Goal: Task Accomplishment & Management: Use online tool/utility

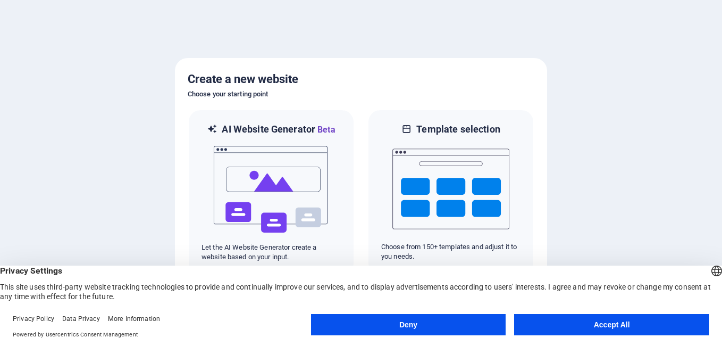
click at [548, 318] on button "Accept All" at bounding box center [611, 324] width 195 height 21
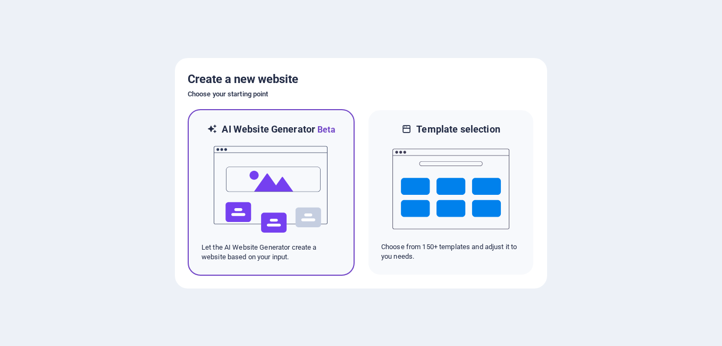
click at [300, 197] on img at bounding box center [271, 189] width 117 height 106
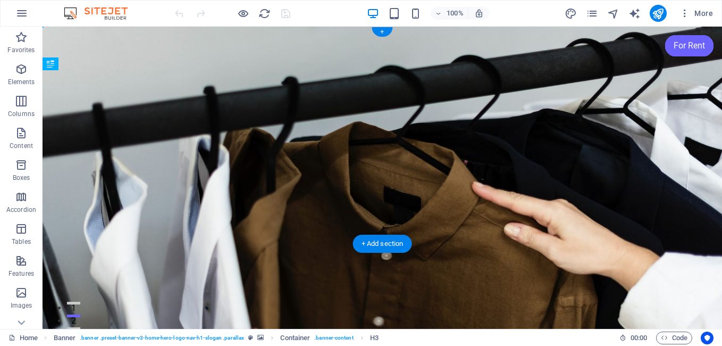
drag, startPoint x: 140, startPoint y: 138, endPoint x: 142, endPoint y: 157, distance: 18.7
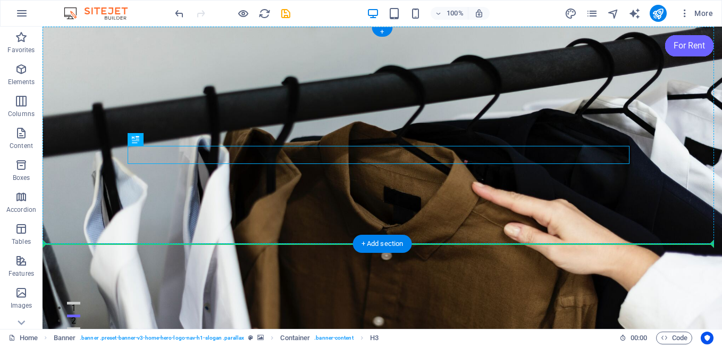
drag, startPoint x: 176, startPoint y: 149, endPoint x: 179, endPoint y: 183, distance: 34.1
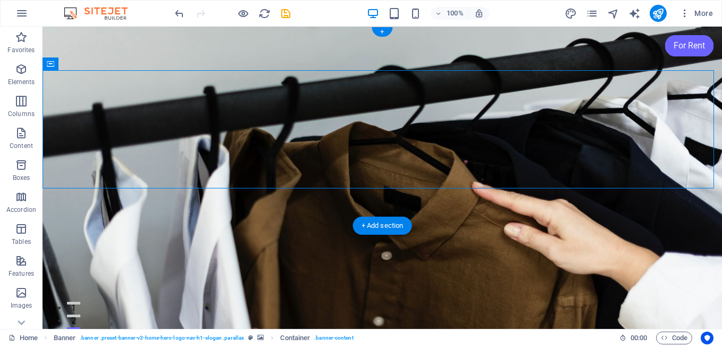
click at [184, 205] on figure at bounding box center [382, 178] width 679 height 302
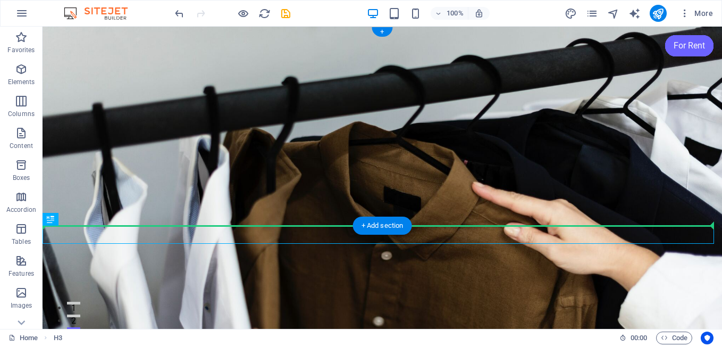
drag, startPoint x: 213, startPoint y: 232, endPoint x: 206, endPoint y: 191, distance: 41.4
drag, startPoint x: 263, startPoint y: 236, endPoint x: 270, endPoint y: 186, distance: 50.4
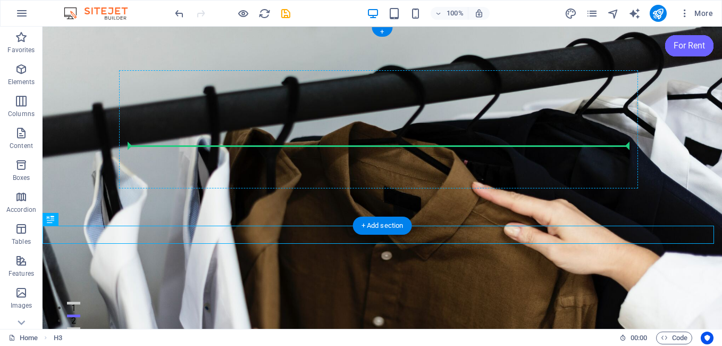
drag, startPoint x: 266, startPoint y: 235, endPoint x: 277, endPoint y: 145, distance: 91.0
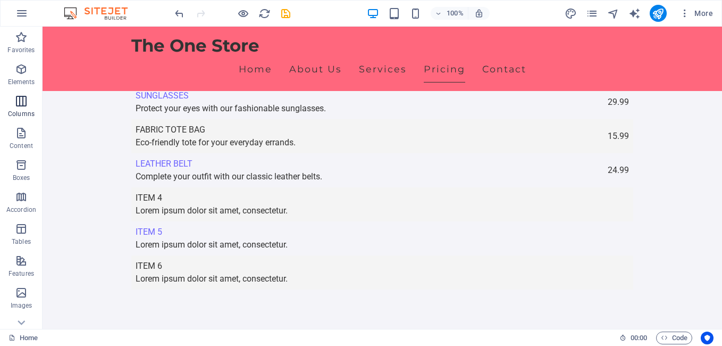
click at [21, 99] on icon "button" at bounding box center [21, 101] width 13 height 13
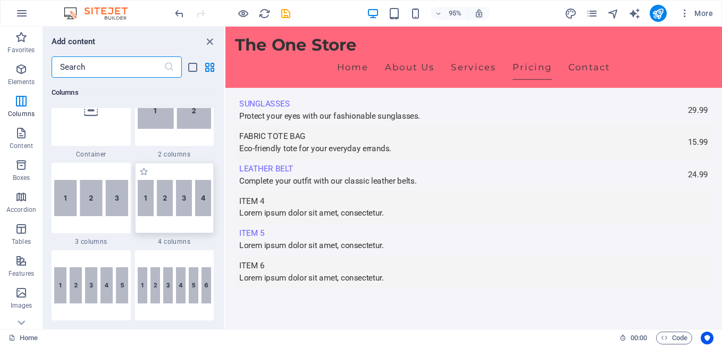
scroll to position [579, 0]
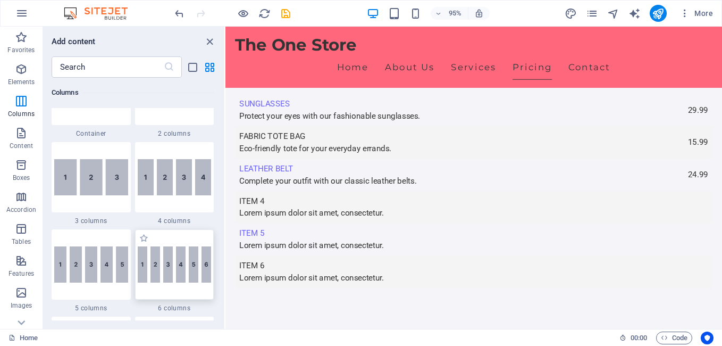
drag, startPoint x: 158, startPoint y: 261, endPoint x: 165, endPoint y: 261, distance: 6.9
click at [159, 261] on img at bounding box center [175, 264] width 74 height 36
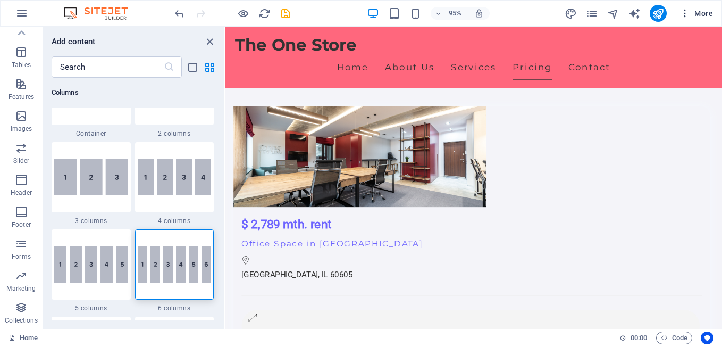
scroll to position [7124, 0]
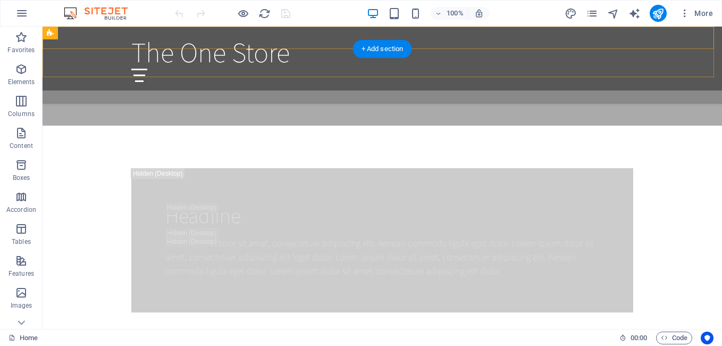
scroll to position [744, 0]
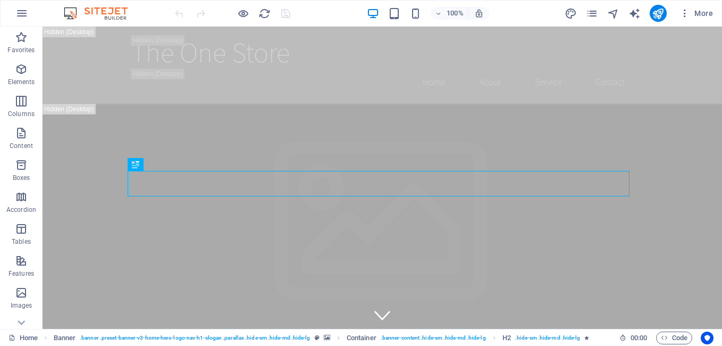
click at [179, 12] on div at bounding box center [232, 13] width 119 height 17
click at [265, 10] on icon "reload" at bounding box center [264, 13] width 12 height 12
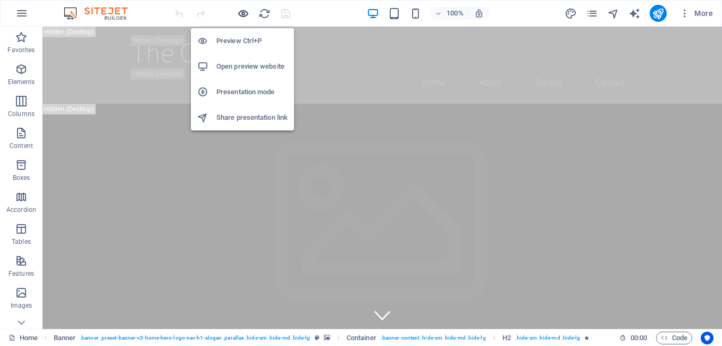
click at [241, 9] on icon "button" at bounding box center [243, 13] width 12 height 12
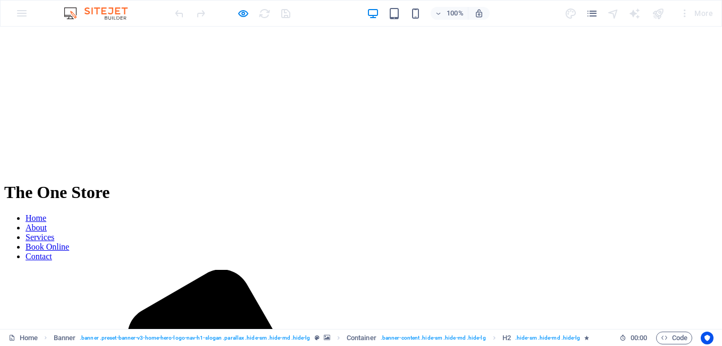
scroll to position [1427, 0]
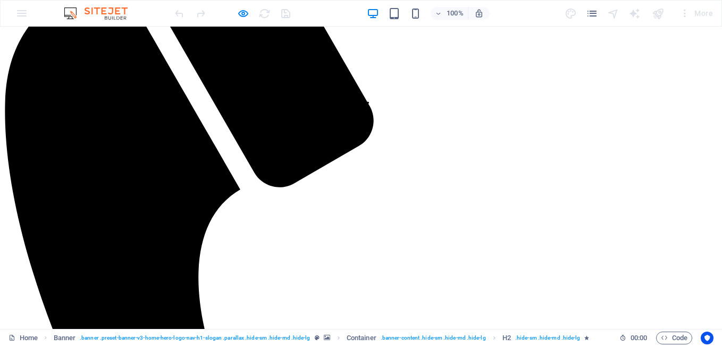
scroll to position [0, 0]
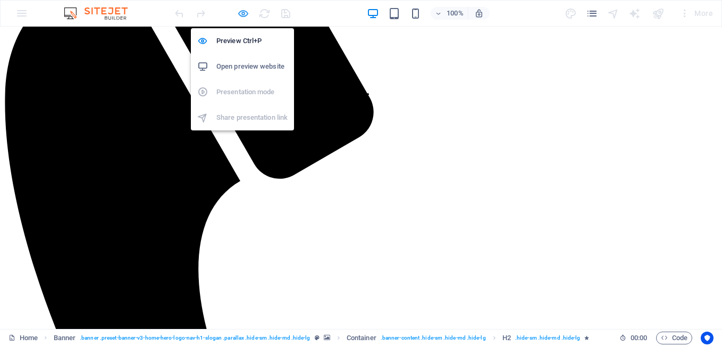
click at [242, 12] on icon "button" at bounding box center [243, 13] width 12 height 12
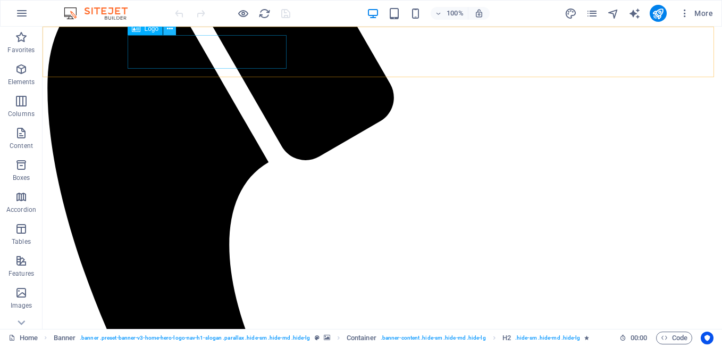
click at [170, 31] on icon at bounding box center [170, 28] width 6 height 11
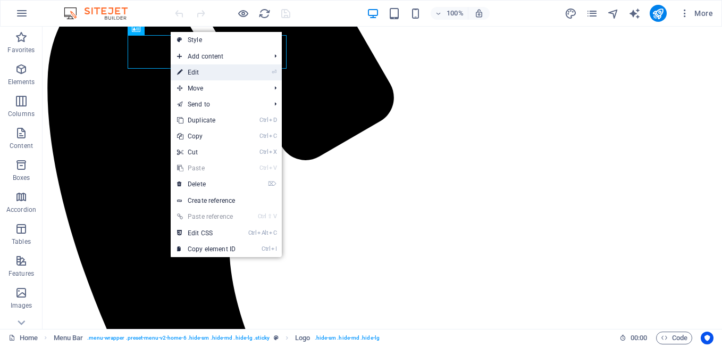
click at [206, 72] on link "⏎ Edit" at bounding box center [206, 72] width 71 height 16
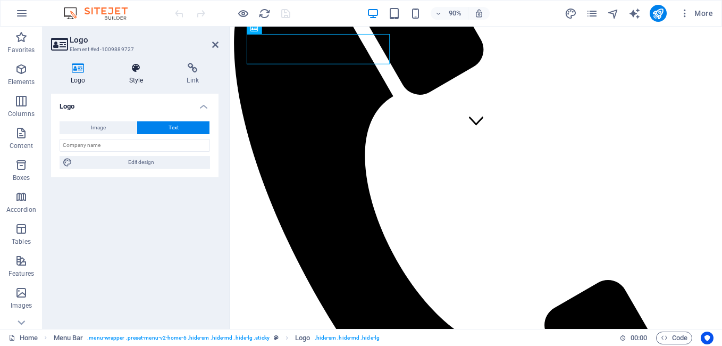
click at [132, 73] on h4 "Style" at bounding box center [139, 74] width 58 height 22
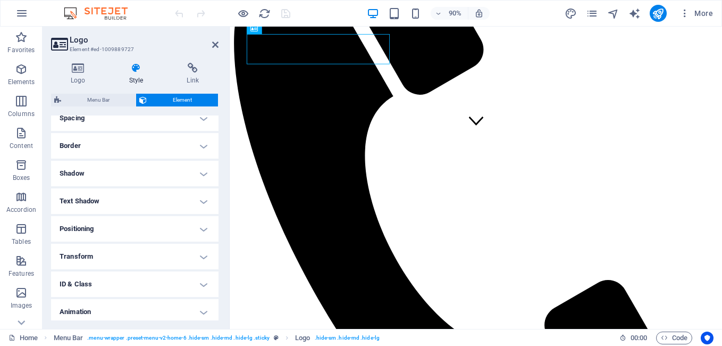
click at [195, 170] on h4 "Shadow" at bounding box center [134, 174] width 167 height 26
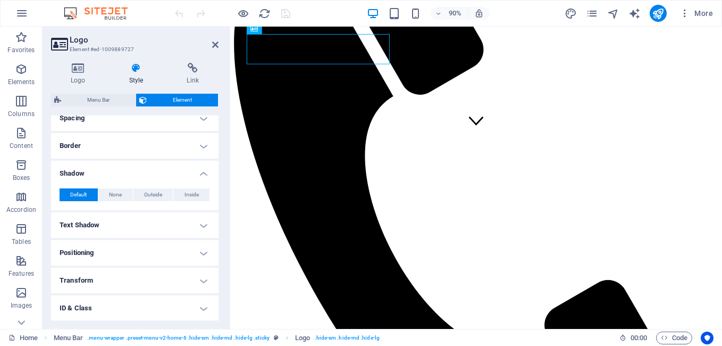
click at [110, 222] on h4 "Text Shadow" at bounding box center [134, 225] width 167 height 26
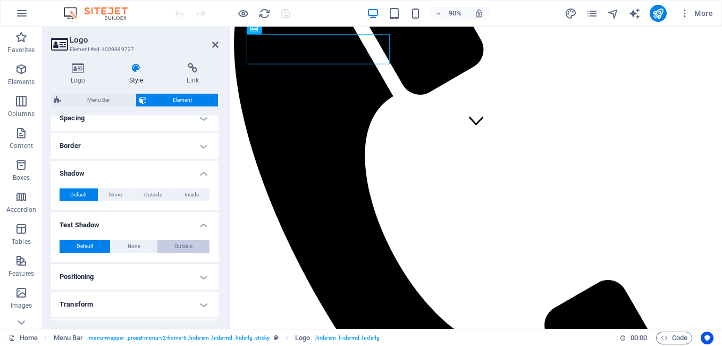
click at [170, 249] on button "Outside" at bounding box center [183, 246] width 52 height 13
type input "2"
type input "4"
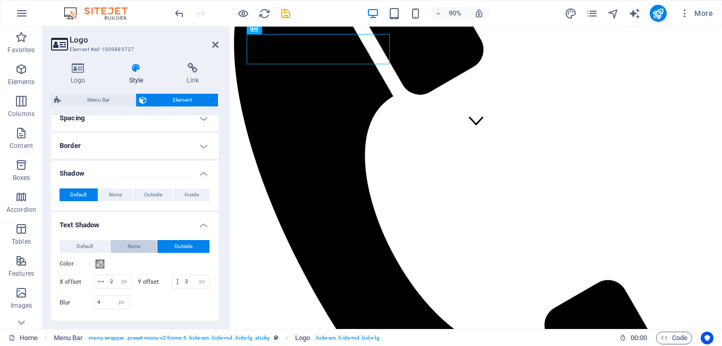
click at [135, 249] on span "None" at bounding box center [134, 246] width 13 height 13
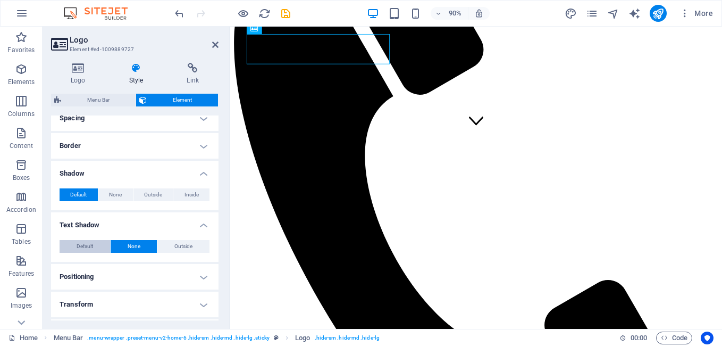
click at [99, 249] on button "Default" at bounding box center [85, 246] width 51 height 13
click at [181, 240] on span "Outside" at bounding box center [183, 246] width 18 height 13
type input "2"
type input "4"
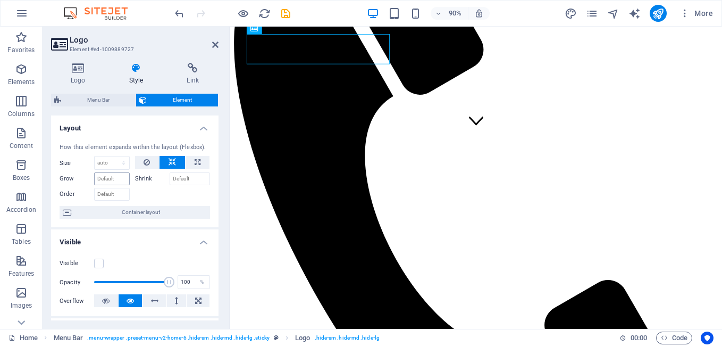
scroll to position [53, 0]
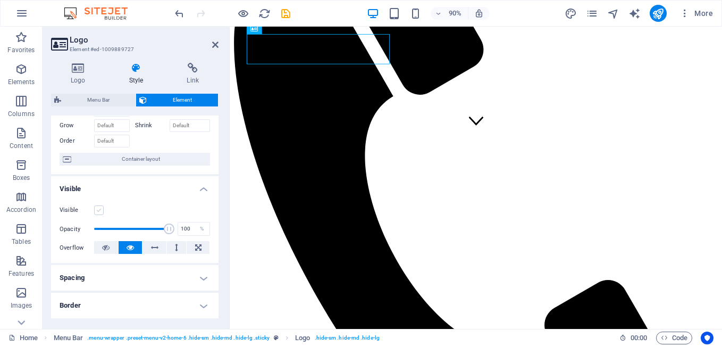
click at [100, 210] on label at bounding box center [99, 210] width 10 height 10
click at [0, 0] on input "Visible" at bounding box center [0, 0] width 0 height 0
click at [100, 210] on label at bounding box center [99, 210] width 10 height 10
click at [0, 0] on input "Visible" at bounding box center [0, 0] width 0 height 0
click at [100, 210] on label at bounding box center [99, 210] width 10 height 10
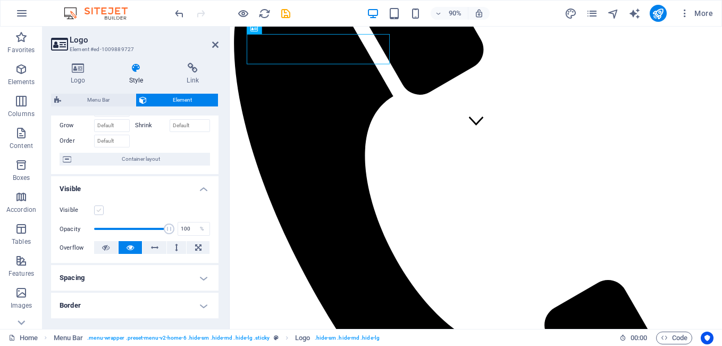
click at [0, 0] on input "Visible" at bounding box center [0, 0] width 0 height 0
click at [101, 210] on label at bounding box center [99, 210] width 10 height 10
click at [0, 0] on input "Visible" at bounding box center [0, 0] width 0 height 0
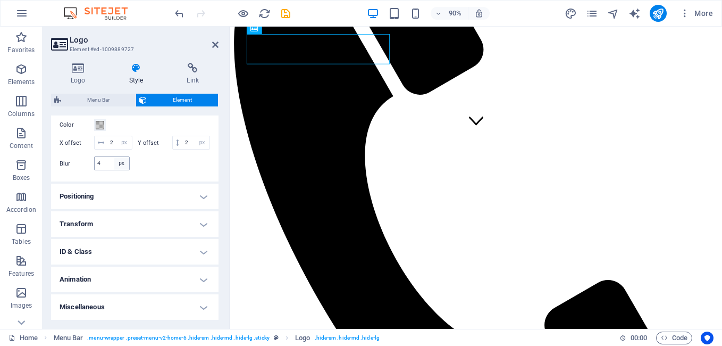
scroll to position [365, 0]
click at [82, 72] on icon at bounding box center [78, 68] width 54 height 11
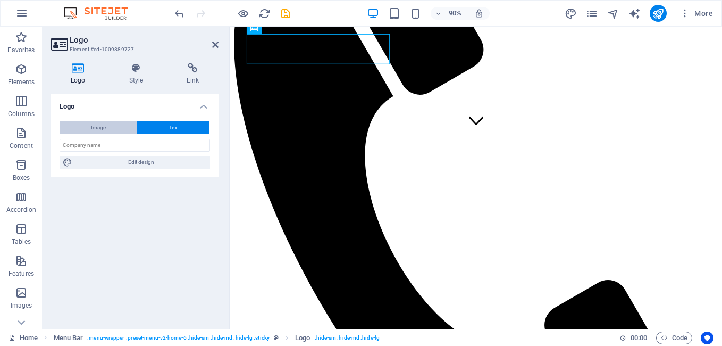
click at [122, 127] on button "Image" at bounding box center [98, 127] width 77 height 13
select select "DISABLED_OPTION_VALUE"
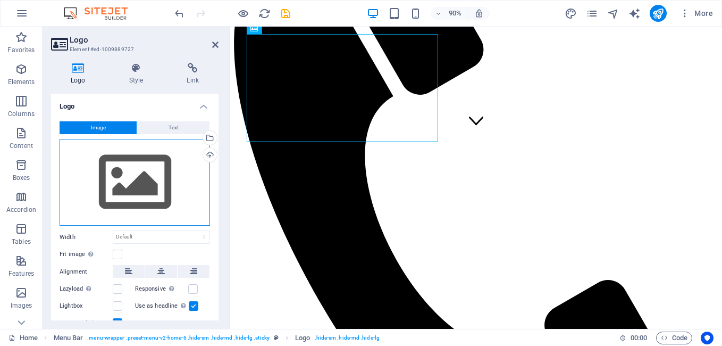
drag, startPoint x: 146, startPoint y: 174, endPoint x: 217, endPoint y: 150, distance: 75.8
click at [146, 174] on div "Drag files here, click to choose files or select files from Files or our free s…" at bounding box center [135, 182] width 150 height 87
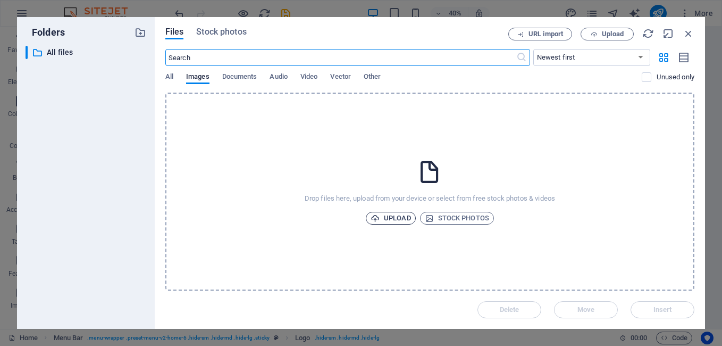
click at [377, 218] on icon "button" at bounding box center [375, 218] width 9 height 9
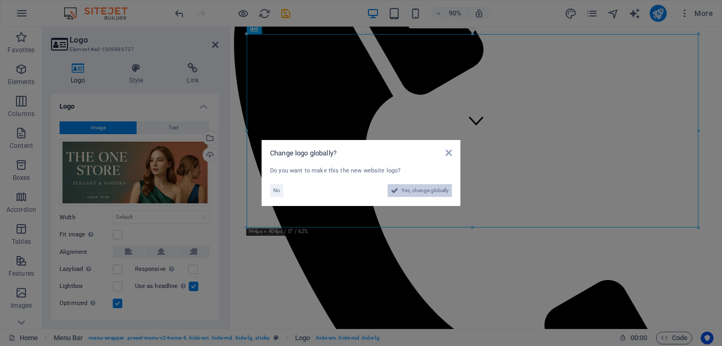
drag, startPoint x: 400, startPoint y: 191, endPoint x: 423, endPoint y: 412, distance: 221.8
click at [400, 191] on button "Yes, change globally" at bounding box center [420, 190] width 64 height 13
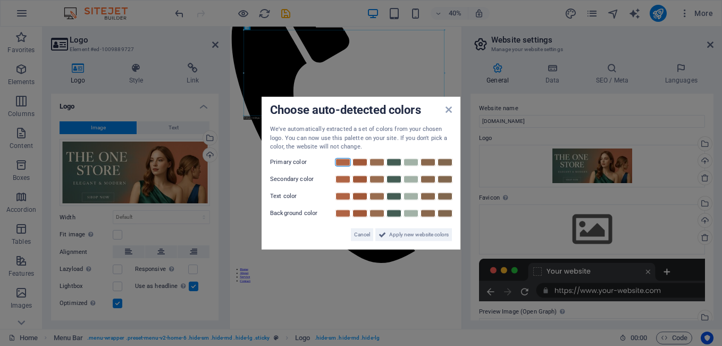
click at [340, 164] on link at bounding box center [343, 161] width 16 height 9
click at [445, 111] on icon at bounding box center [448, 109] width 6 height 9
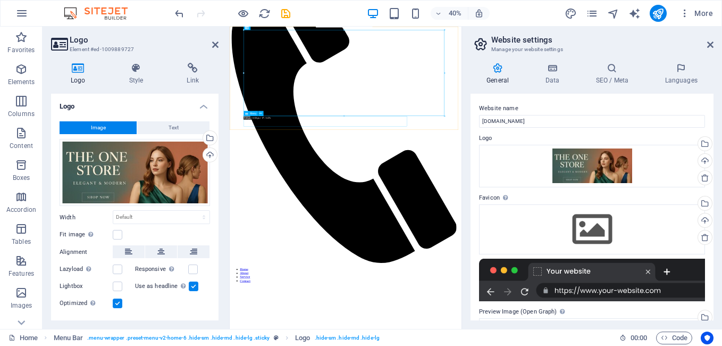
drag, startPoint x: 523, startPoint y: 253, endPoint x: 611, endPoint y: 152, distance: 133.7
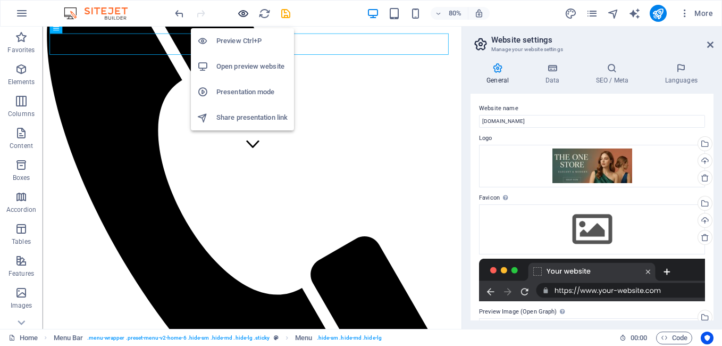
click at [245, 15] on icon "button" at bounding box center [243, 13] width 12 height 12
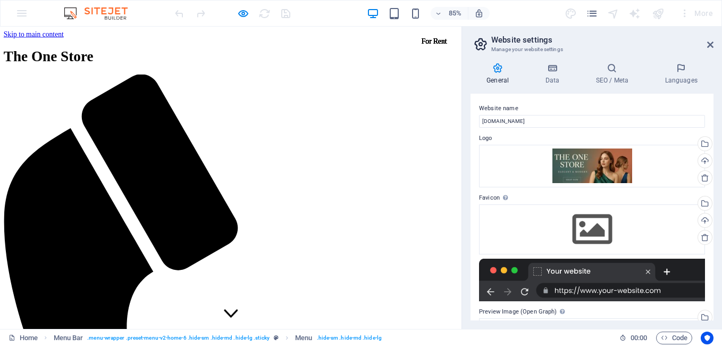
scroll to position [106, 0]
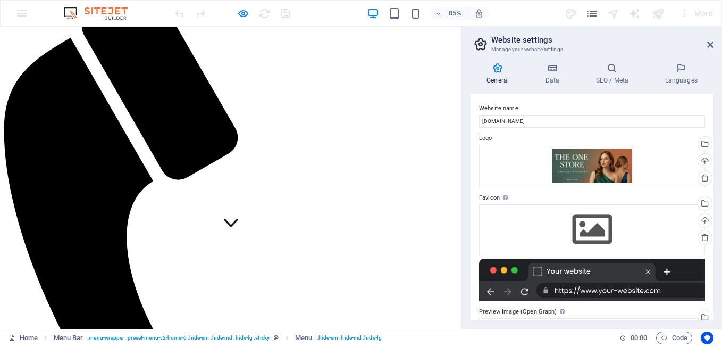
drag, startPoint x: 87, startPoint y: 163, endPoint x: 222, endPoint y: 181, distance: 136.2
drag, startPoint x: 222, startPoint y: 181, endPoint x: 209, endPoint y: 234, distance: 55.1
click at [264, 253] on icon at bounding box center [272, 258] width 16 height 10
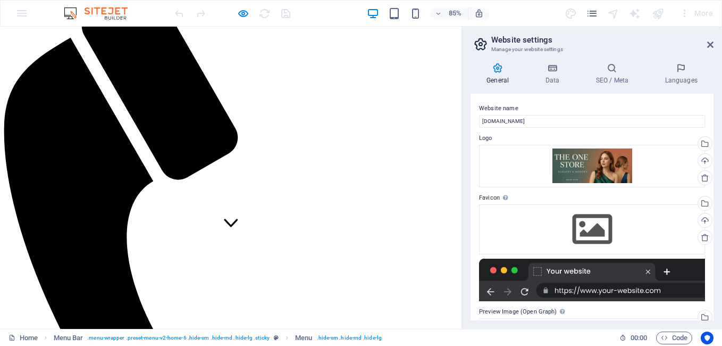
scroll to position [0, 0]
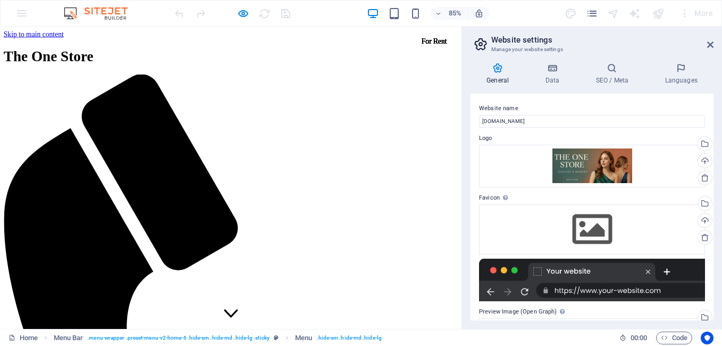
drag, startPoint x: 408, startPoint y: 190, endPoint x: 115, endPoint y: 203, distance: 293.8
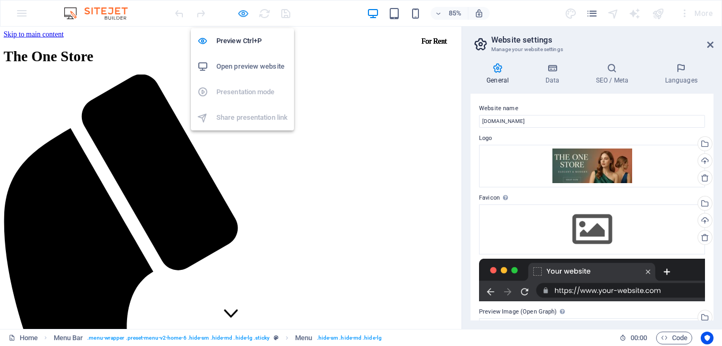
click at [239, 10] on icon "button" at bounding box center [243, 13] width 12 height 12
click at [244, 13] on icon "button" at bounding box center [243, 13] width 12 height 12
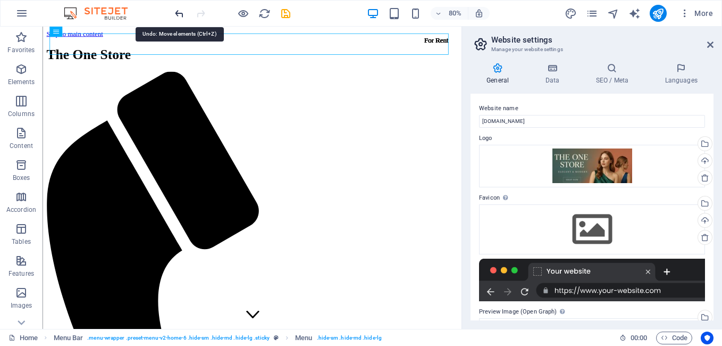
click at [181, 14] on icon "undo" at bounding box center [179, 13] width 12 height 12
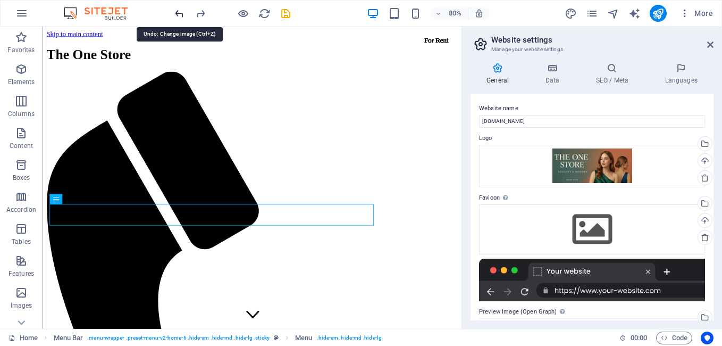
click at [179, 12] on icon "undo" at bounding box center [179, 13] width 12 height 12
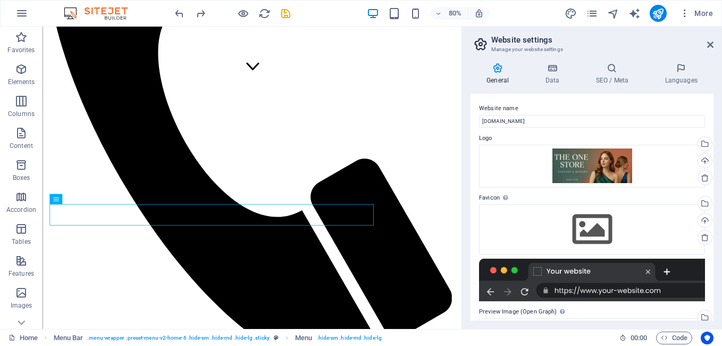
scroll to position [53, 0]
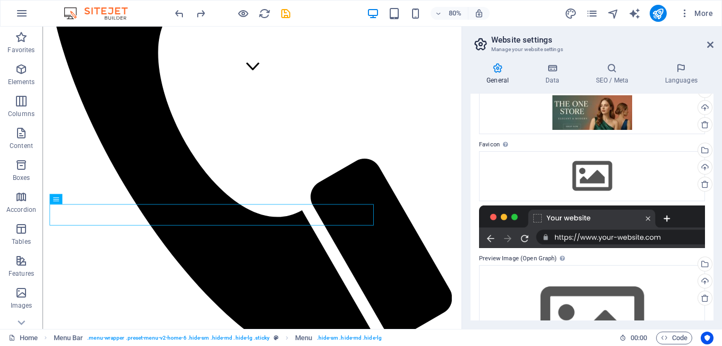
click at [487, 239] on div at bounding box center [592, 226] width 226 height 43
click at [490, 236] on div at bounding box center [592, 226] width 226 height 43
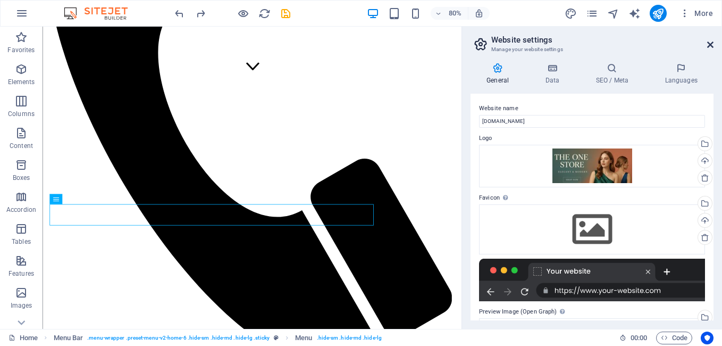
click at [711, 41] on icon at bounding box center [710, 44] width 6 height 9
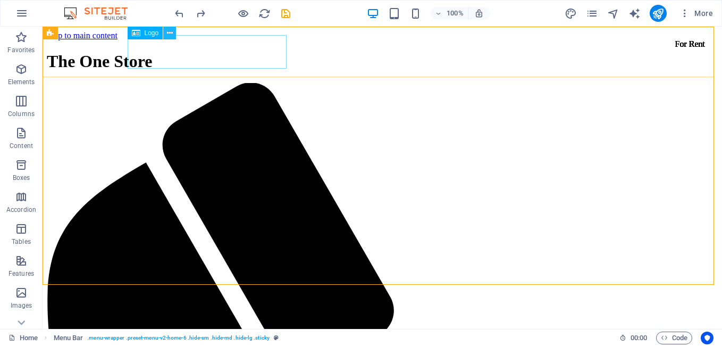
click at [169, 30] on icon at bounding box center [170, 33] width 6 height 11
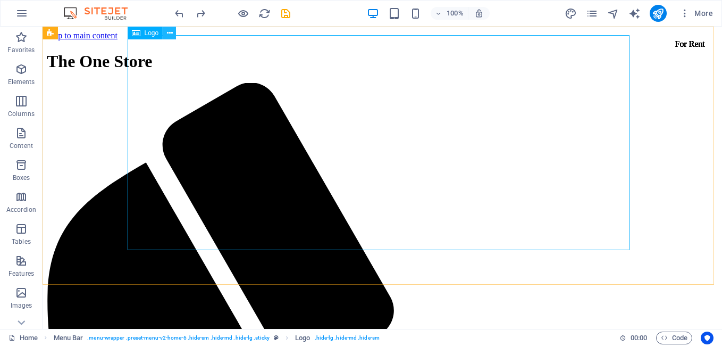
click at [170, 34] on icon at bounding box center [170, 33] width 6 height 11
click at [134, 36] on icon at bounding box center [136, 33] width 9 height 13
click at [172, 32] on icon at bounding box center [170, 33] width 6 height 11
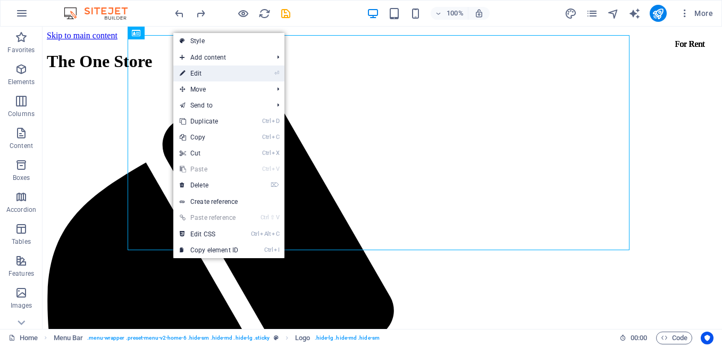
click at [199, 70] on link "⏎ Edit" at bounding box center [208, 73] width 71 height 16
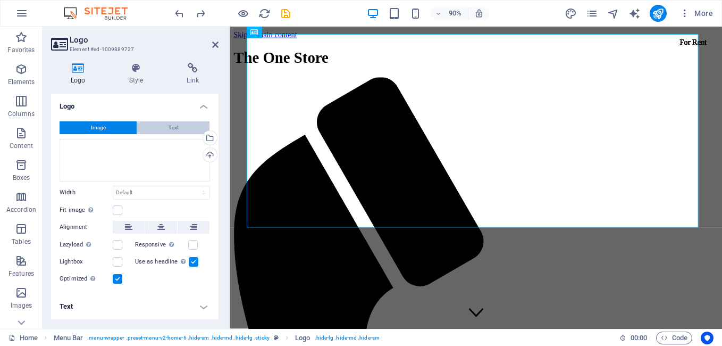
click at [161, 129] on button "Text" at bounding box center [173, 127] width 72 height 13
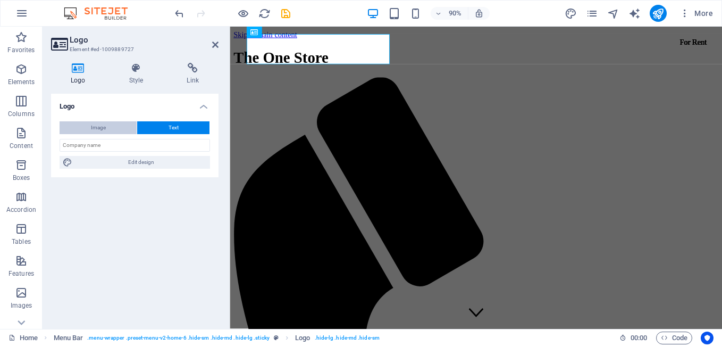
click at [124, 127] on button "Image" at bounding box center [98, 127] width 77 height 13
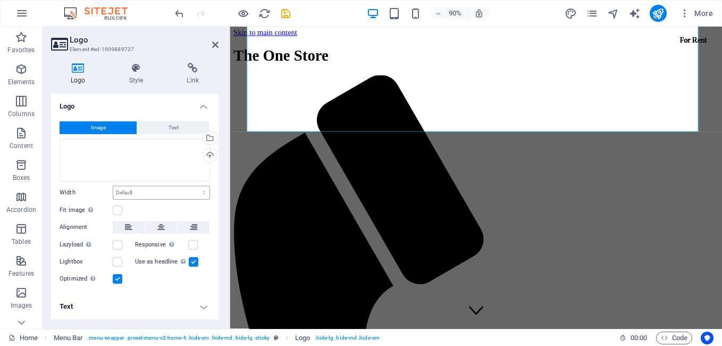
scroll to position [266, 0]
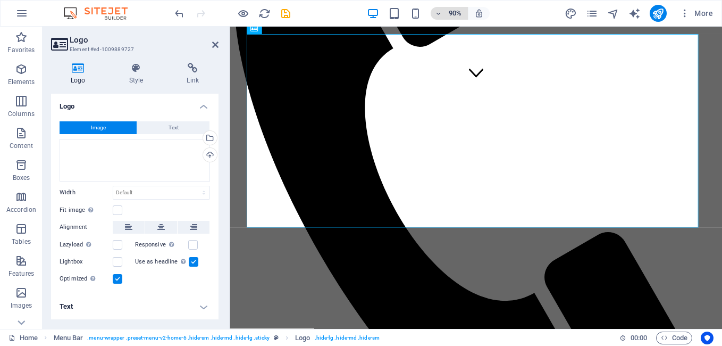
click at [436, 11] on icon "button" at bounding box center [438, 13] width 7 height 7
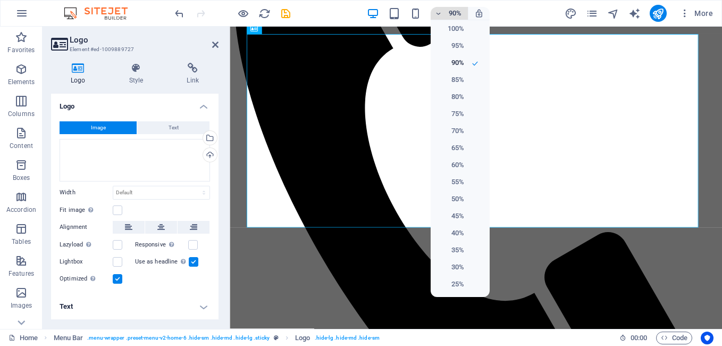
click at [436, 11] on div at bounding box center [361, 173] width 722 height 346
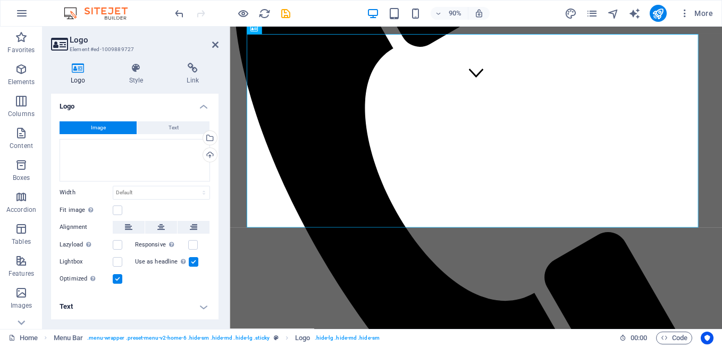
click at [66, 42] on icon at bounding box center [59, 44] width 16 height 15
click at [169, 124] on span "Text" at bounding box center [174, 127] width 10 height 13
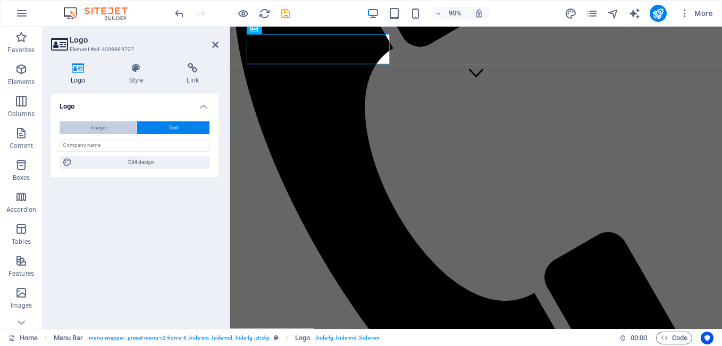
click at [126, 128] on button "Image" at bounding box center [98, 127] width 77 height 13
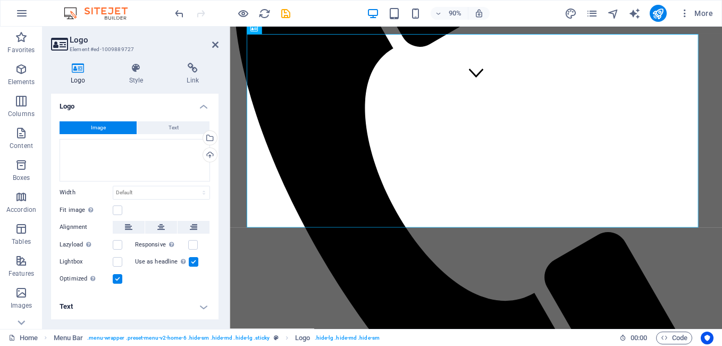
click at [119, 279] on label at bounding box center [118, 279] width 10 height 10
click at [0, 0] on input "Optimized Images are compressed to improve page speed." at bounding box center [0, 0] width 0 height 0
click at [120, 278] on label at bounding box center [118, 279] width 10 height 10
click at [0, 0] on input "Optimized Images are compressed to improve page speed." at bounding box center [0, 0] width 0 height 0
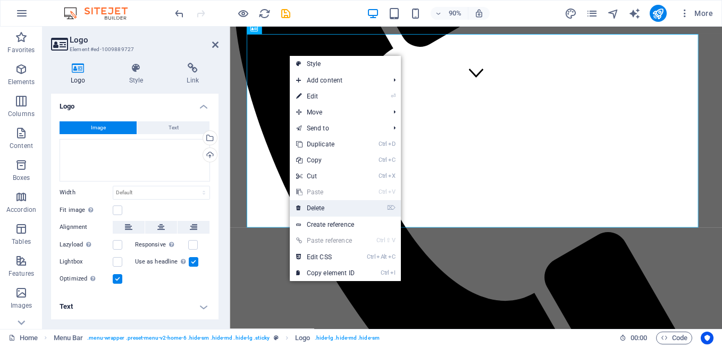
click at [318, 209] on link "⌦ Delete" at bounding box center [325, 208] width 71 height 16
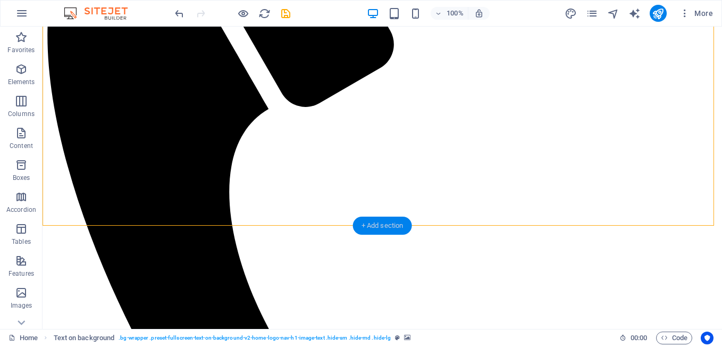
click at [384, 224] on div "+ Add section" at bounding box center [382, 225] width 59 height 18
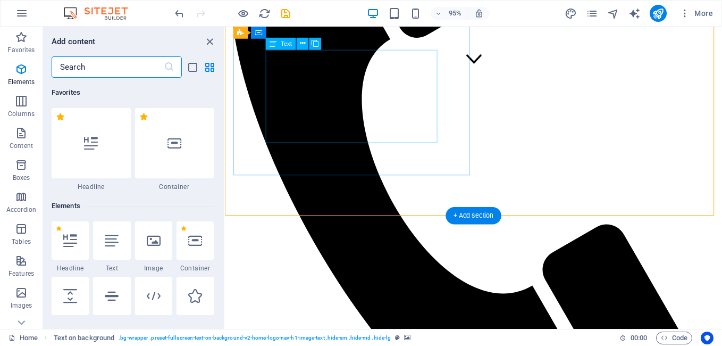
scroll to position [1860, 0]
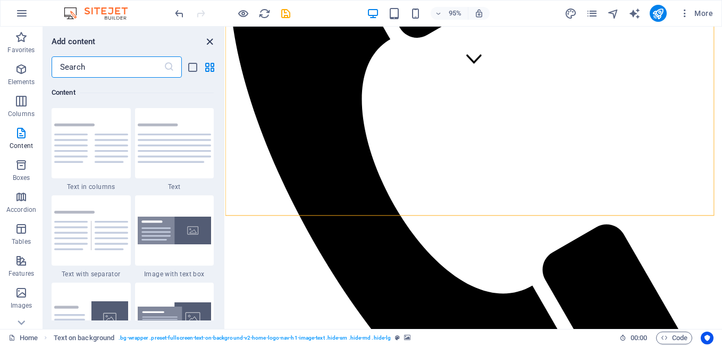
click at [209, 43] on icon "close panel" at bounding box center [210, 42] width 12 height 12
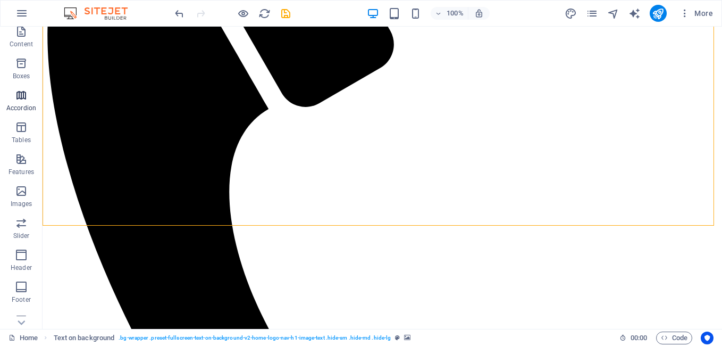
scroll to position [106, 0]
click at [21, 184] on icon "button" at bounding box center [21, 186] width 13 height 13
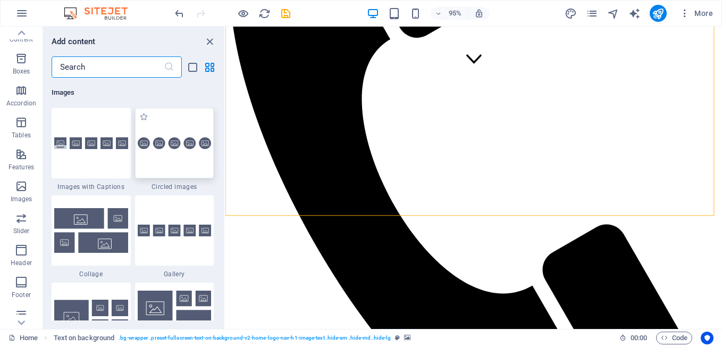
scroll to position [5391, 0]
click at [81, 217] on img at bounding box center [91, 230] width 74 height 44
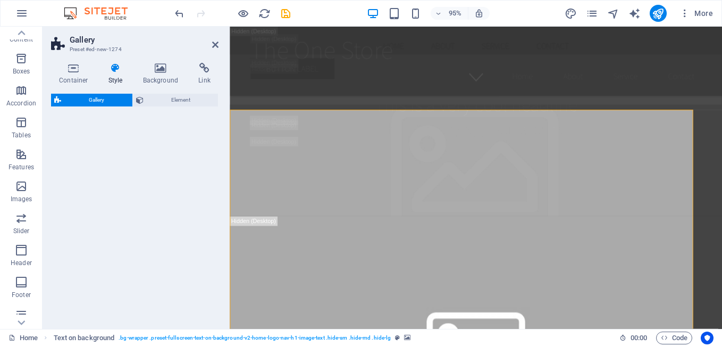
select select "rem"
select select "preset-gallery-v3-collage"
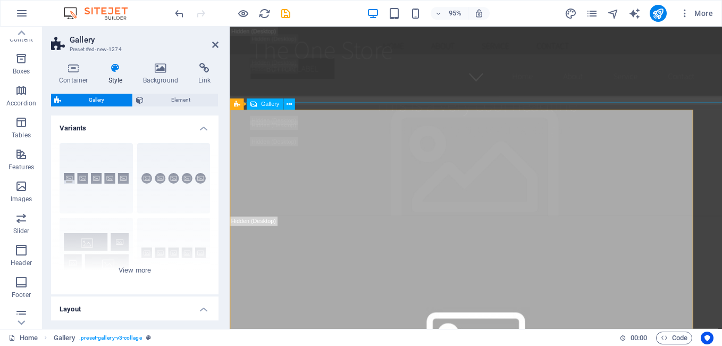
scroll to position [372, 0]
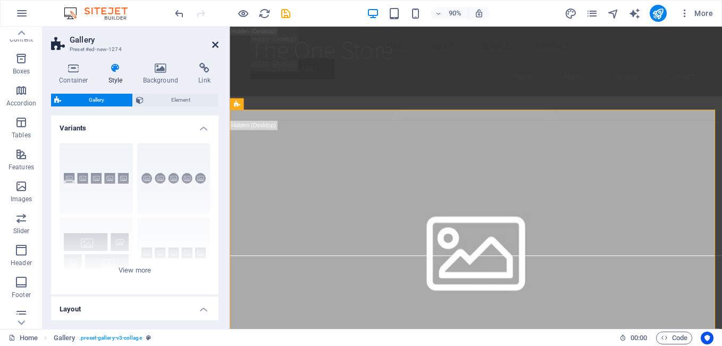
drag, startPoint x: 213, startPoint y: 43, endPoint x: 448, endPoint y: 48, distance: 235.0
click at [213, 43] on icon at bounding box center [215, 44] width 6 height 9
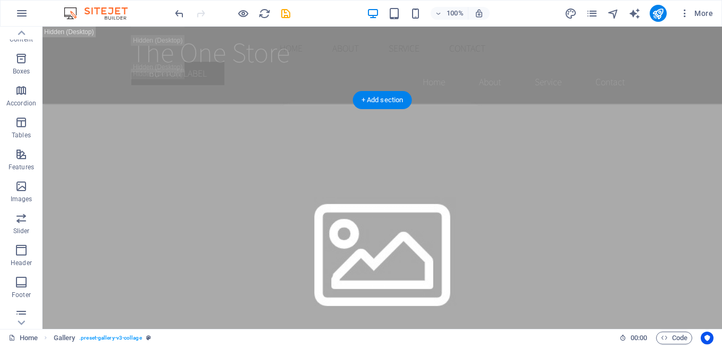
scroll to position [106, 0]
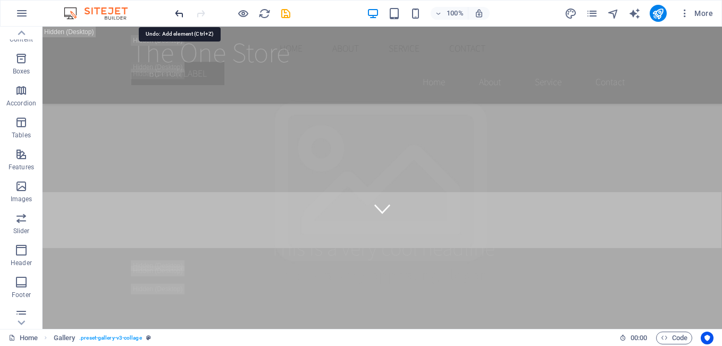
click at [182, 17] on icon "undo" at bounding box center [179, 13] width 12 height 12
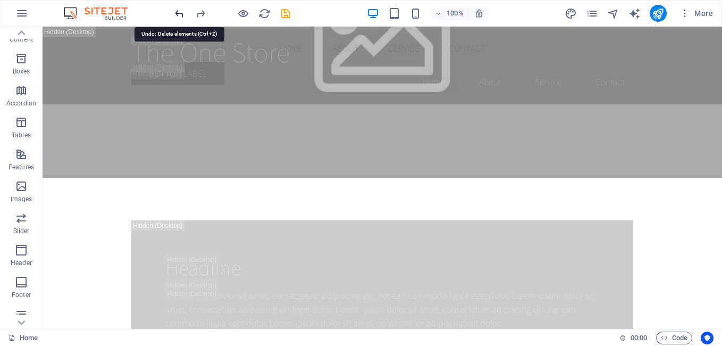
click at [182, 16] on icon "undo" at bounding box center [179, 13] width 12 height 12
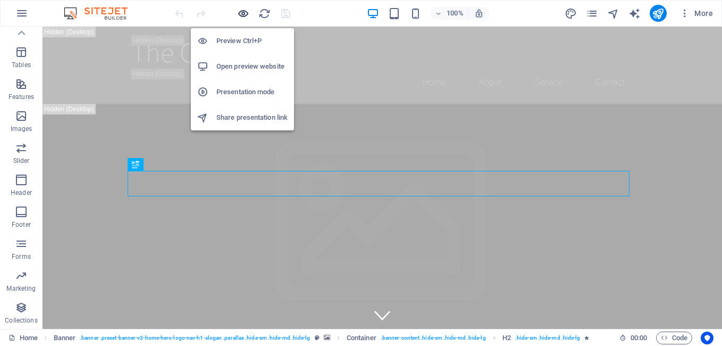
click at [240, 11] on icon "button" at bounding box center [243, 13] width 12 height 12
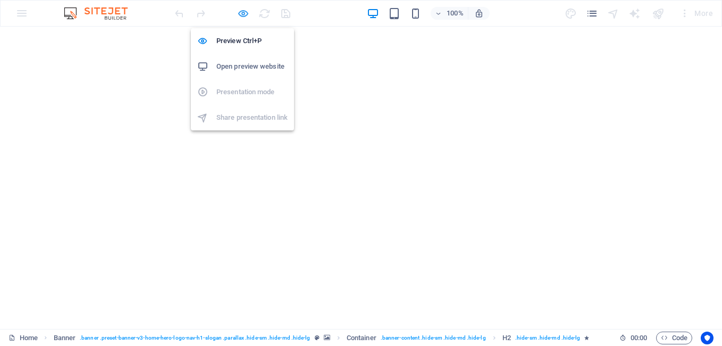
click at [245, 11] on icon "button" at bounding box center [243, 13] width 12 height 12
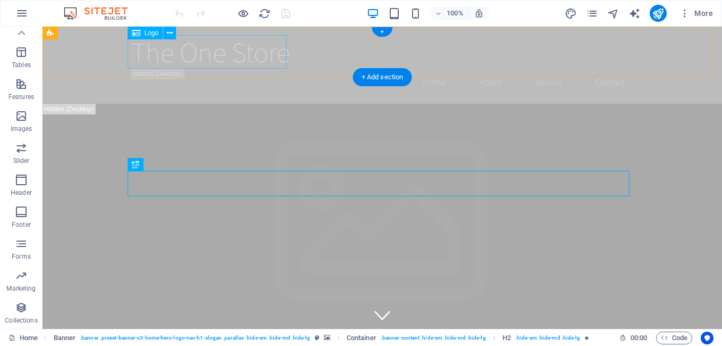
click at [138, 45] on div "The One Store" at bounding box center [382, 51] width 502 height 33
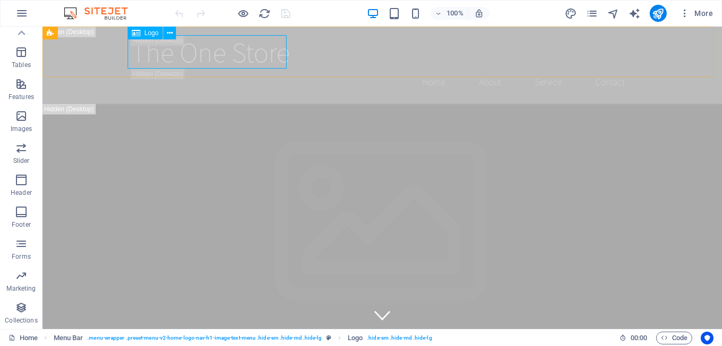
click at [136, 31] on icon at bounding box center [136, 33] width 9 height 13
click at [173, 32] on button at bounding box center [169, 33] width 13 height 13
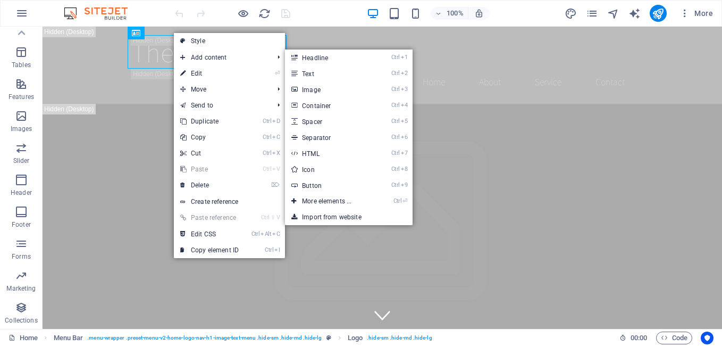
click at [200, 72] on link "⏎ Edit" at bounding box center [209, 73] width 71 height 16
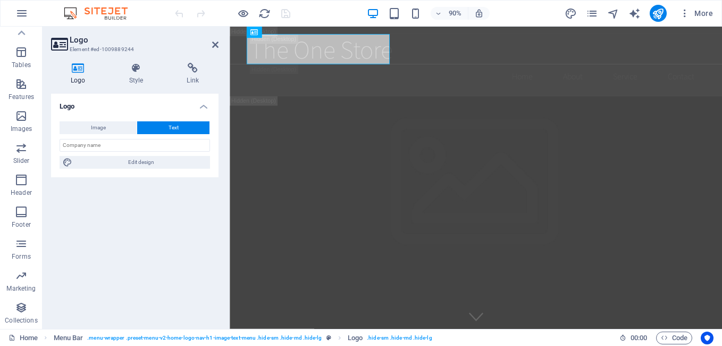
click at [150, 128] on button "Text" at bounding box center [173, 127] width 72 height 13
click at [139, 161] on span "Edit design" at bounding box center [140, 162] width 131 height 13
select select "rem"
select select "200"
select select "px"
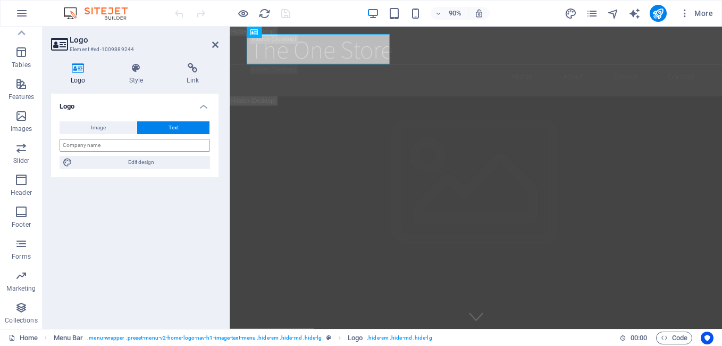
select select "rem"
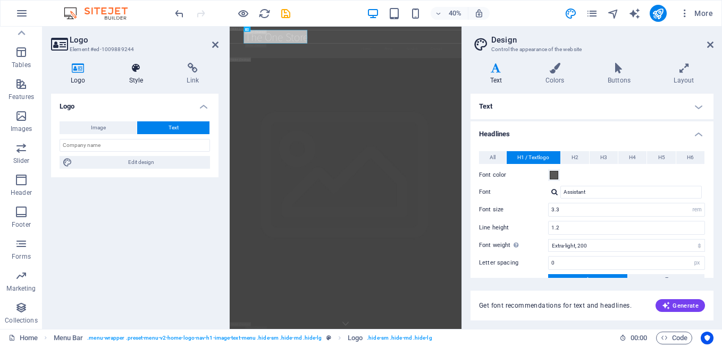
click at [138, 73] on icon at bounding box center [137, 68] width 54 height 11
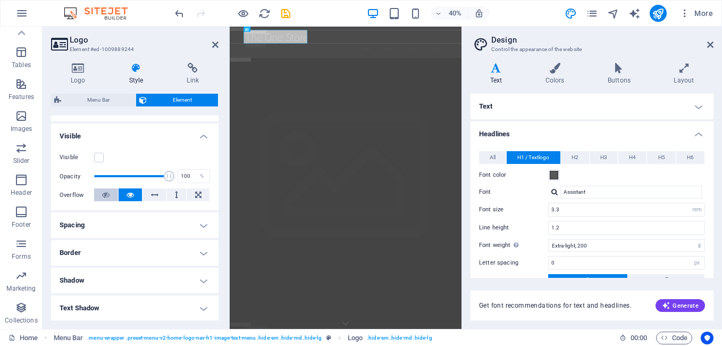
scroll to position [106, 0]
click at [196, 276] on h4 "Shadow" at bounding box center [134, 280] width 167 height 26
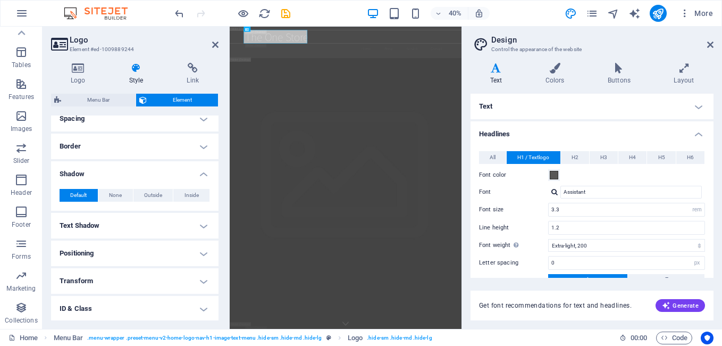
scroll to position [213, 0]
click at [198, 217] on h4 "Text Shadow" at bounding box center [134, 225] width 167 height 26
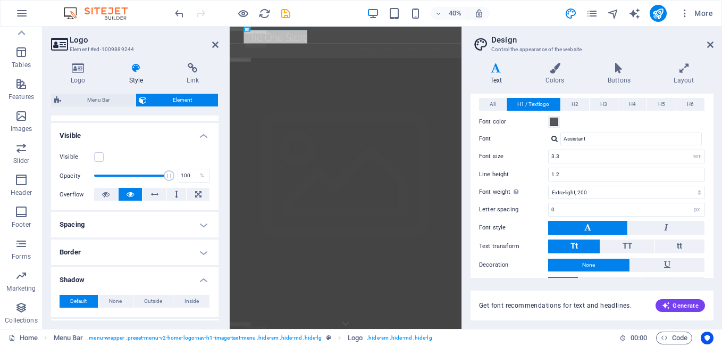
scroll to position [95, 0]
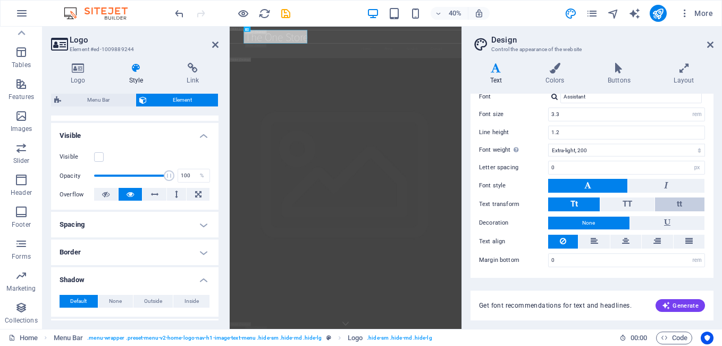
click at [685, 203] on button "tt" at bounding box center [679, 204] width 49 height 14
click at [636, 203] on button "TT" at bounding box center [627, 204] width 54 height 14
click at [682, 201] on button "tt" at bounding box center [679, 204] width 49 height 14
click at [573, 207] on span "Tt" at bounding box center [573, 204] width 7 height 10
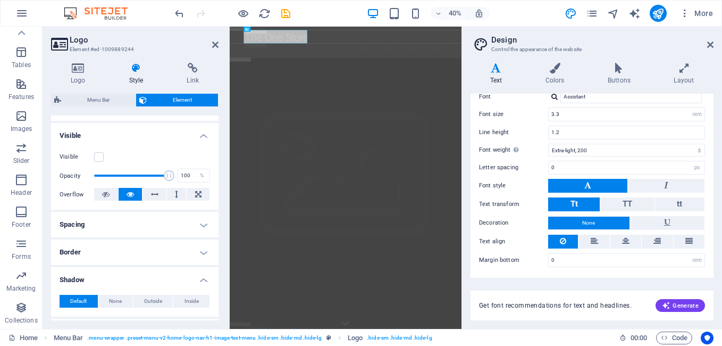
scroll to position [0, 0]
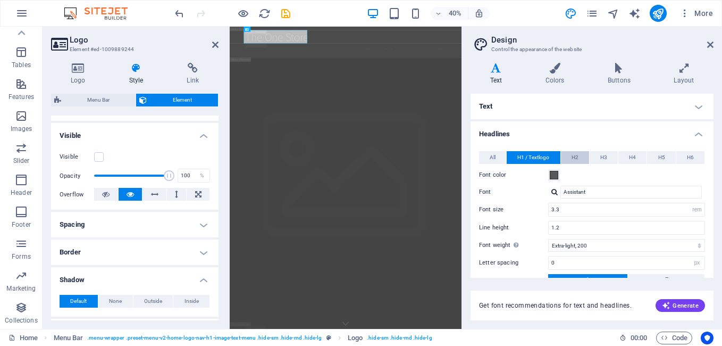
click at [578, 157] on button "H2" at bounding box center [575, 157] width 28 height 13
click at [597, 156] on button "H3" at bounding box center [604, 157] width 28 height 13
click at [537, 161] on span "H1 / Textlogo" at bounding box center [533, 157] width 32 height 13
click at [698, 243] on select "Thin, 100 Extra-light, 200 Light, 300 Regular, 400 Medium, 500 Semi-bold, 600 B…" at bounding box center [626, 245] width 157 height 13
click at [548, 239] on select "Thin, 100 Extra-light, 200 Light, 300 Regular, 400 Medium, 500 Semi-bold, 600 B…" at bounding box center [626, 245] width 157 height 13
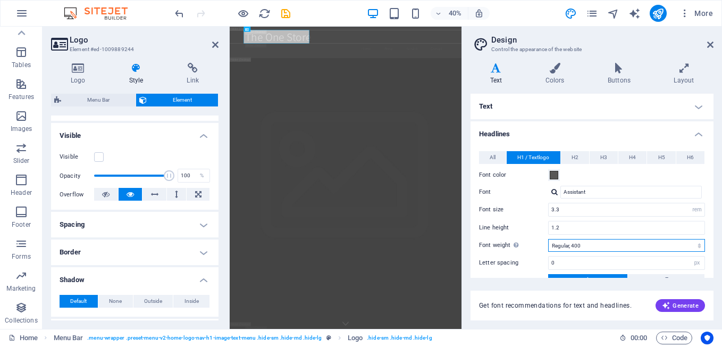
click at [697, 245] on select "Thin, 100 Extra-light, 200 Light, 300 Regular, 400 Medium, 500 Semi-bold, 600 B…" at bounding box center [626, 245] width 157 height 13
select select "900"
click at [548, 239] on select "Thin, 100 Extra-light, 200 Light, 300 Regular, 400 Medium, 500 Semi-bold, 600 B…" at bounding box center [626, 245] width 157 height 13
click at [552, 175] on span at bounding box center [554, 175] width 9 height 9
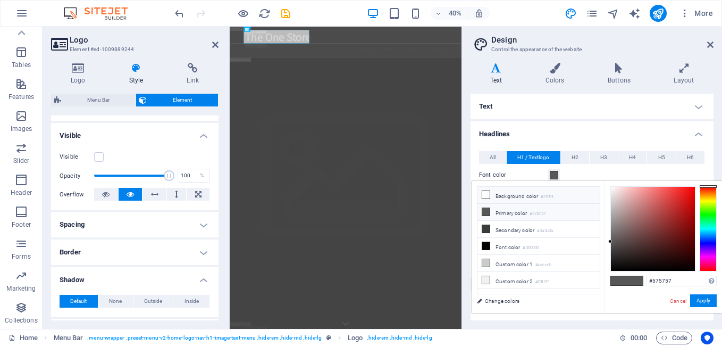
click at [484, 192] on icon at bounding box center [485, 194] width 7 height 7
click at [486, 259] on icon at bounding box center [485, 262] width 7 height 7
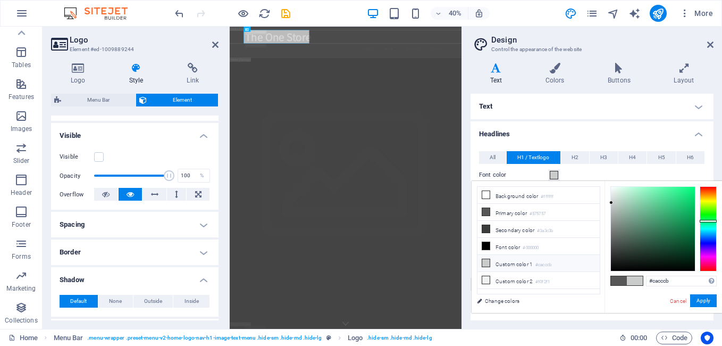
click at [641, 216] on div at bounding box center [653, 229] width 84 height 84
drag, startPoint x: 641, startPoint y: 213, endPoint x: 650, endPoint y: 212, distance: 9.1
click at [650, 212] on div at bounding box center [653, 229] width 84 height 84
type input "#5caf86"
click at [402, 58] on div "The One Store" at bounding box center [519, 51] width 502 height 33
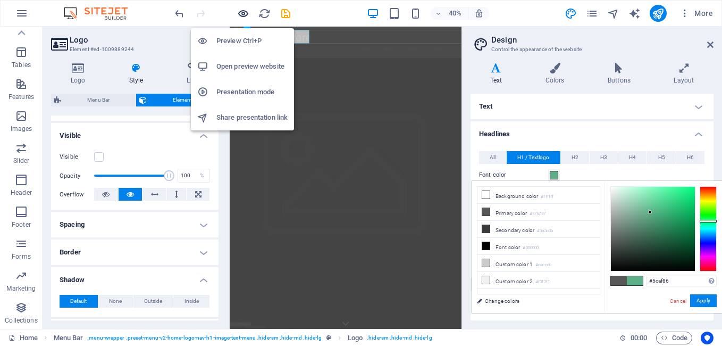
click at [240, 12] on icon "button" at bounding box center [243, 13] width 12 height 12
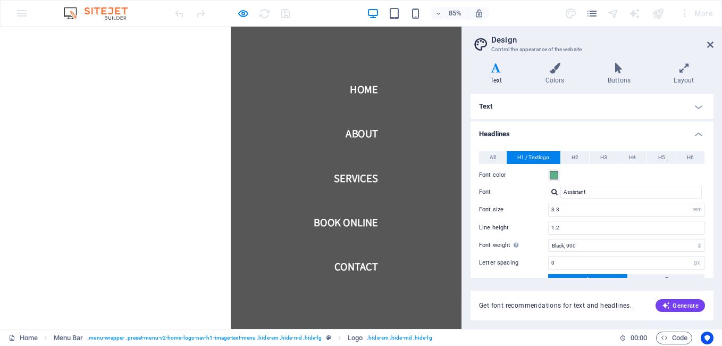
click at [414, 149] on link "About" at bounding box center [426, 152] width 38 height 30
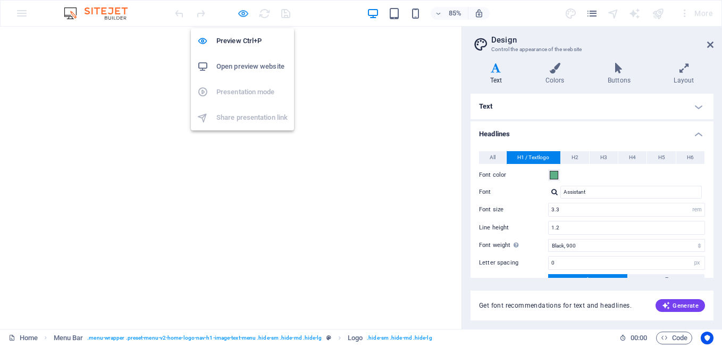
click at [246, 12] on icon "button" at bounding box center [243, 13] width 12 height 12
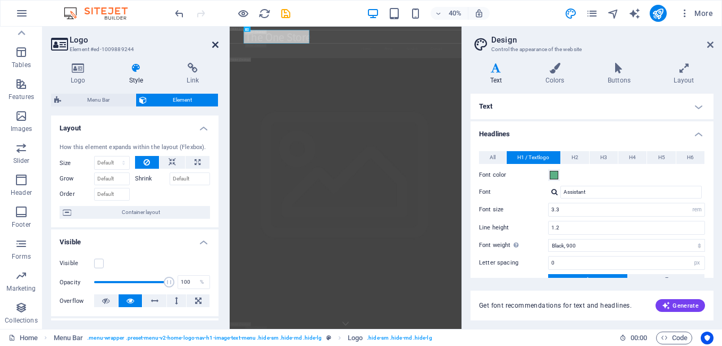
click at [214, 43] on icon at bounding box center [215, 44] width 6 height 9
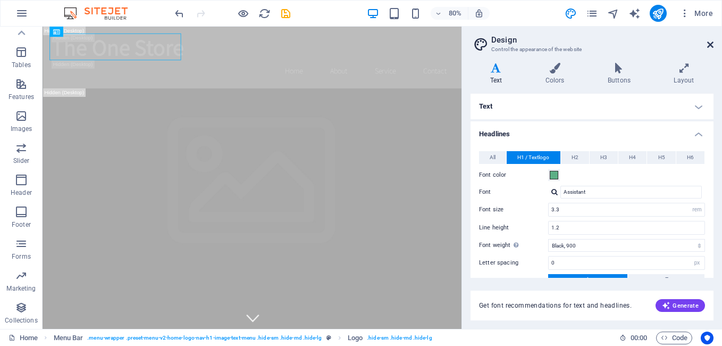
drag, startPoint x: 711, startPoint y: 45, endPoint x: 668, endPoint y: 18, distance: 50.4
click at [711, 45] on icon at bounding box center [710, 44] width 6 height 9
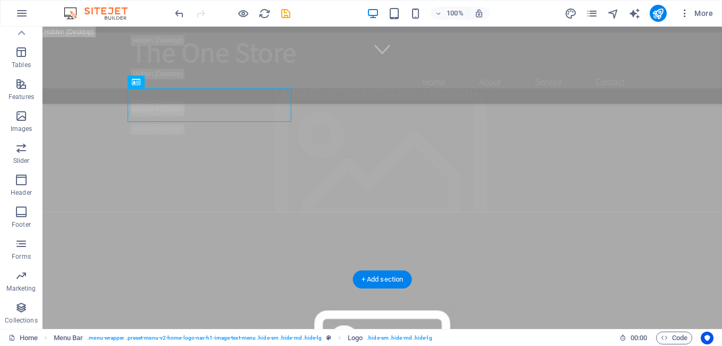
scroll to position [213, 0]
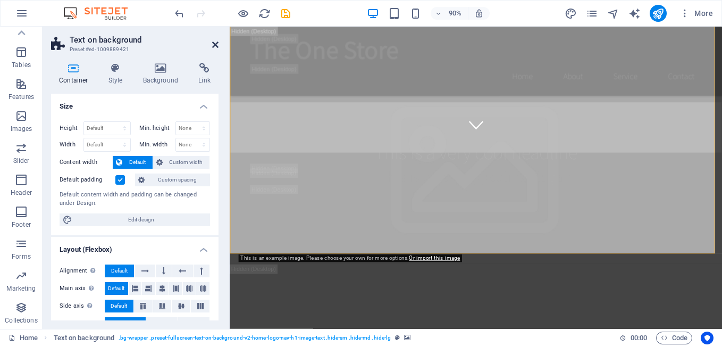
drag, startPoint x: 216, startPoint y: 43, endPoint x: 172, endPoint y: 22, distance: 49.2
click at [216, 43] on icon at bounding box center [215, 44] width 6 height 9
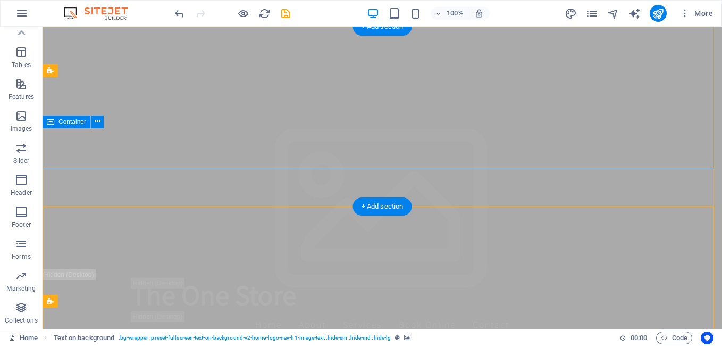
scroll to position [0, 0]
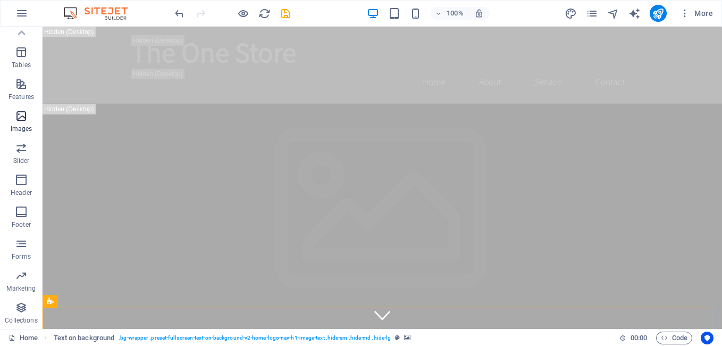
click at [20, 117] on icon "button" at bounding box center [21, 116] width 13 height 13
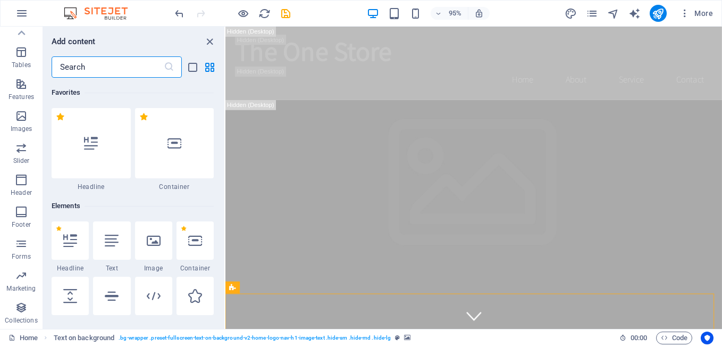
scroll to position [5391, 0]
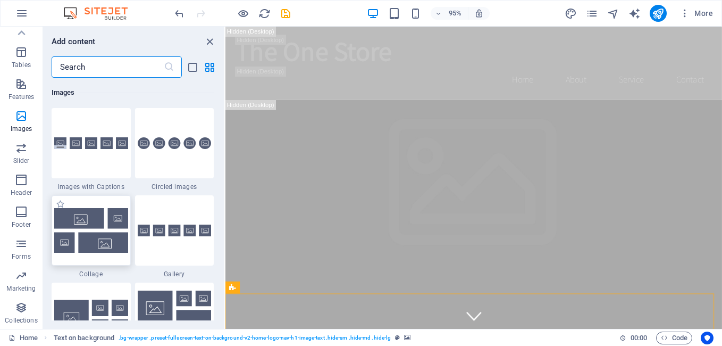
click at [88, 218] on img at bounding box center [91, 230] width 74 height 44
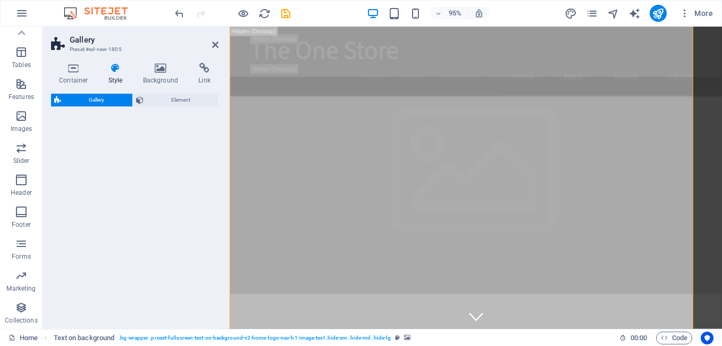
select select "rem"
select select "preset-gallery-v3-collage"
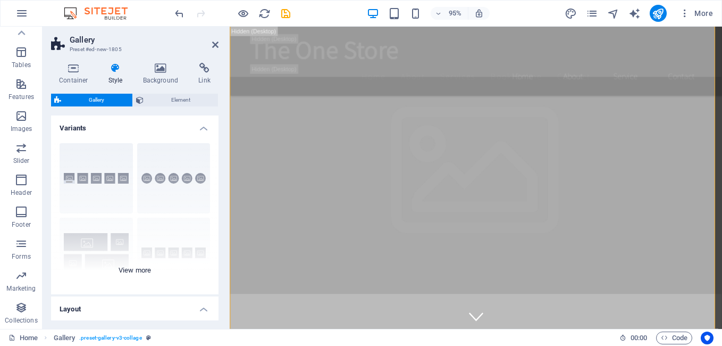
scroll to position [519, 0]
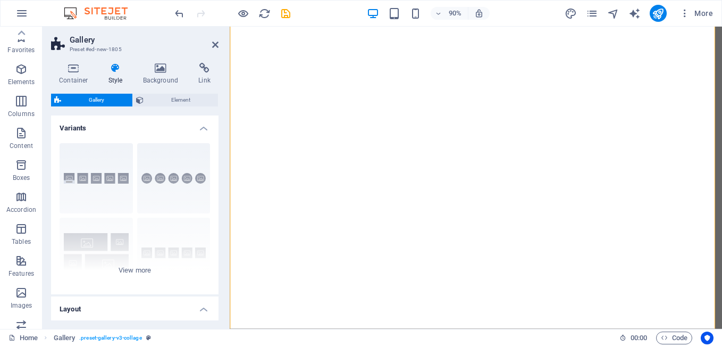
select select "rem"
select select "preset-gallery-v3-collage"
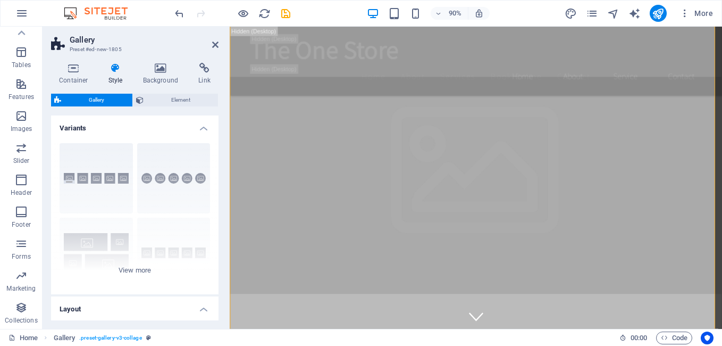
scroll to position [519, 0]
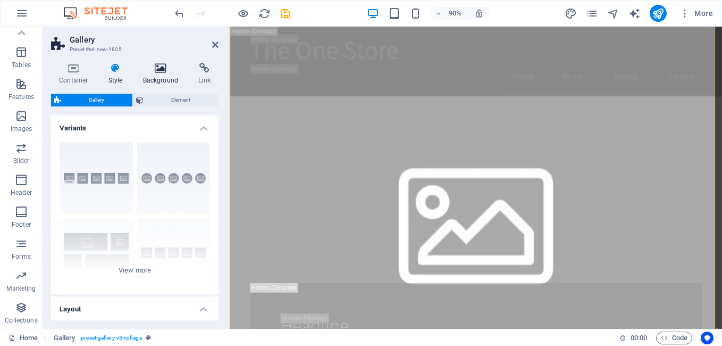
click at [162, 65] on icon at bounding box center [161, 68] width 52 height 11
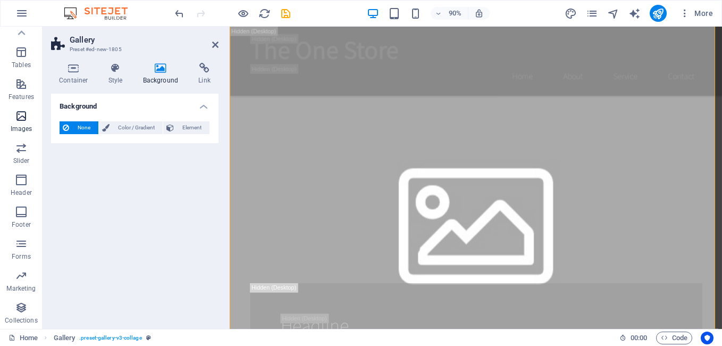
click at [23, 116] on icon "button" at bounding box center [21, 116] width 13 height 13
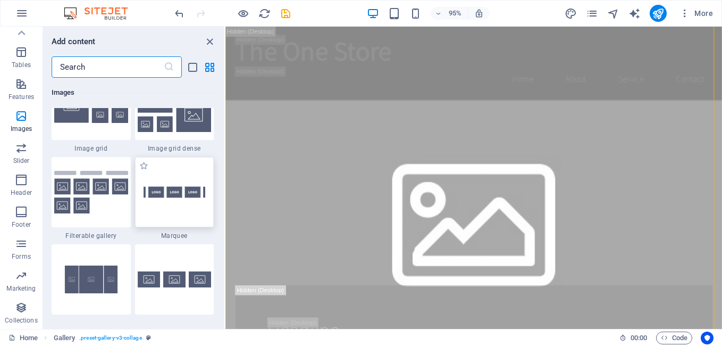
scroll to position [5656, 0]
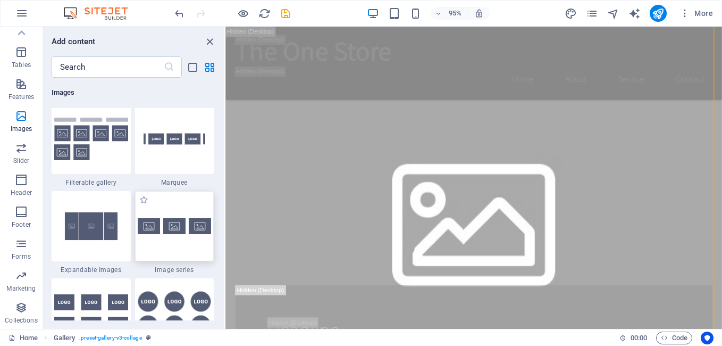
click at [171, 222] on img at bounding box center [175, 226] width 74 height 16
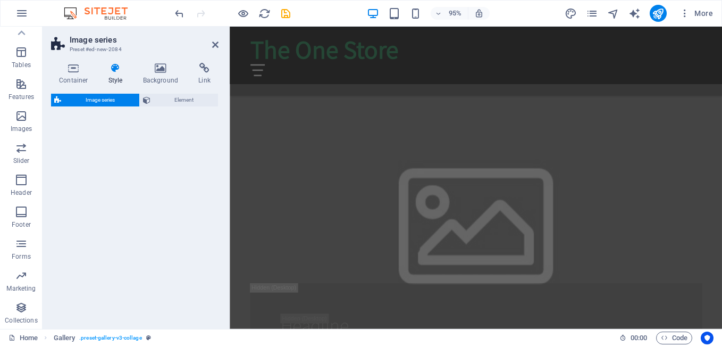
select select "rem"
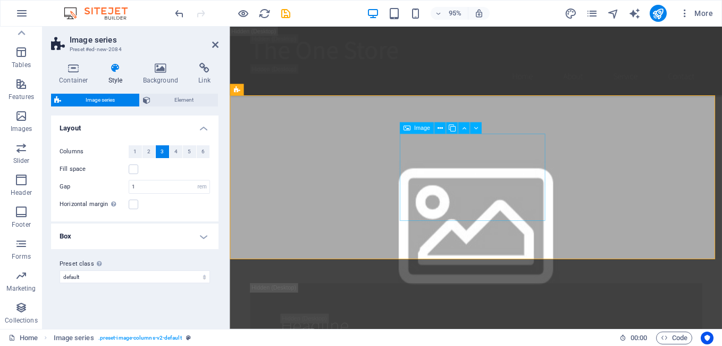
scroll to position [833, 0]
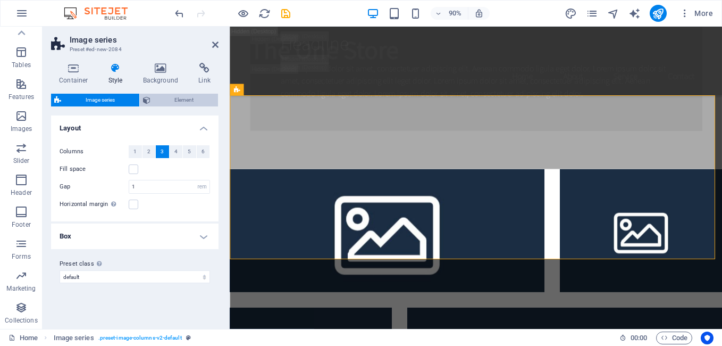
click at [187, 100] on span "Element" at bounding box center [185, 100] width 62 height 13
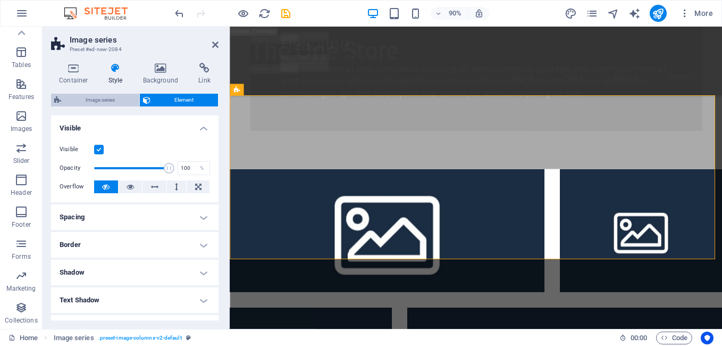
click at [122, 99] on span "Image series" at bounding box center [100, 100] width 72 height 13
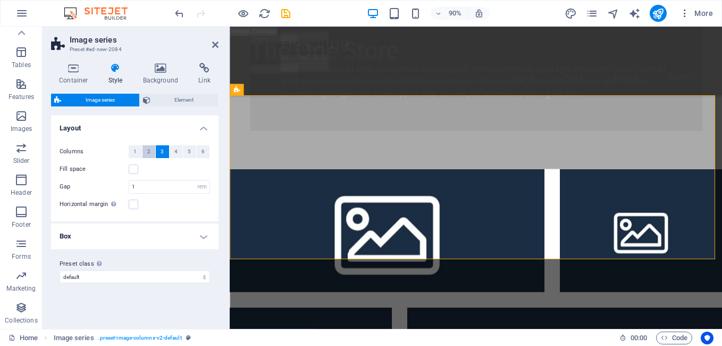
click at [148, 153] on span "2" at bounding box center [148, 151] width 3 height 13
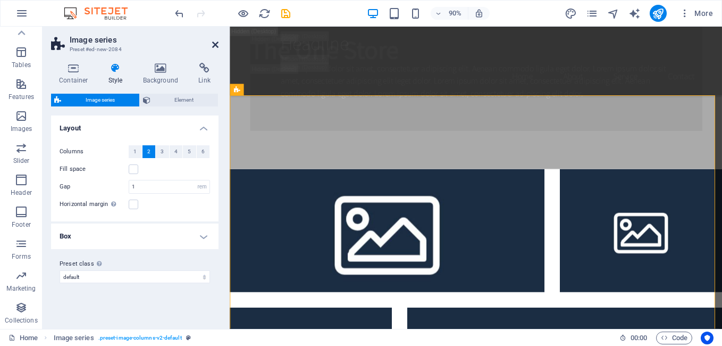
drag, startPoint x: 173, startPoint y: 15, endPoint x: 216, endPoint y: 42, distance: 50.6
click at [216, 42] on icon at bounding box center [215, 44] width 6 height 9
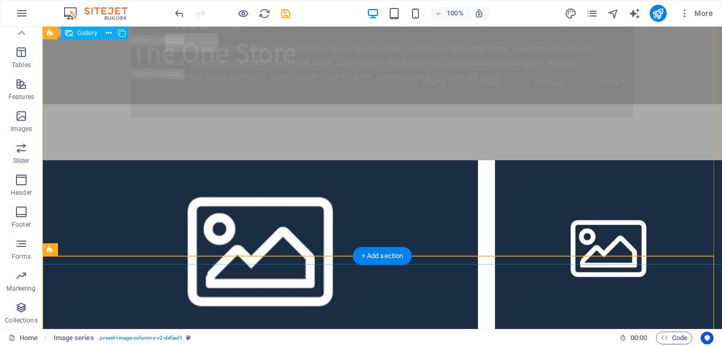
scroll to position [779, 0]
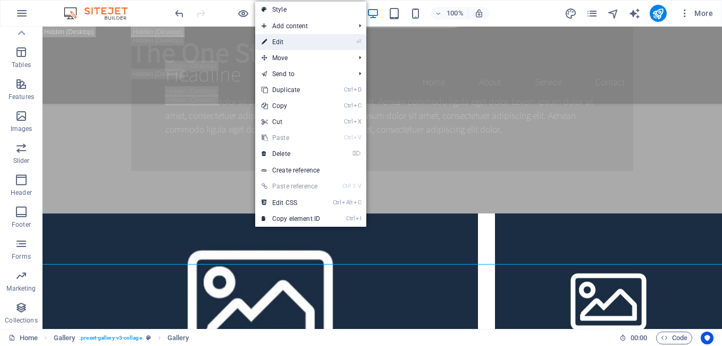
click at [272, 45] on link "⏎ Edit" at bounding box center [290, 42] width 71 height 16
select select "4"
select select "px"
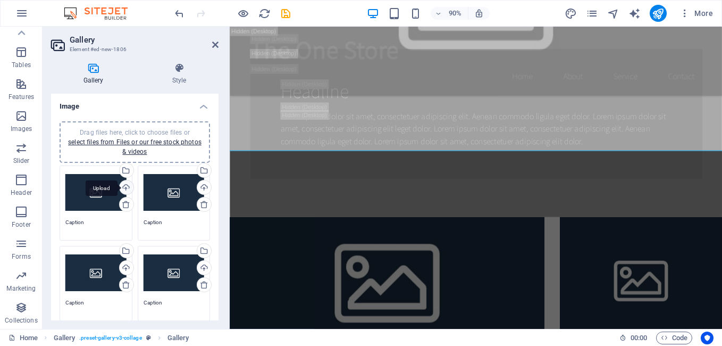
click at [125, 188] on div "Upload" at bounding box center [125, 188] width 16 height 16
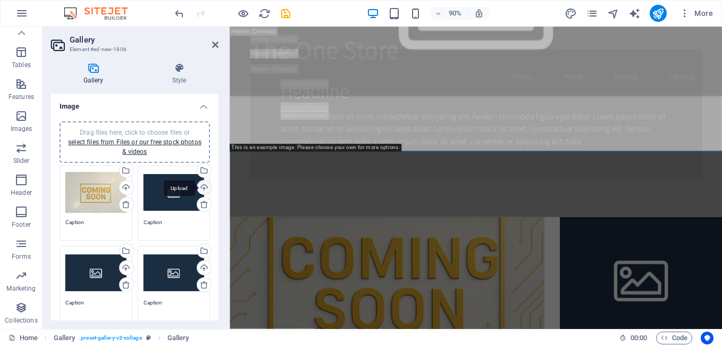
click at [204, 187] on div "Upload" at bounding box center [203, 188] width 16 height 16
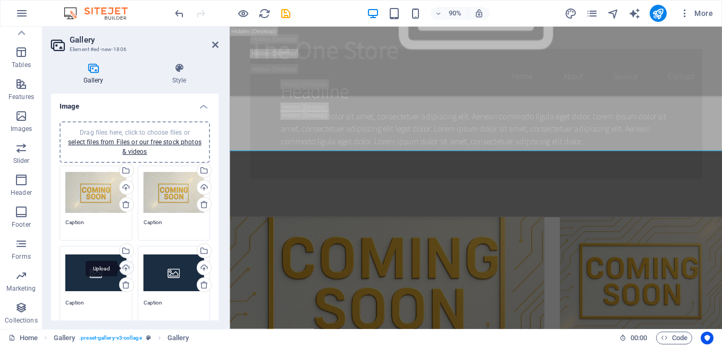
click at [124, 266] on div "Upload" at bounding box center [125, 268] width 16 height 16
click at [199, 268] on div "Upload" at bounding box center [203, 268] width 16 height 16
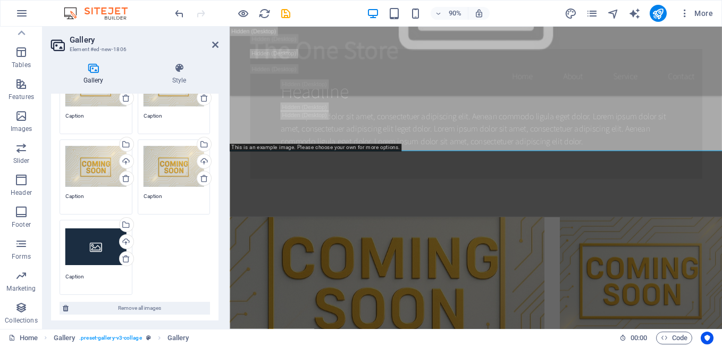
scroll to position [159, 0]
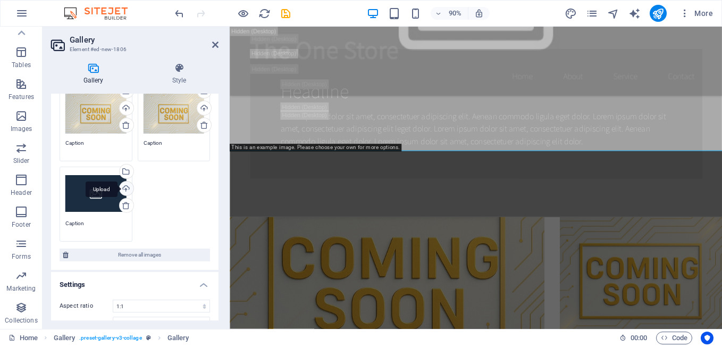
click at [127, 187] on div "Upload" at bounding box center [125, 189] width 16 height 16
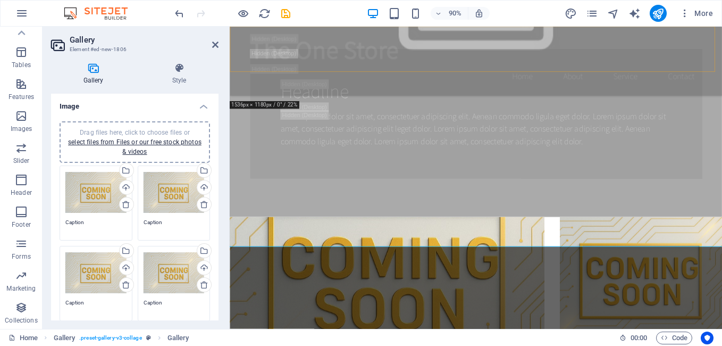
scroll to position [673, 0]
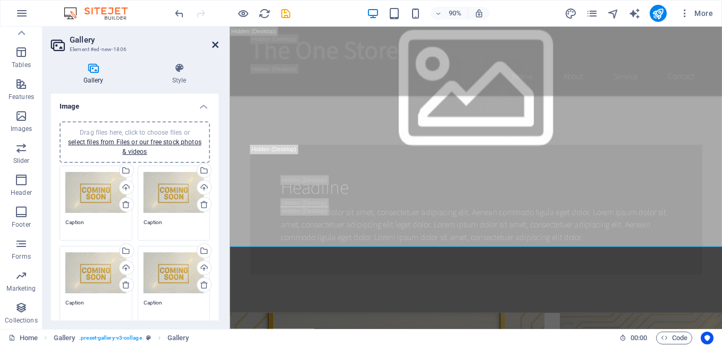
click at [215, 45] on icon at bounding box center [215, 44] width 6 height 9
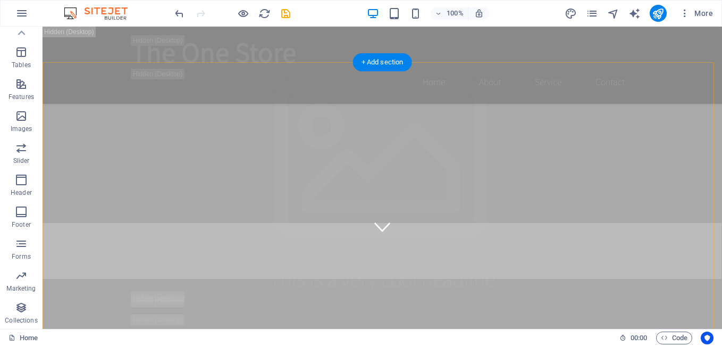
scroll to position [195, 0]
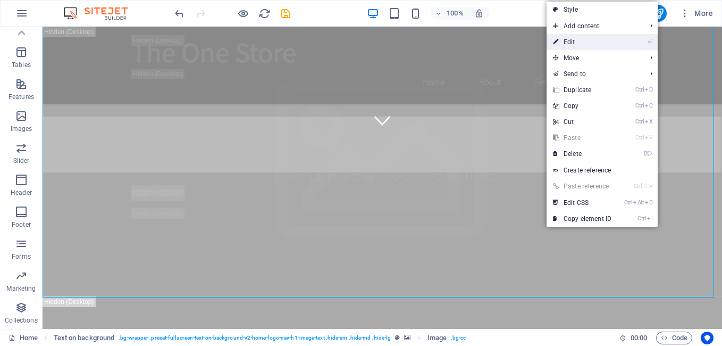
click at [588, 38] on link "⏎ Edit" at bounding box center [582, 42] width 71 height 16
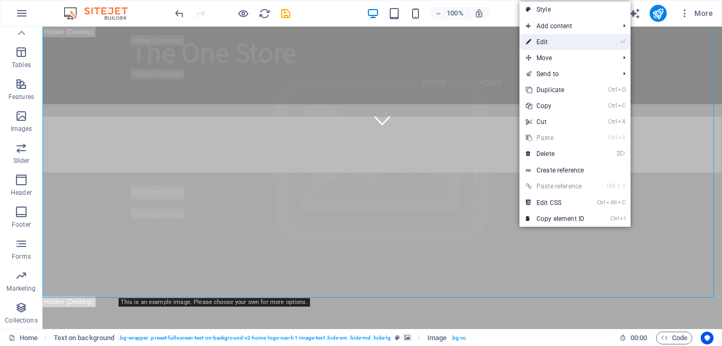
click at [543, 44] on link "⏎ Edit" at bounding box center [554, 42] width 71 height 16
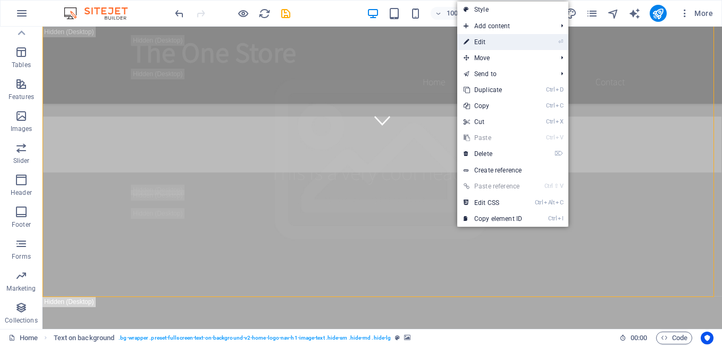
drag, startPoint x: 495, startPoint y: 44, endPoint x: 274, endPoint y: 21, distance: 221.8
click at [495, 44] on link "⏎ Edit" at bounding box center [492, 42] width 71 height 16
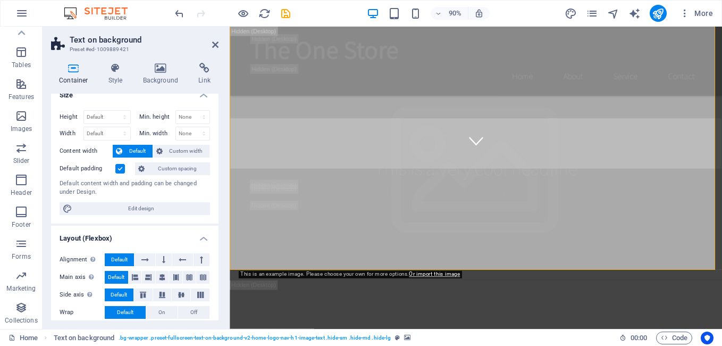
scroll to position [0, 0]
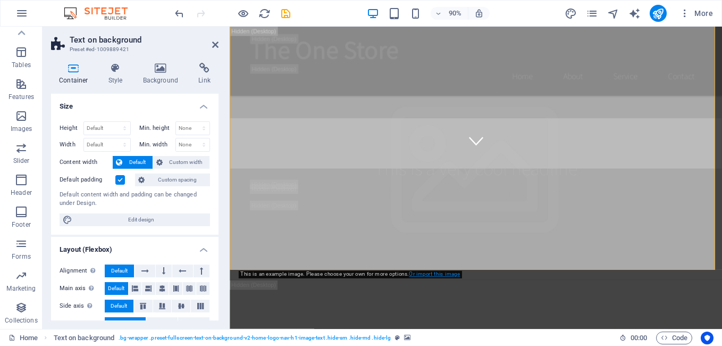
click at [436, 273] on link "Or import this image" at bounding box center [434, 274] width 51 height 6
click at [156, 68] on icon at bounding box center [161, 68] width 52 height 11
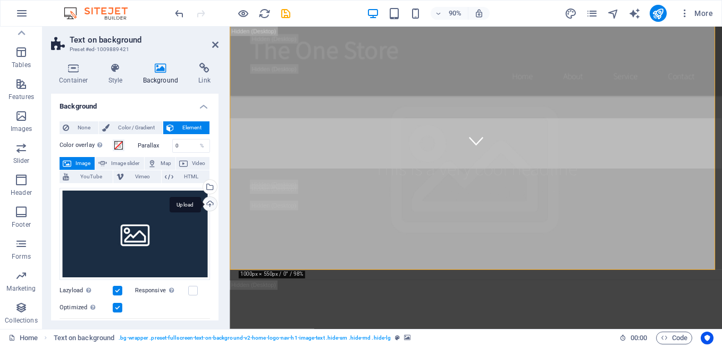
click at [210, 202] on div "Upload" at bounding box center [209, 205] width 16 height 16
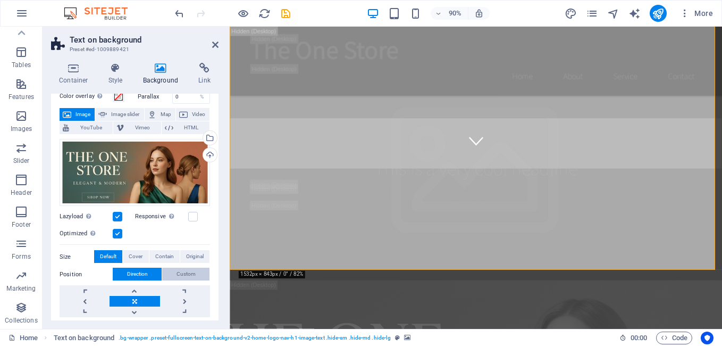
scroll to position [53, 0]
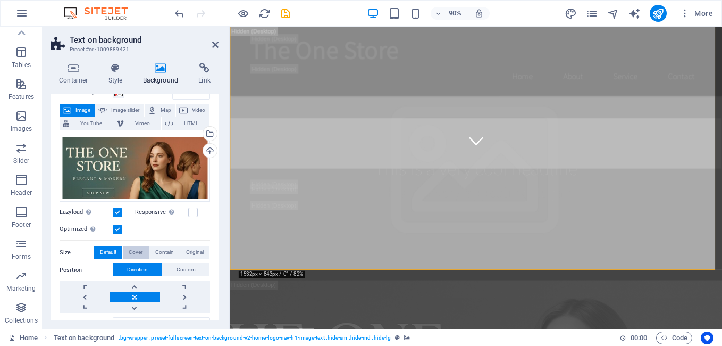
click at [133, 247] on span "Cover" at bounding box center [136, 252] width 14 height 13
click at [112, 247] on span "Default" at bounding box center [108, 252] width 16 height 13
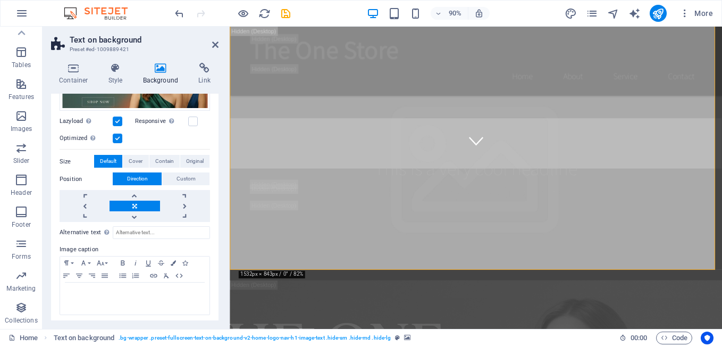
scroll to position [147, 0]
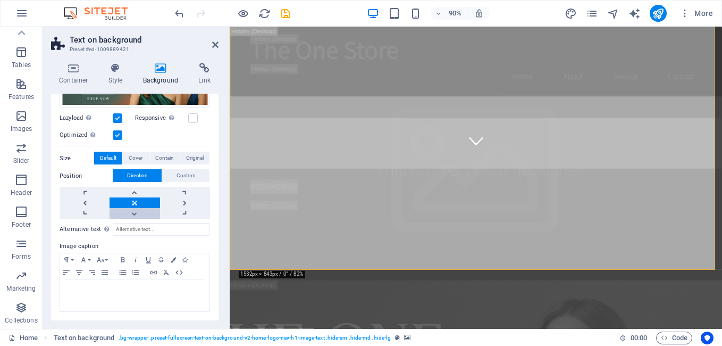
click at [131, 215] on link at bounding box center [135, 213] width 50 height 11
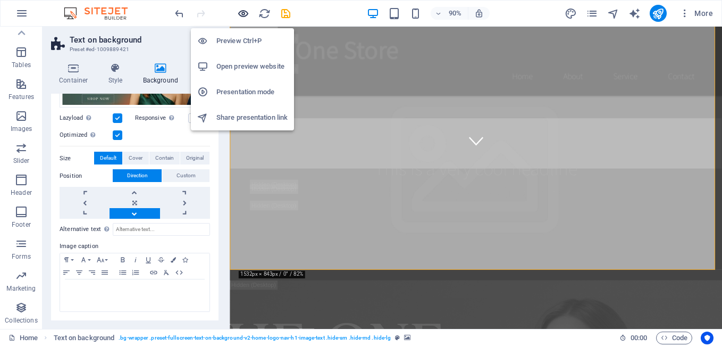
click at [242, 14] on icon "button" at bounding box center [243, 13] width 12 height 12
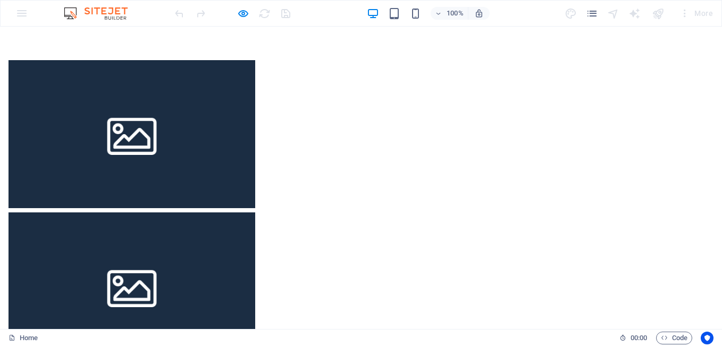
scroll to position [0, 0]
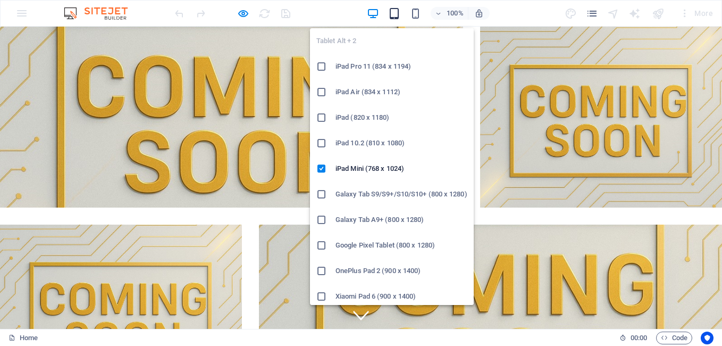
click at [393, 10] on icon "button" at bounding box center [394, 13] width 12 height 12
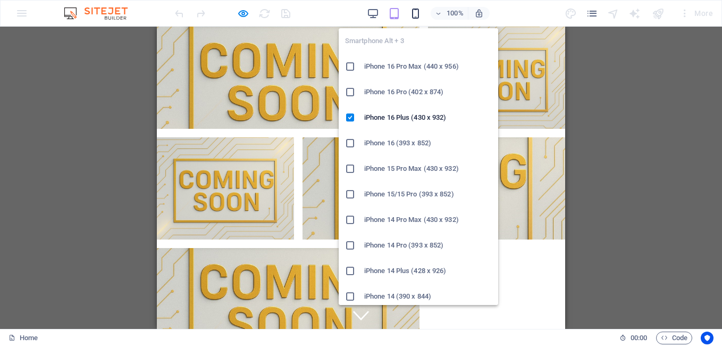
click at [415, 15] on icon "button" at bounding box center [415, 13] width 12 height 12
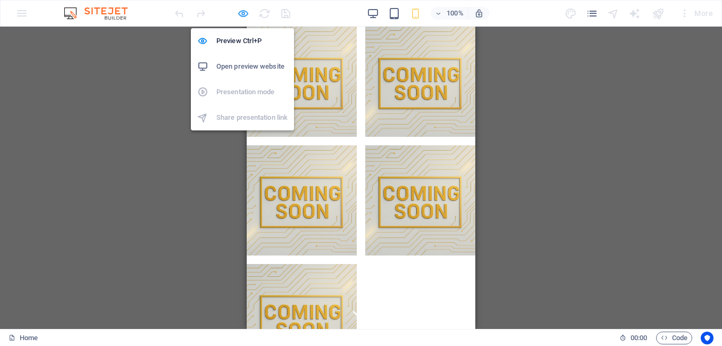
click at [244, 14] on icon "button" at bounding box center [243, 13] width 12 height 12
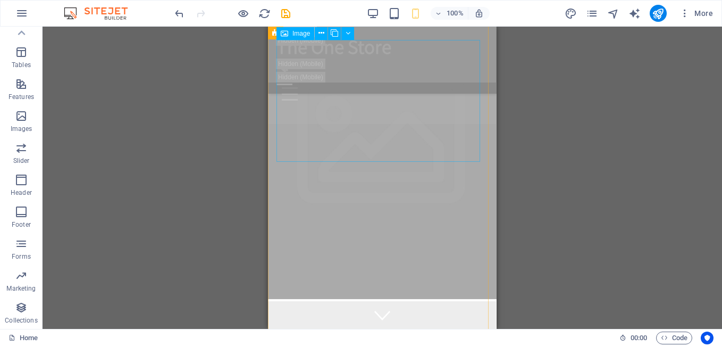
scroll to position [744, 0]
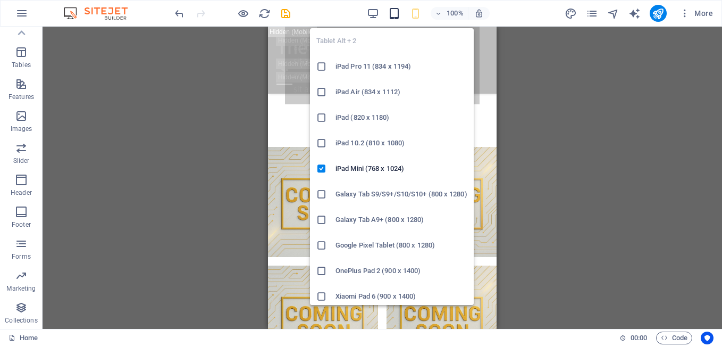
click at [396, 9] on icon "button" at bounding box center [394, 13] width 12 height 12
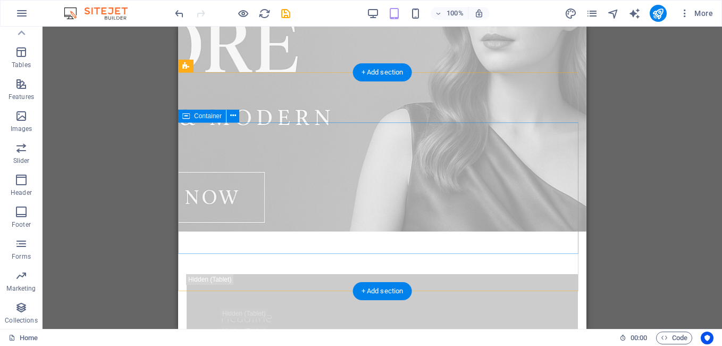
scroll to position [0, 0]
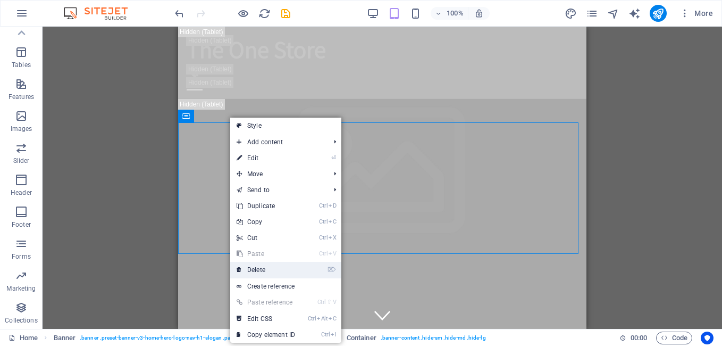
click at [264, 272] on link "⌦ Delete" at bounding box center [265, 270] width 71 height 16
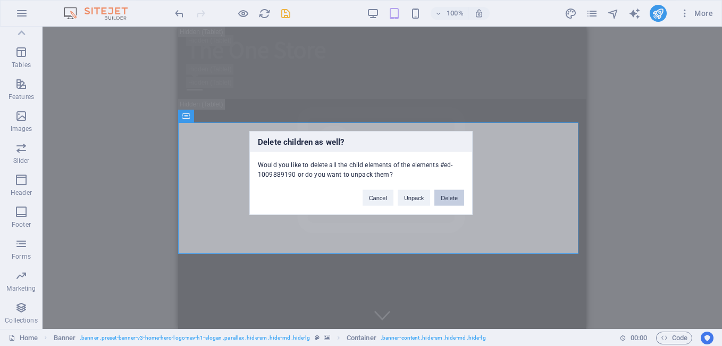
click at [439, 197] on button "Delete" at bounding box center [449, 198] width 30 height 16
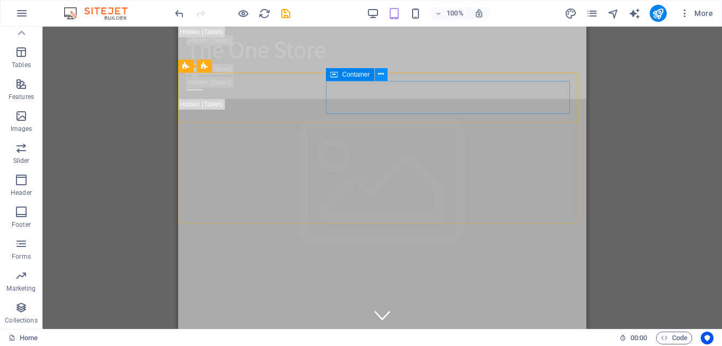
click at [382, 74] on icon at bounding box center [381, 74] width 6 height 11
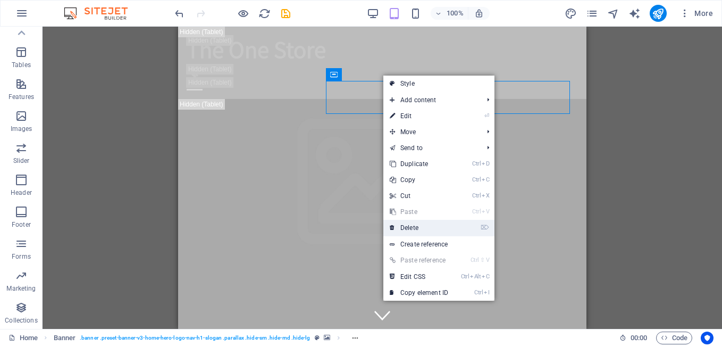
click at [410, 228] on link "⌦ Delete" at bounding box center [418, 228] width 71 height 16
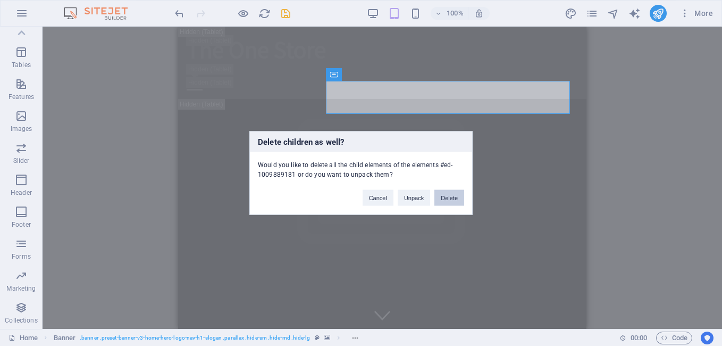
click at [451, 195] on button "Delete" at bounding box center [449, 198] width 30 height 16
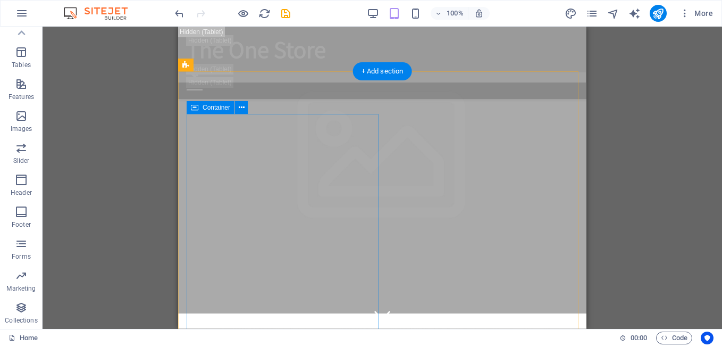
scroll to position [159, 0]
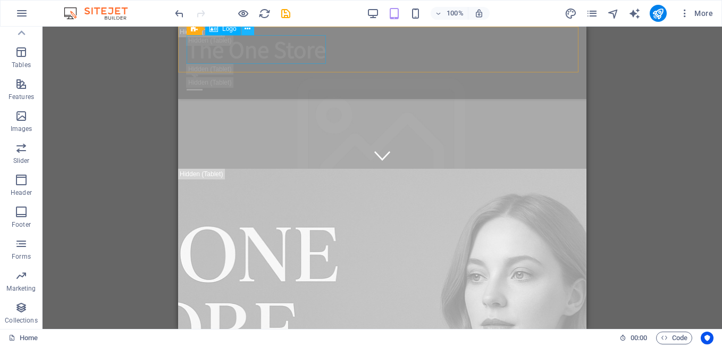
click at [249, 28] on icon at bounding box center [248, 28] width 6 height 11
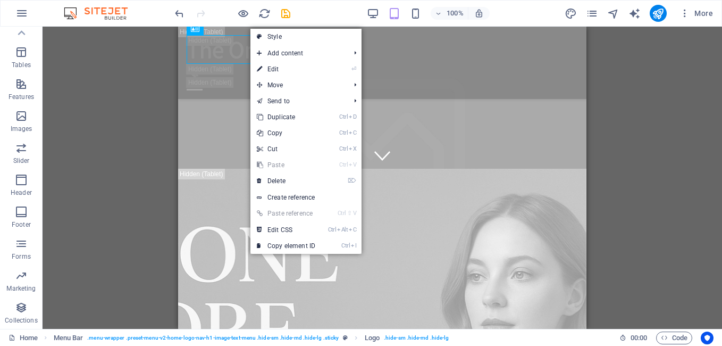
click at [169, 113] on div "H2 Banner Container Menu Banner Menu Bar Menu Bar Banner Menu Bar Banner Contai…" at bounding box center [382, 178] width 679 height 302
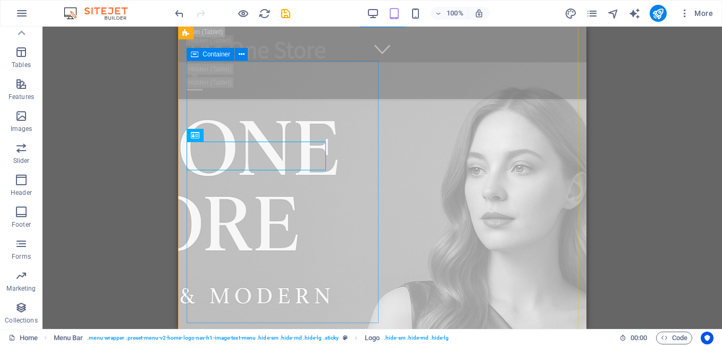
scroll to position [106, 0]
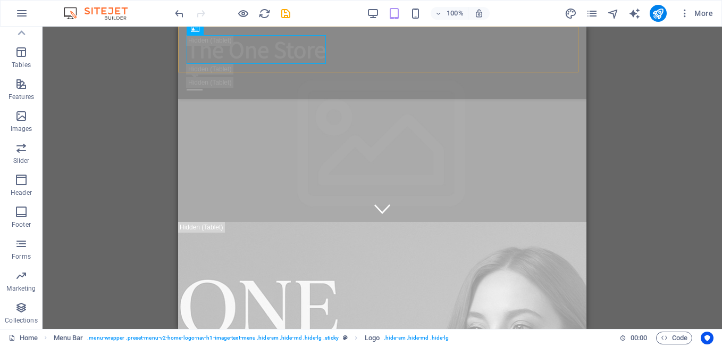
click at [260, 66] on div "The One Store Home About Service Contact" at bounding box center [382, 63] width 408 height 72
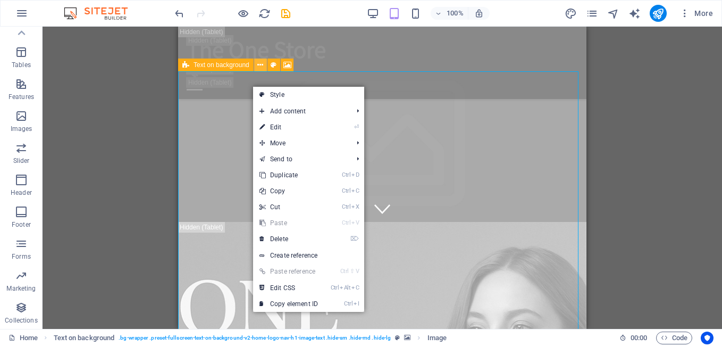
click at [260, 65] on icon at bounding box center [260, 65] width 6 height 11
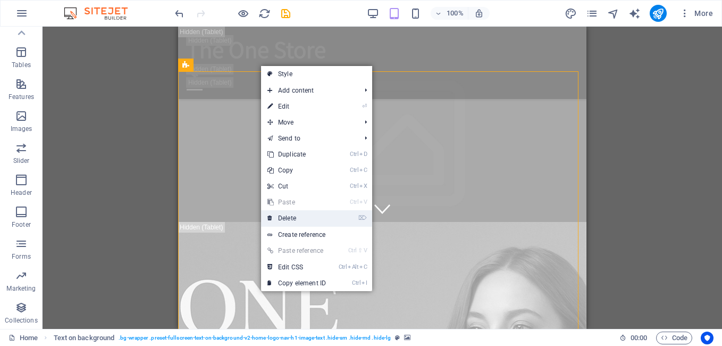
click at [293, 216] on link "⌦ Delete" at bounding box center [296, 218] width 71 height 16
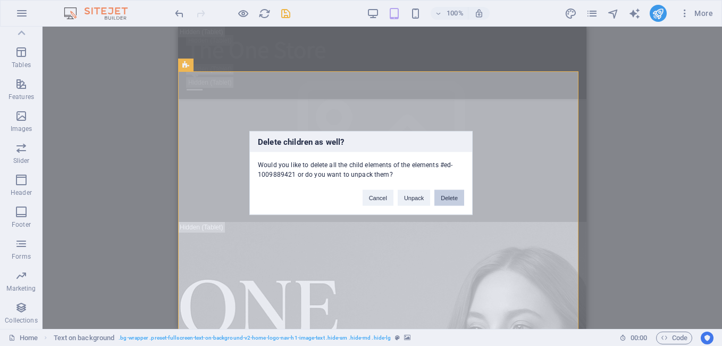
drag, startPoint x: 444, startPoint y: 195, endPoint x: 265, endPoint y: 168, distance: 181.6
click at [444, 195] on button "Delete" at bounding box center [449, 198] width 30 height 16
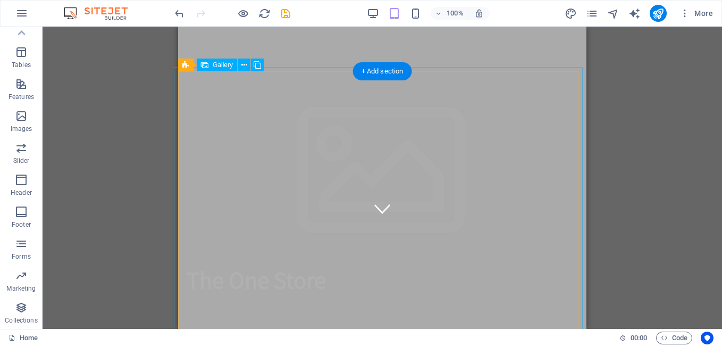
scroll to position [0, 0]
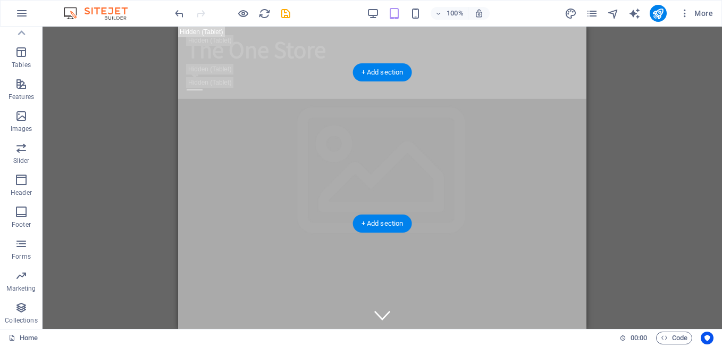
click at [391, 129] on figure at bounding box center [382, 272] width 408 height 347
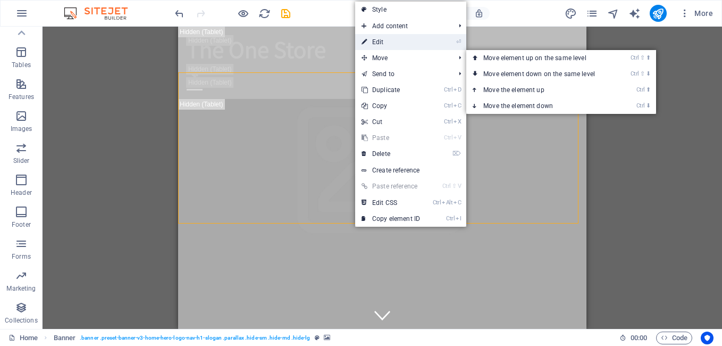
click at [384, 44] on link "⏎ Edit" at bounding box center [390, 42] width 71 height 16
select select "vh"
select select "header"
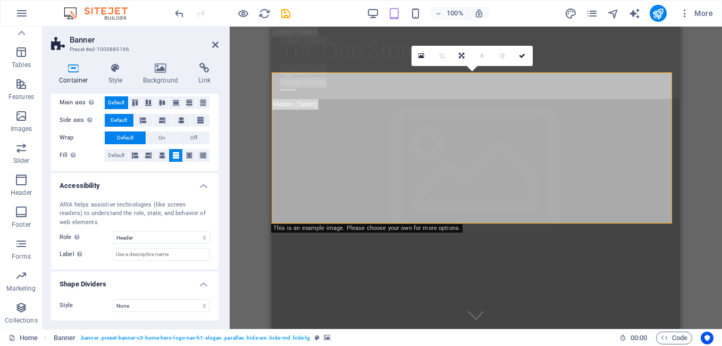
scroll to position [97, 0]
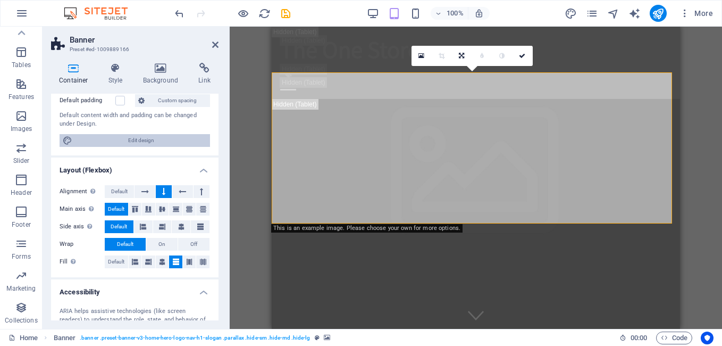
click at [174, 137] on span "Edit design" at bounding box center [140, 140] width 131 height 13
select select "rem"
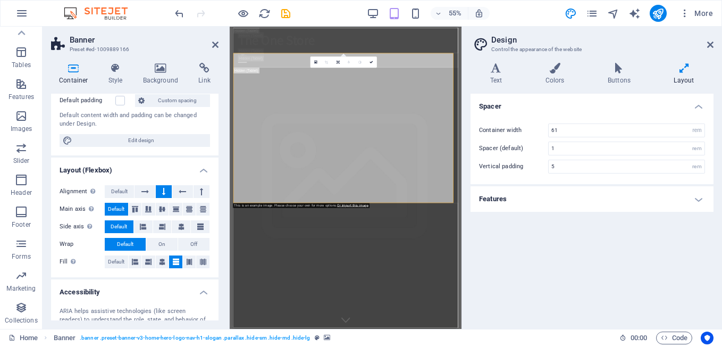
click at [701, 196] on h4 "Features" at bounding box center [591, 199] width 243 height 26
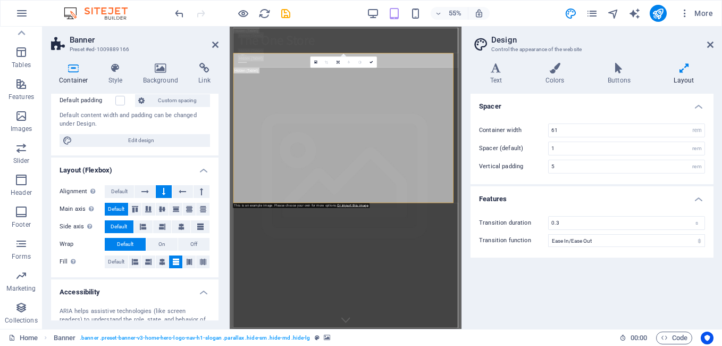
click at [641, 263] on div "Spacer Container width 61 rem px Spacer (default) 1 rem Vertical padding 5 rem …" at bounding box center [591, 207] width 243 height 226
click at [338, 63] on icon at bounding box center [338, 62] width 3 height 4
click at [339, 84] on link at bounding box center [337, 82] width 11 height 11
click at [214, 43] on icon at bounding box center [215, 44] width 6 height 9
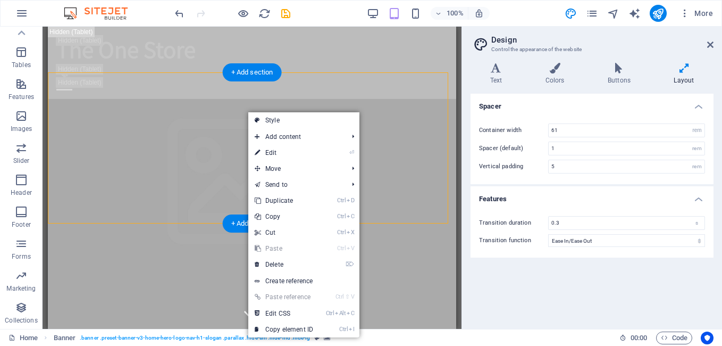
click at [124, 136] on figure at bounding box center [252, 272] width 408 height 347
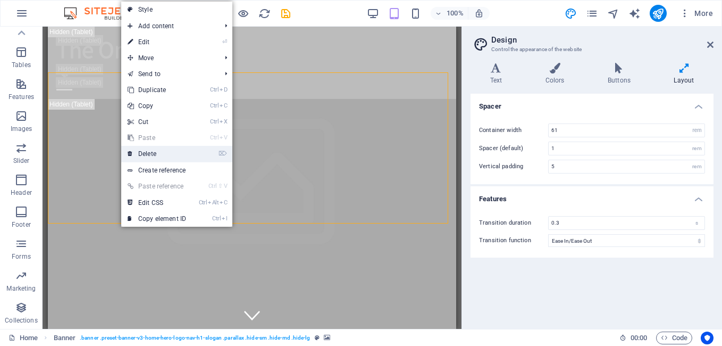
click at [155, 147] on link "⌦ Delete" at bounding box center [156, 154] width 71 height 16
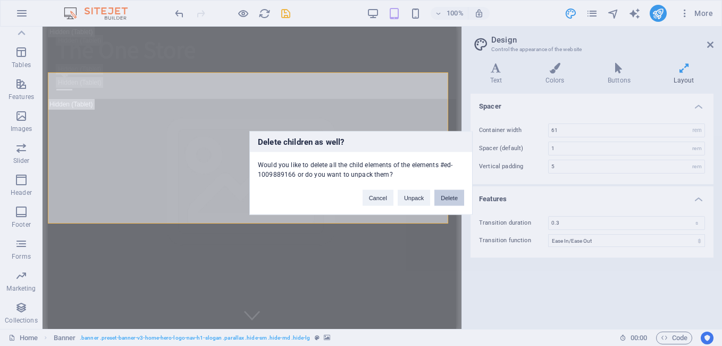
click at [448, 201] on button "Delete" at bounding box center [449, 198] width 30 height 16
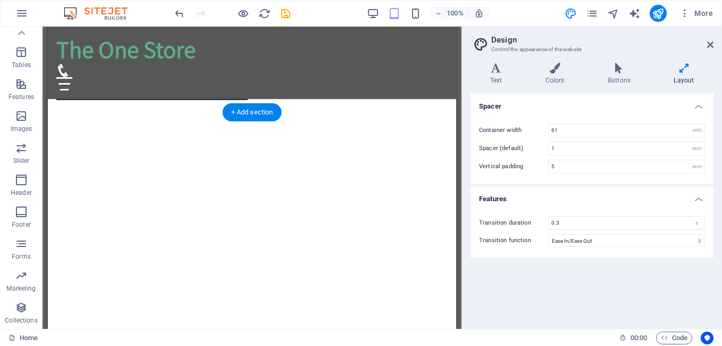
scroll to position [914, 0]
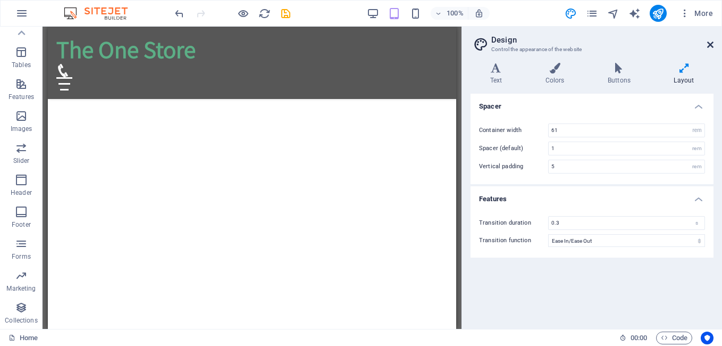
click at [712, 45] on icon at bounding box center [710, 44] width 6 height 9
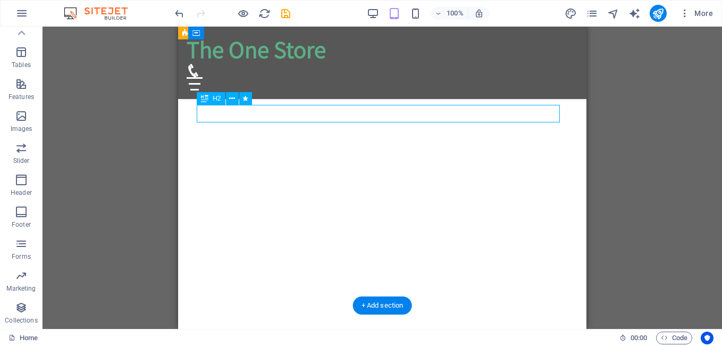
scroll to position [1073, 0]
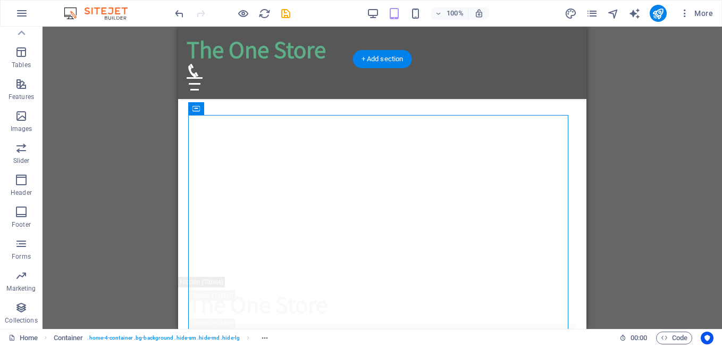
scroll to position [967, 0]
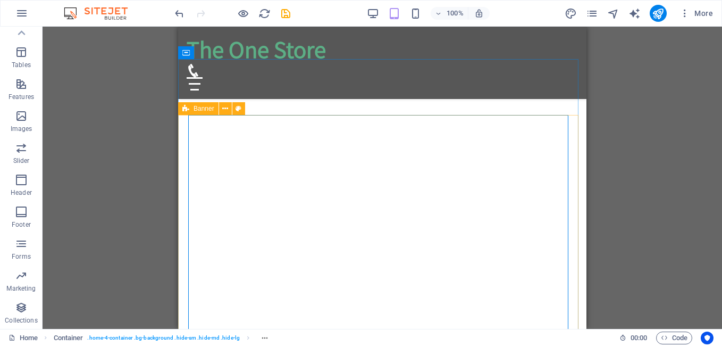
click at [204, 108] on span "Banner" at bounding box center [204, 108] width 21 height 6
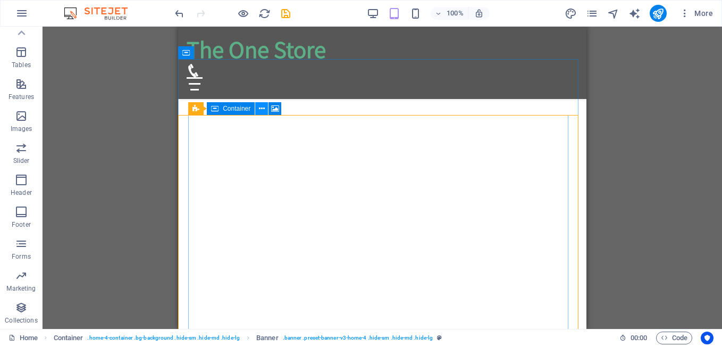
click at [260, 108] on icon at bounding box center [262, 108] width 6 height 11
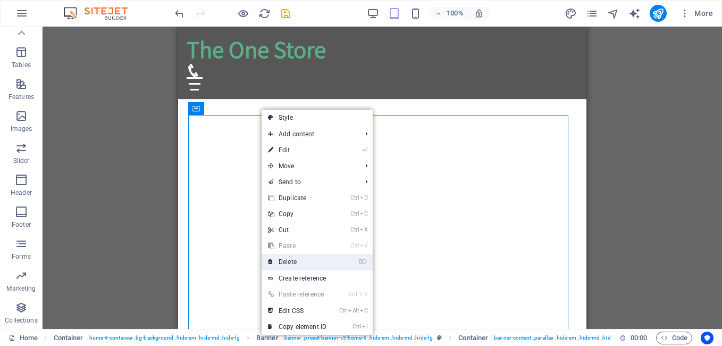
click at [293, 260] on link "⌦ Delete" at bounding box center [297, 262] width 71 height 16
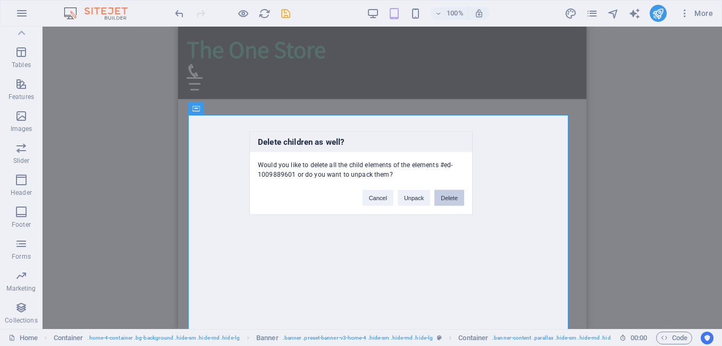
click at [444, 199] on button "Delete" at bounding box center [449, 198] width 30 height 16
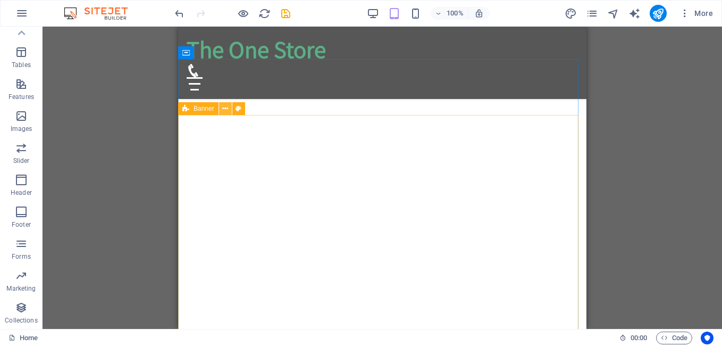
click at [224, 107] on icon at bounding box center [225, 108] width 6 height 11
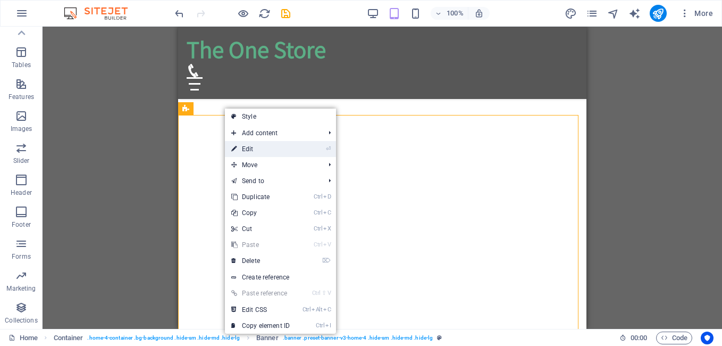
click at [255, 146] on link "⏎ Edit" at bounding box center [260, 149] width 71 height 16
select select "vh"
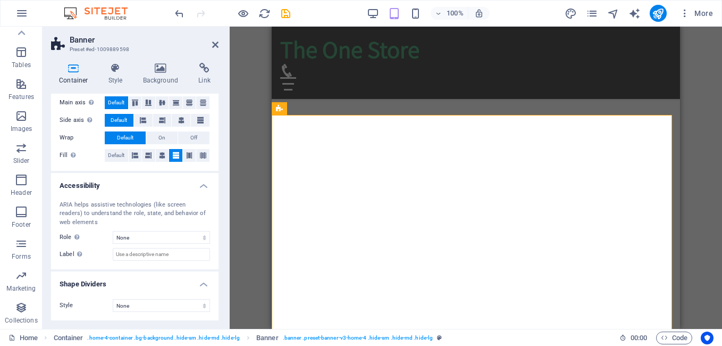
scroll to position [150, 0]
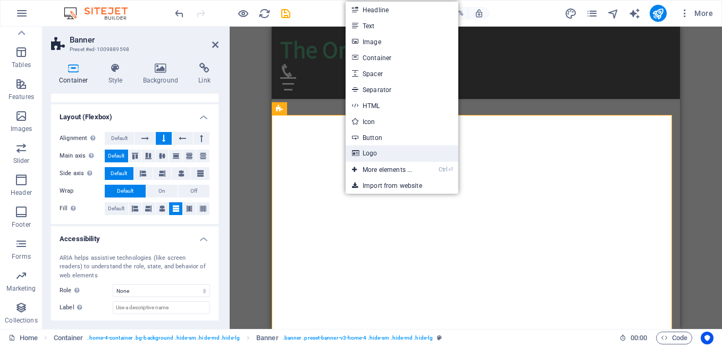
click at [374, 154] on link "Logo" at bounding box center [402, 153] width 113 height 16
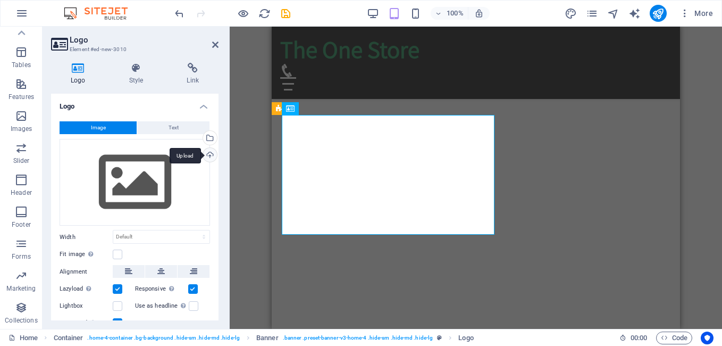
click at [209, 154] on div "Upload" at bounding box center [209, 156] width 16 height 16
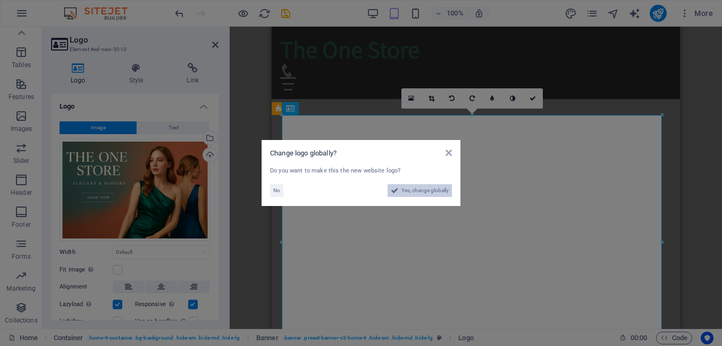
click at [414, 192] on span "Yes, change globally" at bounding box center [424, 190] width 47 height 13
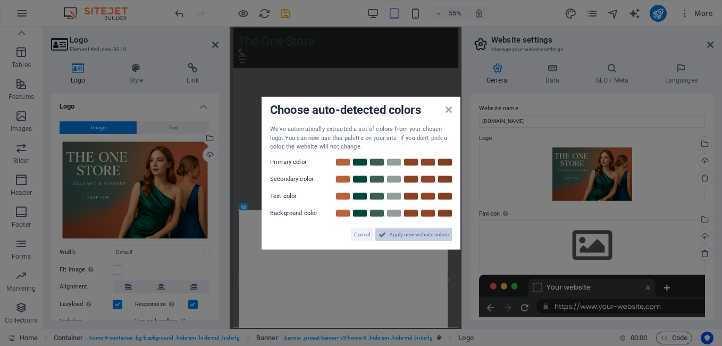
click at [417, 235] on span "Apply new website colors" at bounding box center [419, 234] width 60 height 13
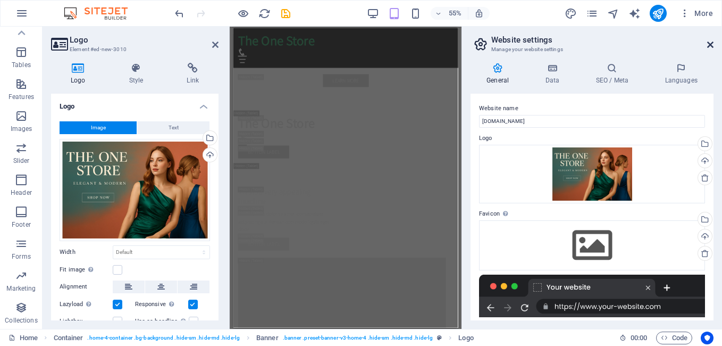
scroll to position [2241, 0]
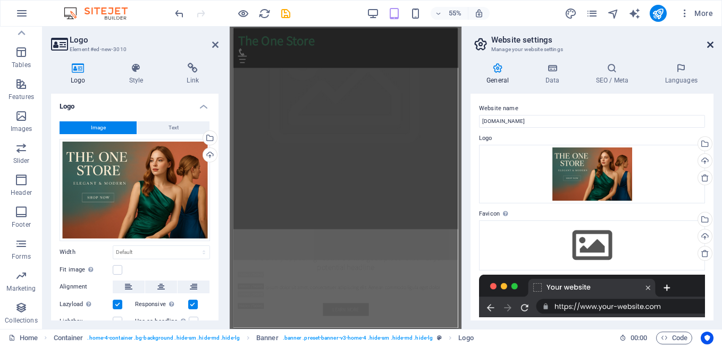
click at [709, 43] on icon at bounding box center [710, 44] width 6 height 9
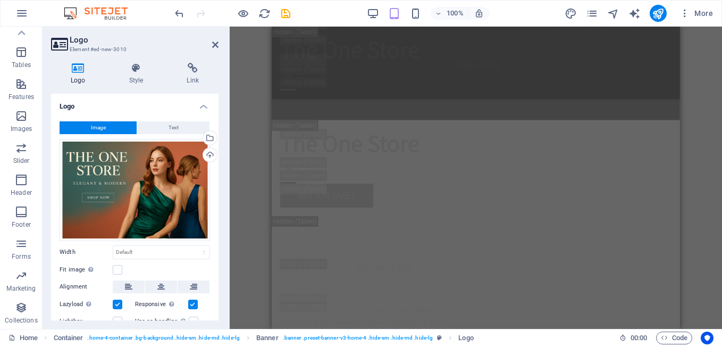
scroll to position [0, 0]
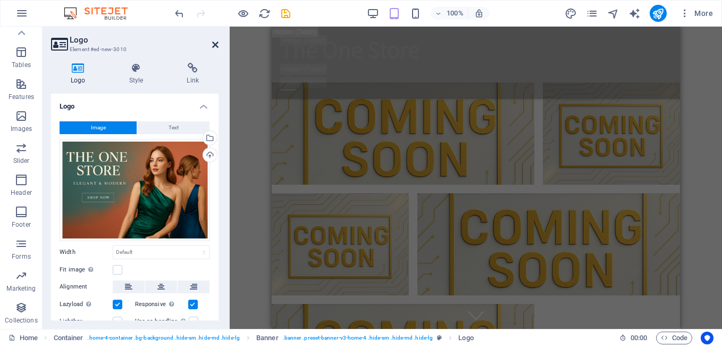
click at [215, 44] on icon at bounding box center [215, 44] width 6 height 9
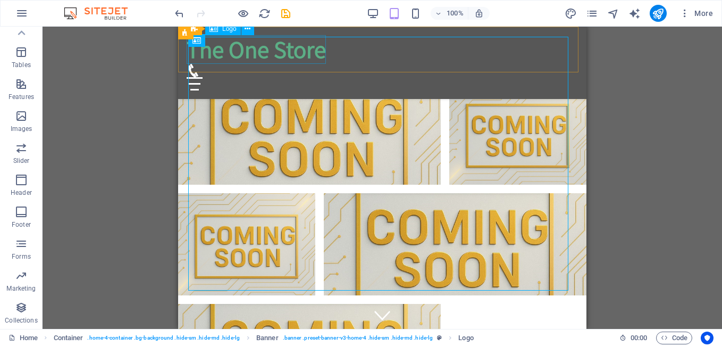
scroll to position [1035, 0]
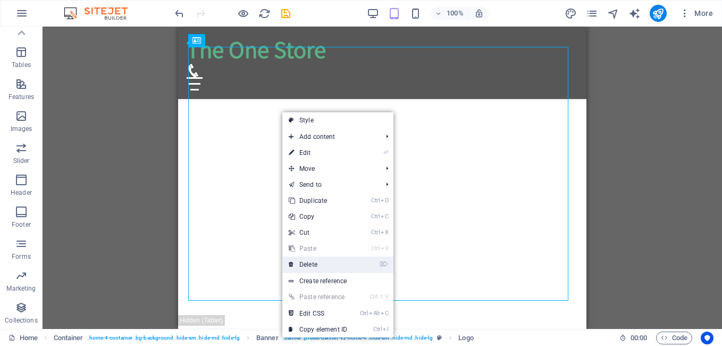
click at [314, 265] on link "⌦ Delete" at bounding box center [317, 264] width 71 height 16
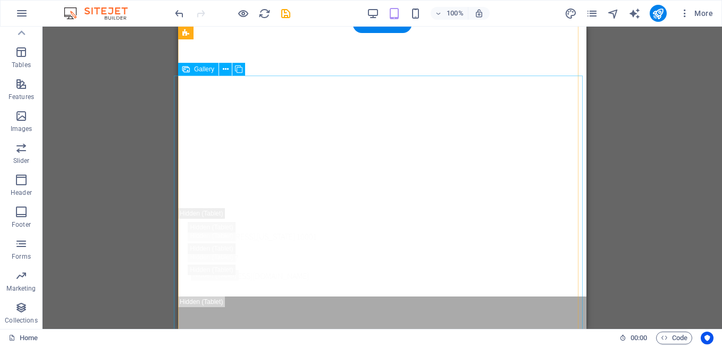
scroll to position [0, 0]
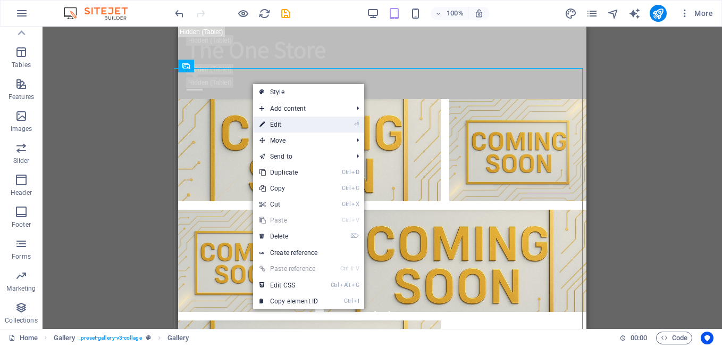
click at [274, 124] on link "⏎ Edit" at bounding box center [288, 124] width 71 height 16
select select "4"
select select "px"
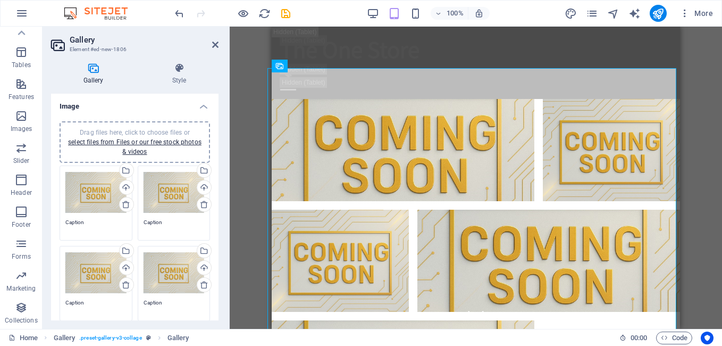
click at [87, 192] on div "Drag files here, click to choose files or select files from Files or our free s…" at bounding box center [95, 192] width 61 height 43
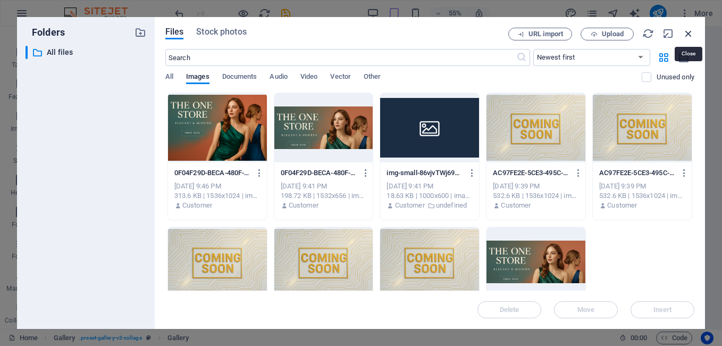
click at [692, 32] on icon "button" at bounding box center [689, 34] width 12 height 12
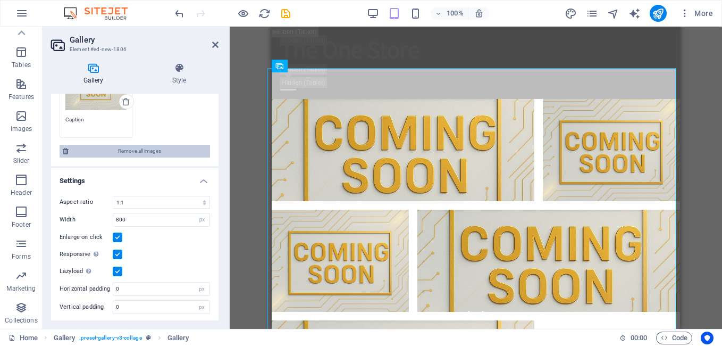
scroll to position [265, 0]
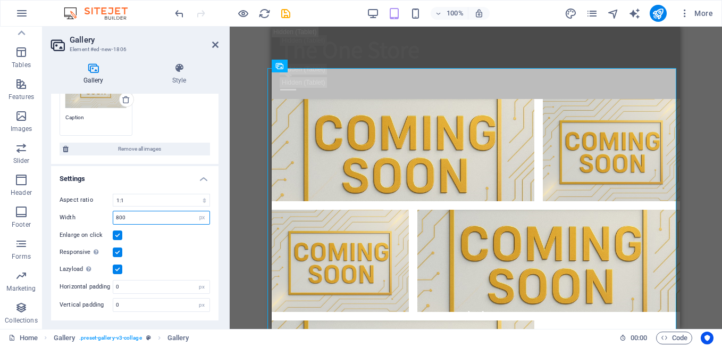
click at [185, 219] on input "800" at bounding box center [161, 217] width 96 height 13
type input "8"
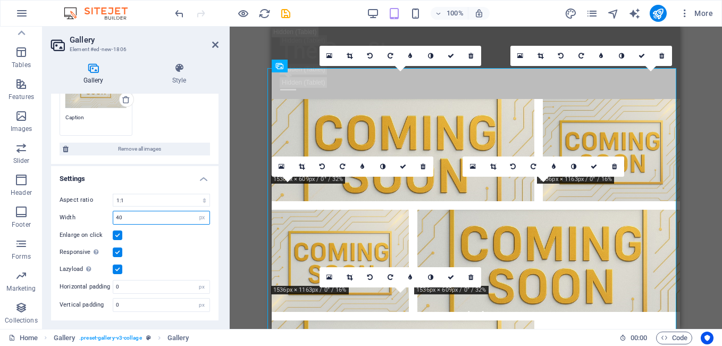
type input "4"
type input "3"
type input "8"
type input "800"
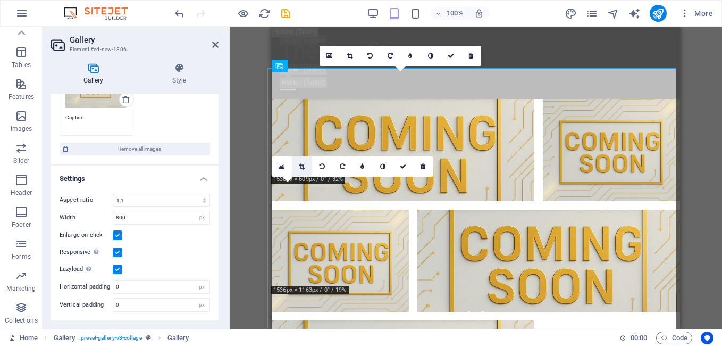
click at [302, 165] on icon at bounding box center [302, 166] width 6 height 6
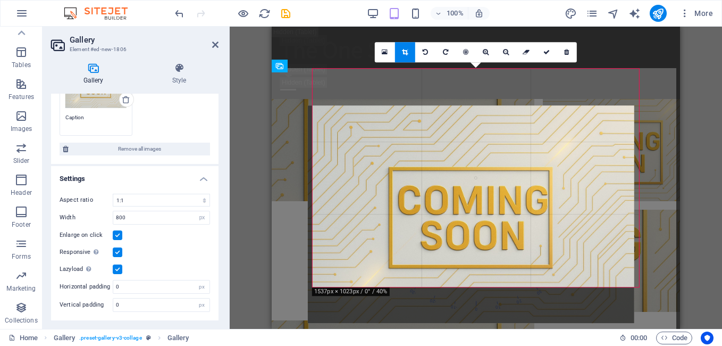
drag, startPoint x: 638, startPoint y: 72, endPoint x: 632, endPoint y: 108, distance: 37.1
click at [633, 108] on div at bounding box center [471, 213] width 326 height 217
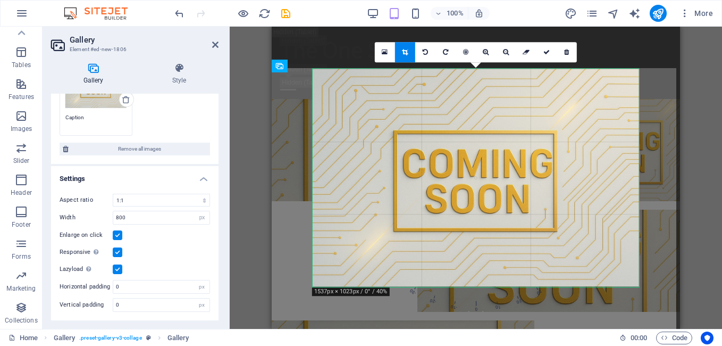
click at [313, 283] on div "180 170 160 150 140 130 120 110 100 90 80 70 60 50 40 30 20 10 0 -10 -20 -30 -4…" at bounding box center [476, 178] width 326 height 218
click at [564, 211] on div at bounding box center [476, 177] width 326 height 217
click at [564, 210] on div at bounding box center [476, 177] width 326 height 217
click at [565, 210] on div at bounding box center [476, 177] width 326 height 217
click at [504, 50] on icon at bounding box center [506, 52] width 6 height 6
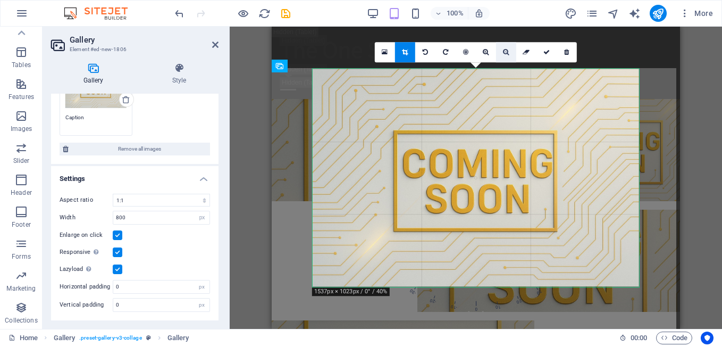
click at [504, 50] on icon at bounding box center [506, 52] width 6 height 6
click at [638, 69] on div at bounding box center [476, 177] width 326 height 217
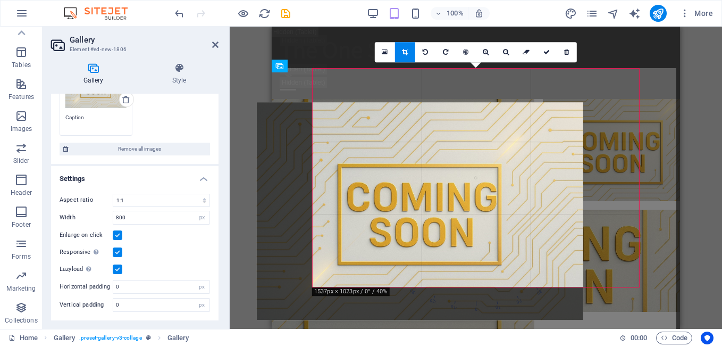
drag, startPoint x: 561, startPoint y: 106, endPoint x: 505, endPoint y: 139, distance: 64.8
click at [505, 139] on div at bounding box center [420, 210] width 326 height 217
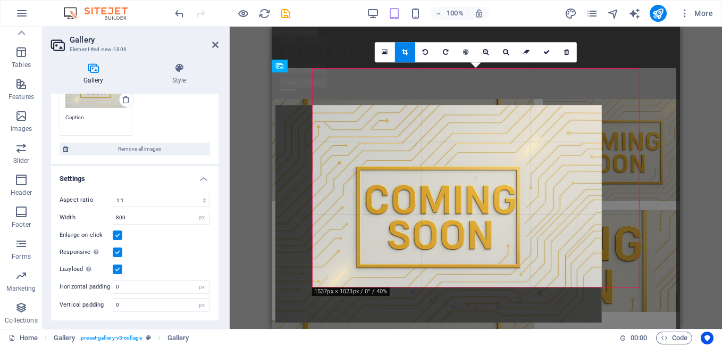
drag, startPoint x: 516, startPoint y: 114, endPoint x: 479, endPoint y: 150, distance: 51.9
click at [479, 150] on div at bounding box center [438, 213] width 326 height 217
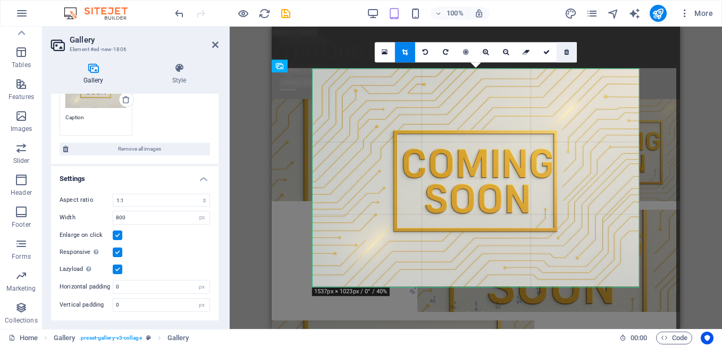
click at [569, 52] on icon at bounding box center [566, 52] width 5 height 6
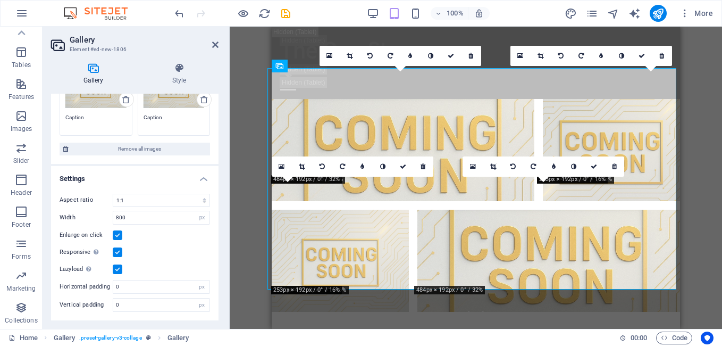
scroll to position [185, 0]
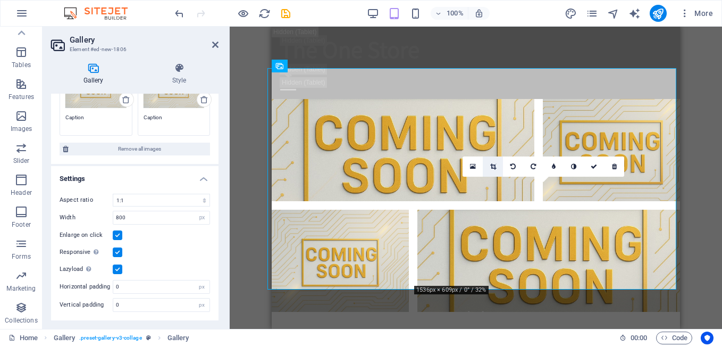
click at [494, 165] on icon at bounding box center [493, 166] width 6 height 6
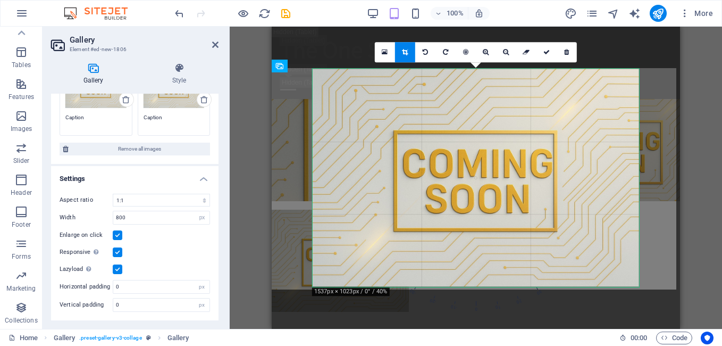
click at [606, 88] on div at bounding box center [476, 177] width 326 height 217
drag, startPoint x: 556, startPoint y: 114, endPoint x: 588, endPoint y: 111, distance: 32.6
click at [588, 111] on div at bounding box center [476, 177] width 326 height 217
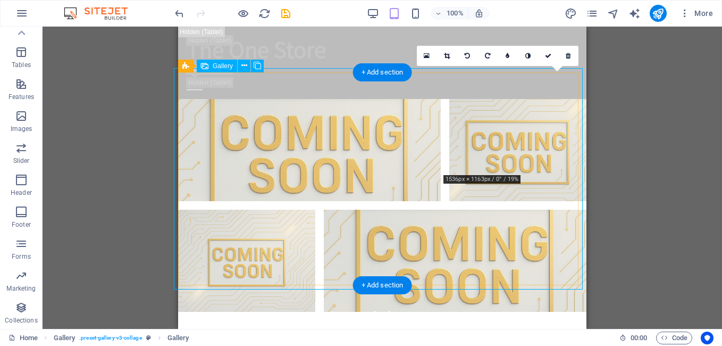
drag, startPoint x: 707, startPoint y: 168, endPoint x: 497, endPoint y: 152, distance: 211.2
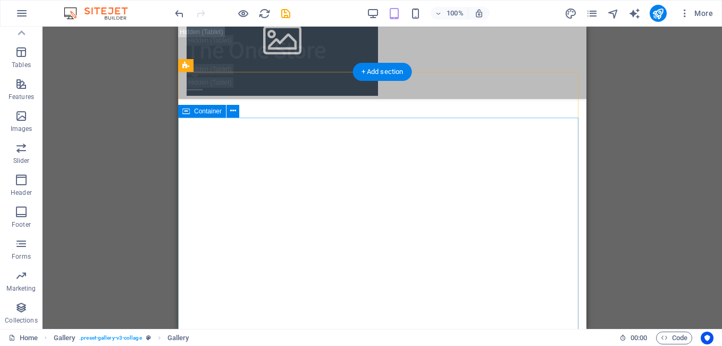
scroll to position [542, 0]
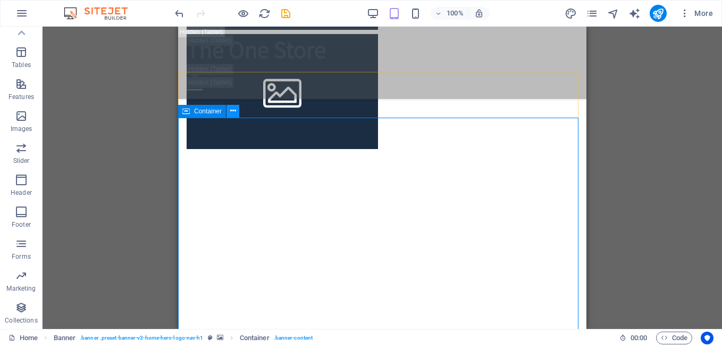
click at [233, 115] on icon at bounding box center [233, 110] width 6 height 11
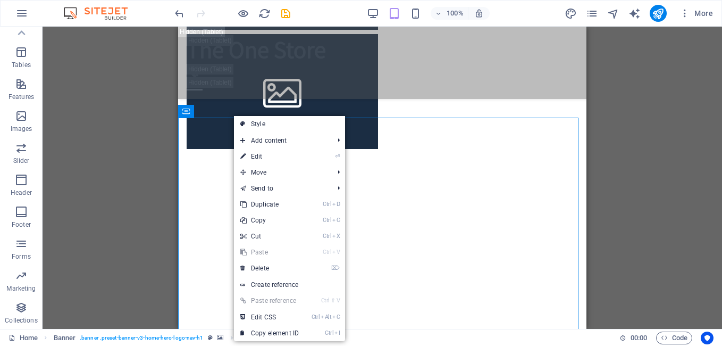
click at [259, 157] on link "⏎ Edit" at bounding box center [269, 156] width 71 height 16
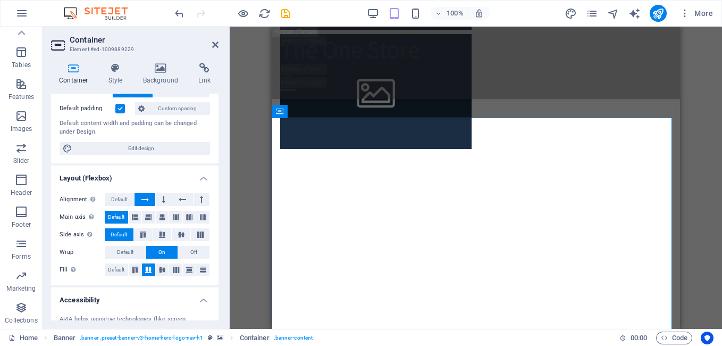
scroll to position [0, 0]
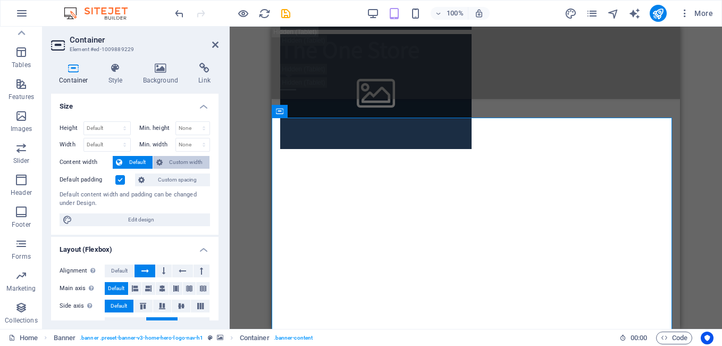
click at [166, 163] on span "Custom width" at bounding box center [186, 162] width 41 height 13
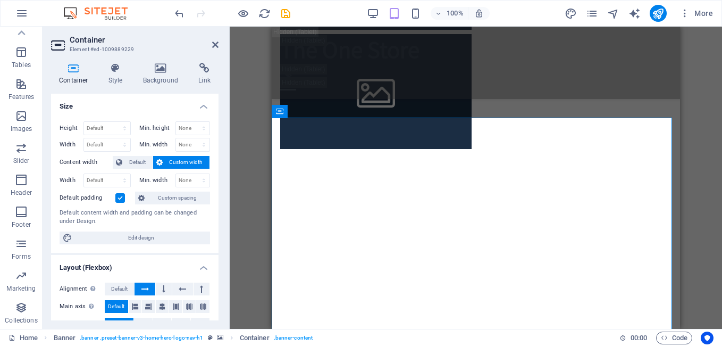
click at [163, 163] on button "Custom width" at bounding box center [181, 162] width 57 height 13
click at [137, 163] on span "Default" at bounding box center [137, 162] width 24 height 13
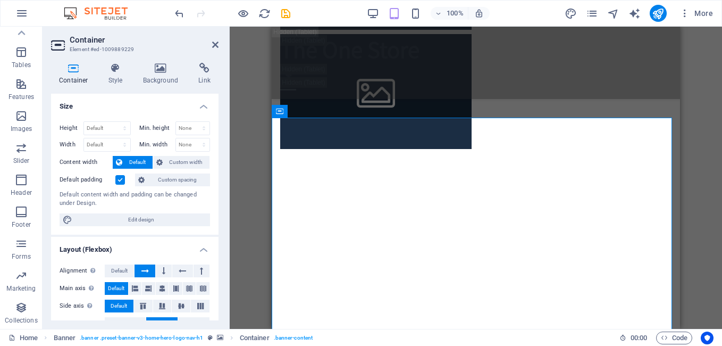
click at [172, 180] on span "Custom spacing" at bounding box center [177, 179] width 59 height 13
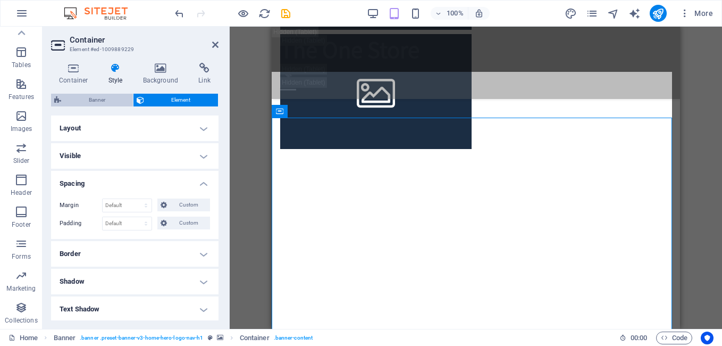
click at [118, 97] on span "Banner" at bounding box center [96, 100] width 65 height 13
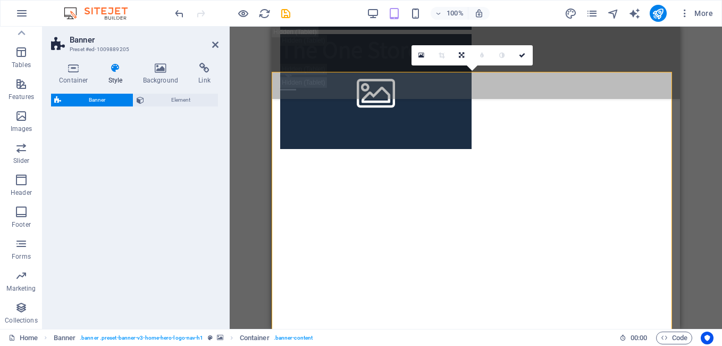
select select "preset-banner-v3-home-hero-logo-nav-h1"
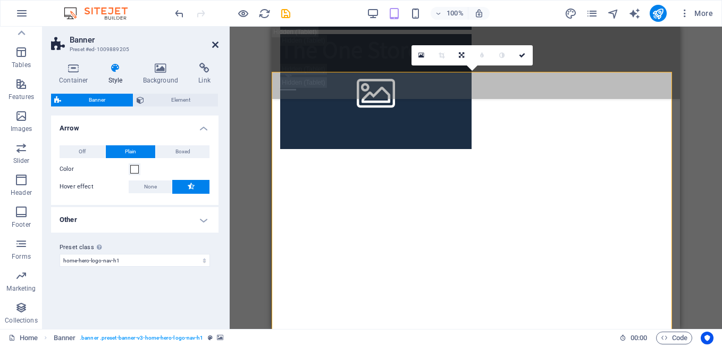
click at [212, 45] on icon at bounding box center [215, 44] width 6 height 9
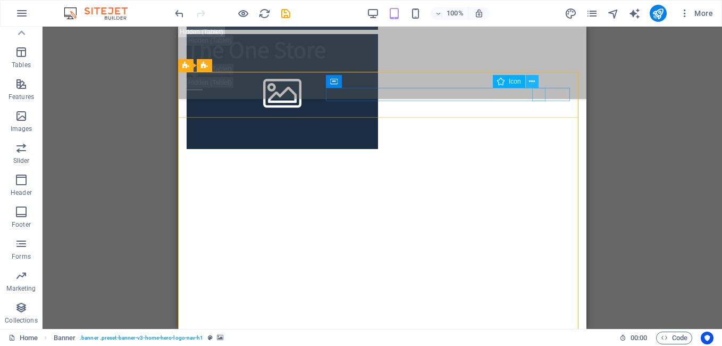
click at [533, 81] on icon at bounding box center [532, 81] width 6 height 11
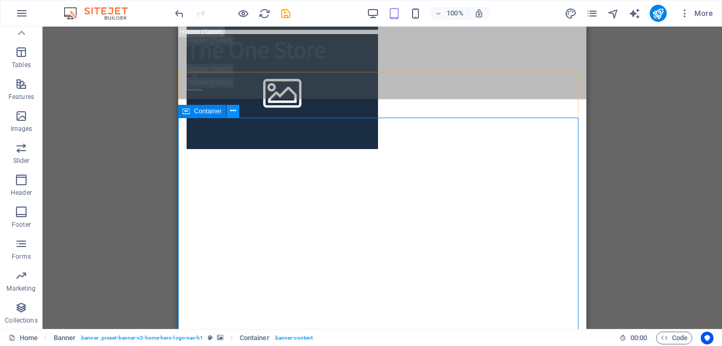
click at [232, 111] on icon at bounding box center [233, 110] width 6 height 11
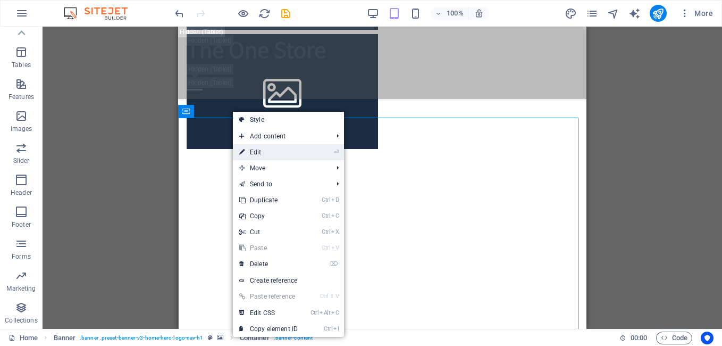
click at [265, 153] on link "⏎ Edit" at bounding box center [268, 152] width 71 height 16
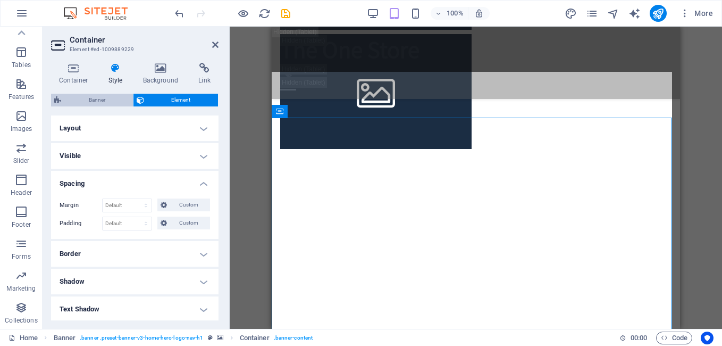
click at [105, 102] on span "Banner" at bounding box center [96, 100] width 65 height 13
select select "preset-banner-v3-home-hero-logo-nav-h1"
select select "ms"
select select "s"
select select "progressive"
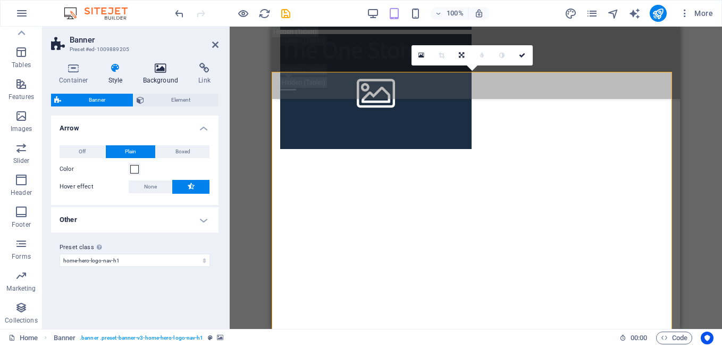
click at [160, 76] on h4 "Background" at bounding box center [163, 74] width 56 height 22
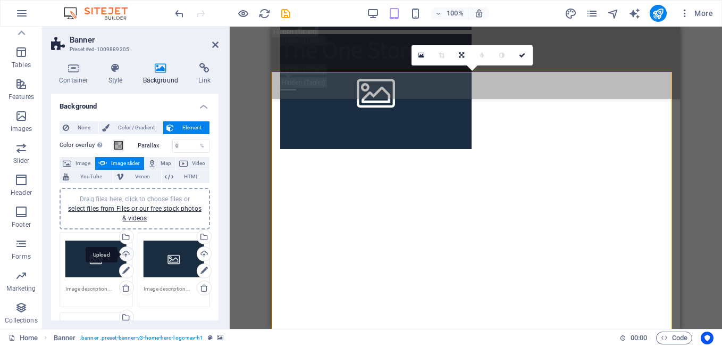
click at [128, 255] on div "Upload" at bounding box center [125, 255] width 16 height 16
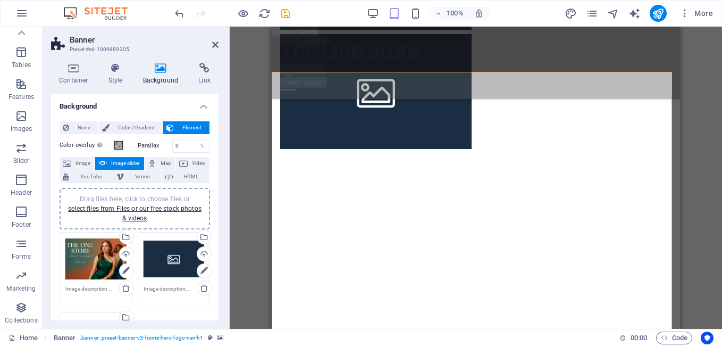
click at [175, 257] on div "Drag files here, click to choose files or select files from Files or our free s…" at bounding box center [174, 259] width 61 height 43
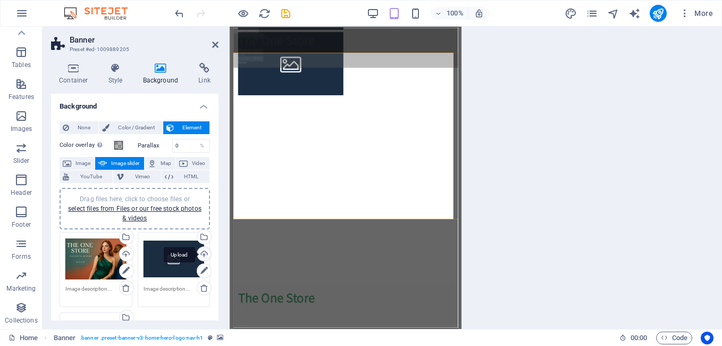
click at [204, 250] on body "The One Store Home Favorites Elements Columns Content Boxes Accordion Tables Fe…" at bounding box center [361, 173] width 722 height 346
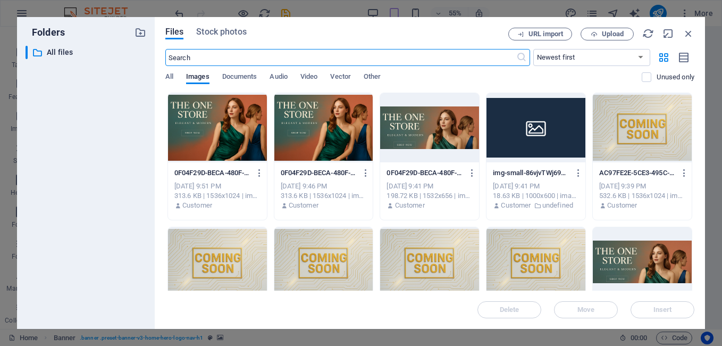
click at [247, 145] on div at bounding box center [217, 127] width 99 height 69
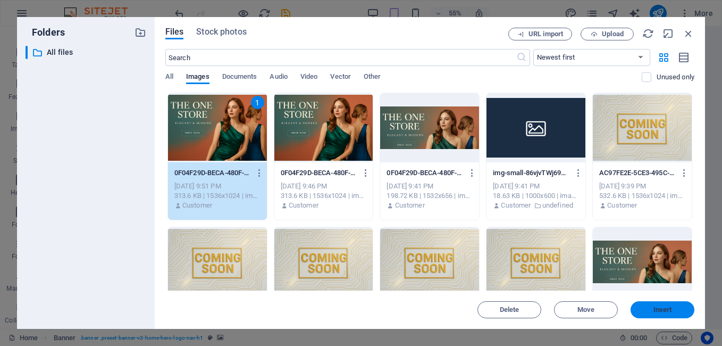
click at [641, 309] on span "Insert" at bounding box center [662, 309] width 55 height 6
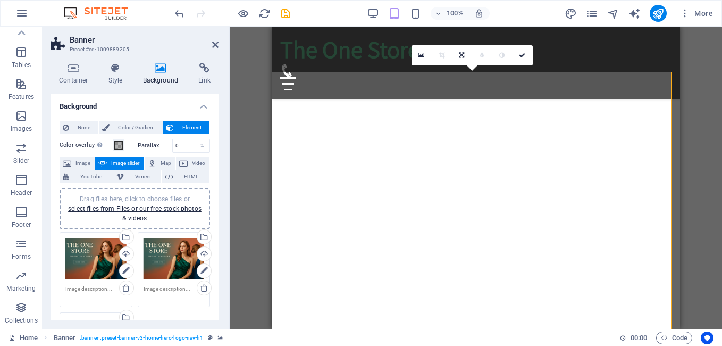
scroll to position [542, 0]
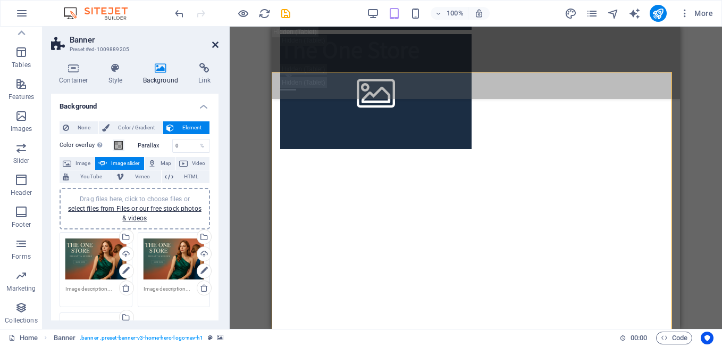
click at [216, 44] on icon at bounding box center [215, 44] width 6 height 9
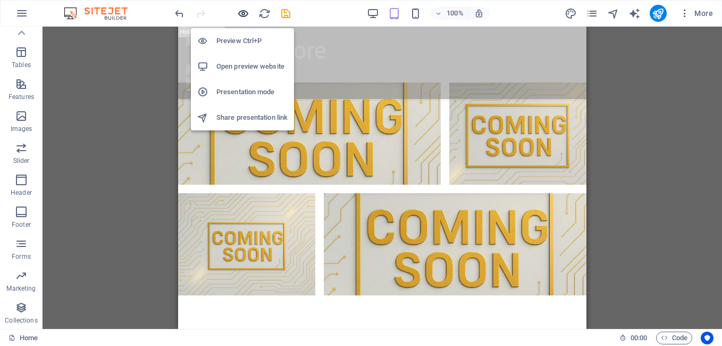
scroll to position [1286, 0]
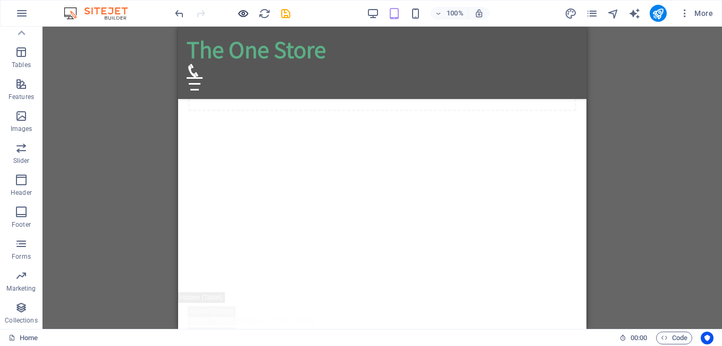
click at [243, 11] on icon "button" at bounding box center [243, 13] width 12 height 12
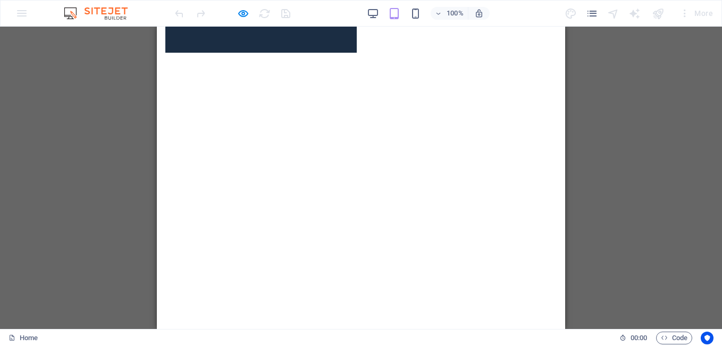
scroll to position [592, 0]
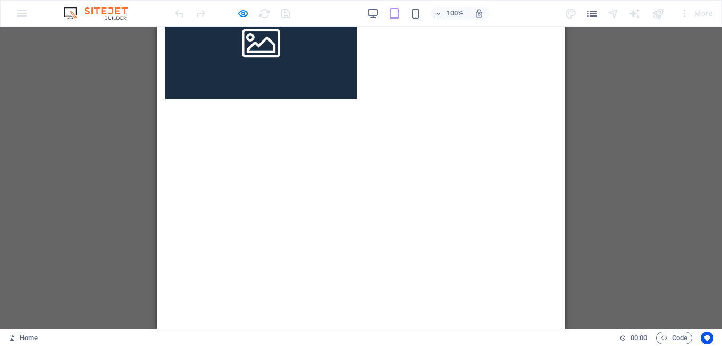
drag, startPoint x: 432, startPoint y: 200, endPoint x: 427, endPoint y: 201, distance: 5.4
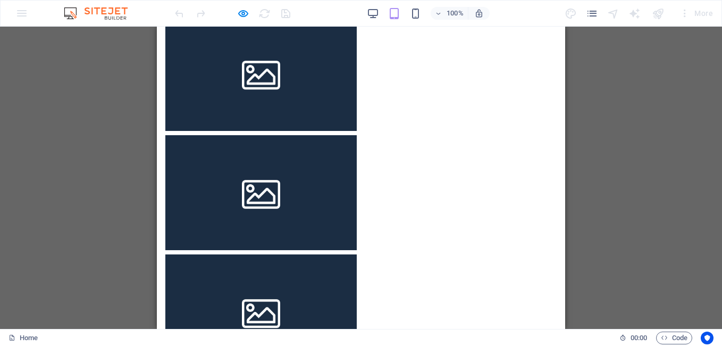
scroll to position [268, 0]
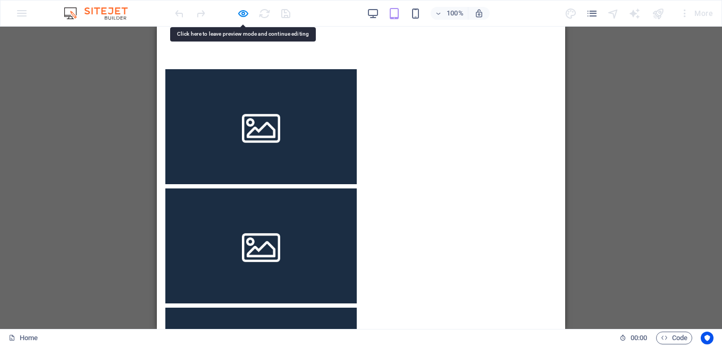
drag, startPoint x: 248, startPoint y: 142, endPoint x: 486, endPoint y: 249, distance: 260.8
click at [487, 249] on div at bounding box center [361, 246] width 408 height 438
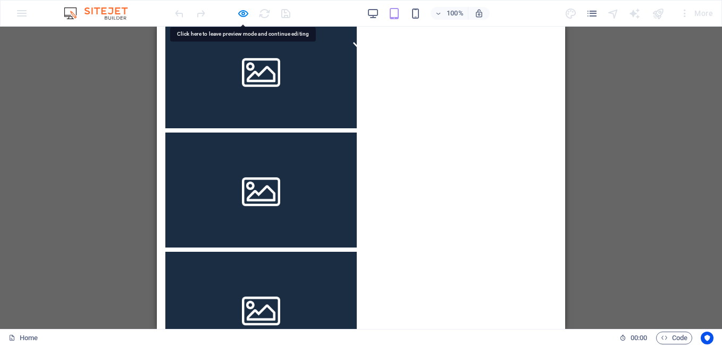
scroll to position [0, 0]
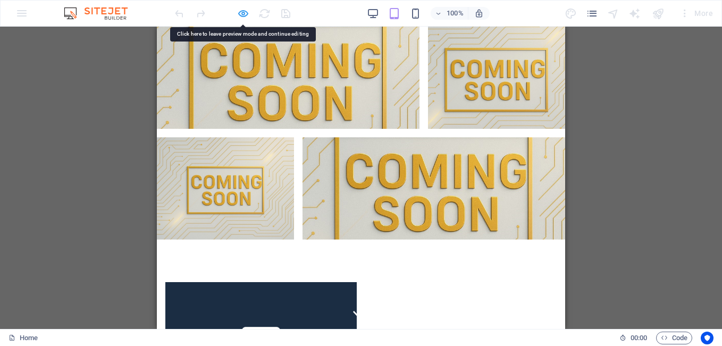
drag, startPoint x: 165, startPoint y: 80, endPoint x: 241, endPoint y: 13, distance: 101.3
click at [241, 13] on icon "button" at bounding box center [243, 13] width 12 height 12
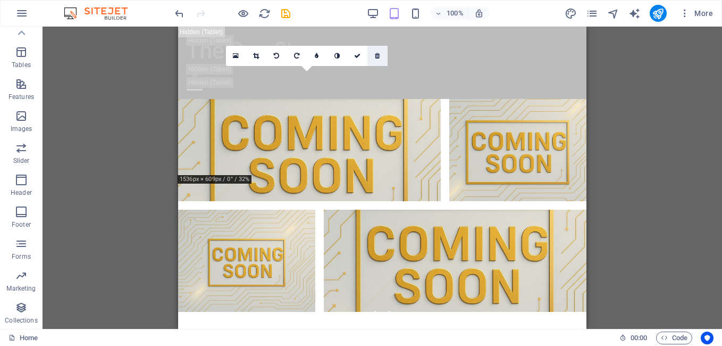
click at [377, 54] on icon at bounding box center [377, 56] width 5 height 6
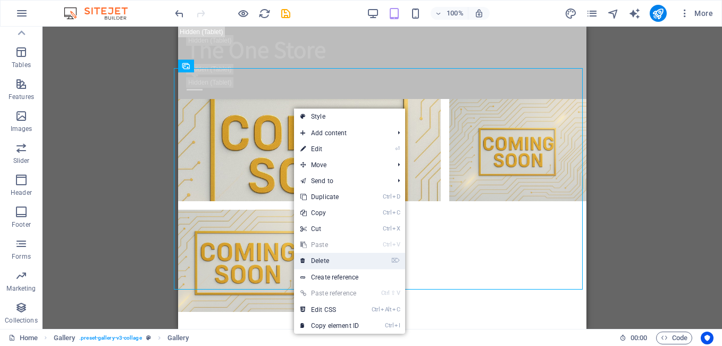
click at [325, 259] on link "⌦ Delete" at bounding box center [329, 261] width 71 height 16
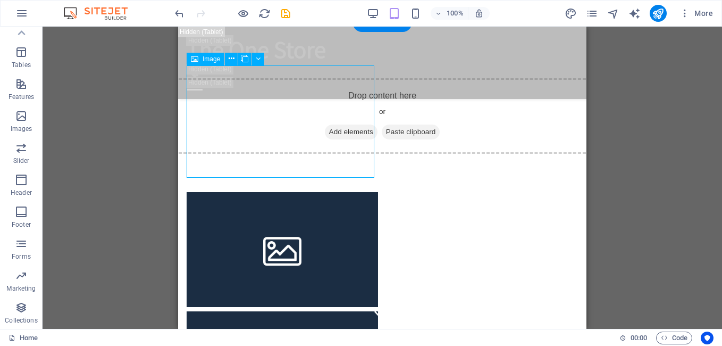
scroll to position [116, 0]
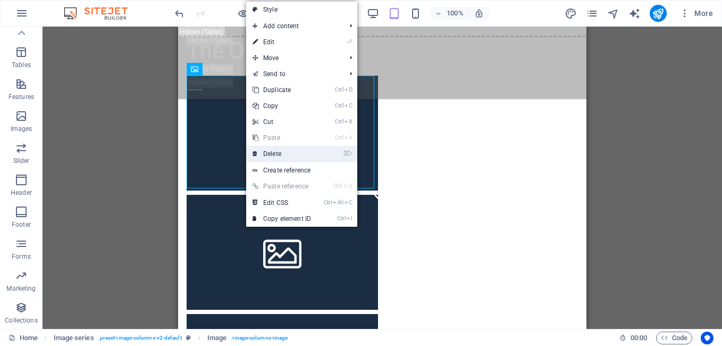
click at [284, 152] on link "⌦ Delete" at bounding box center [281, 154] width 71 height 16
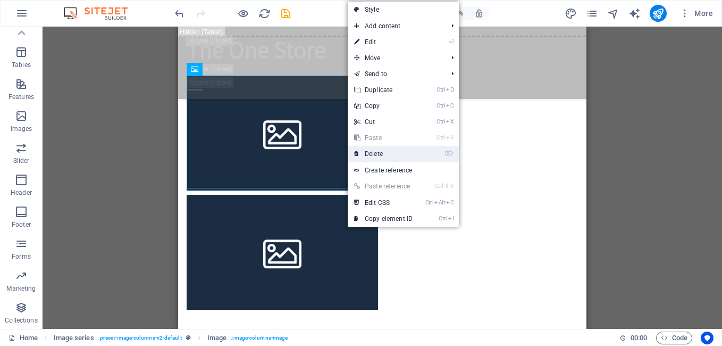
click at [378, 154] on link "⌦ Delete" at bounding box center [383, 154] width 71 height 16
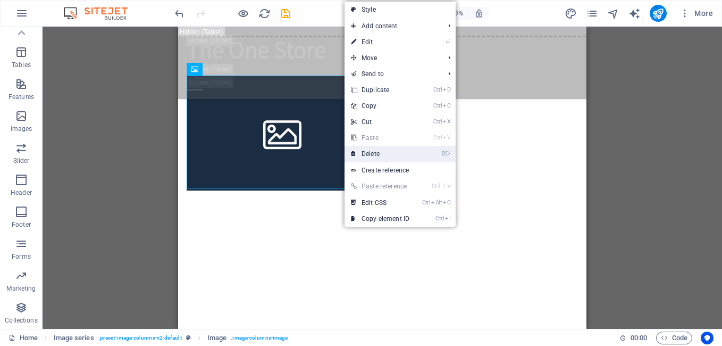
click at [370, 154] on link "⌦ Delete" at bounding box center [379, 154] width 71 height 16
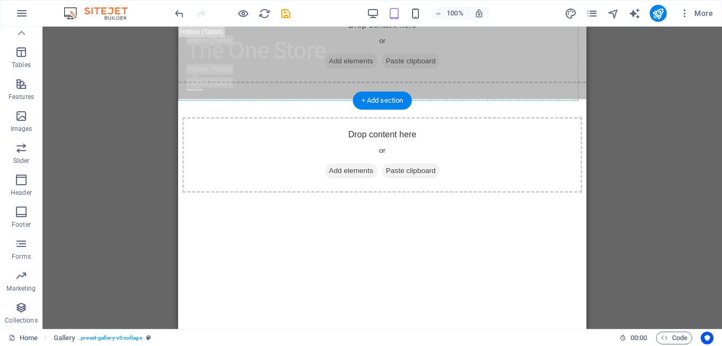
scroll to position [503, 0]
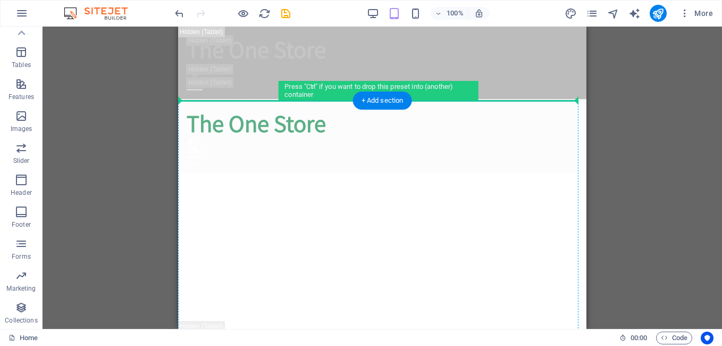
drag, startPoint x: 424, startPoint y: 100, endPoint x: 430, endPoint y: 273, distance: 172.9
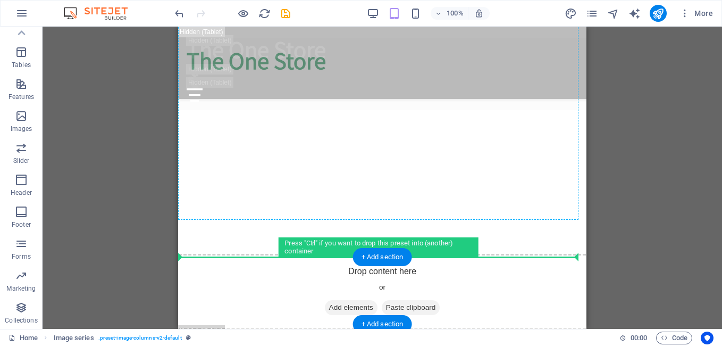
scroll to position [552, 0]
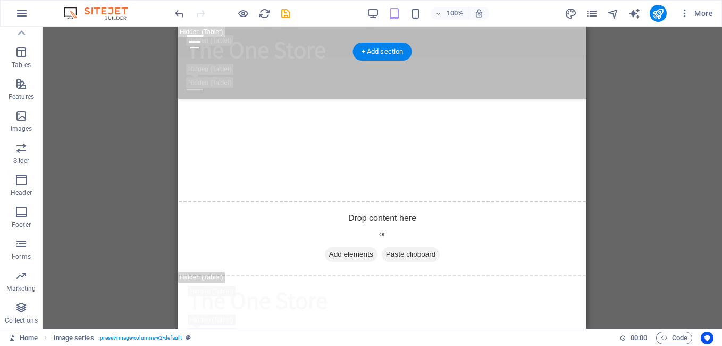
drag, startPoint x: 363, startPoint y: 182, endPoint x: 344, endPoint y: 311, distance: 130.5
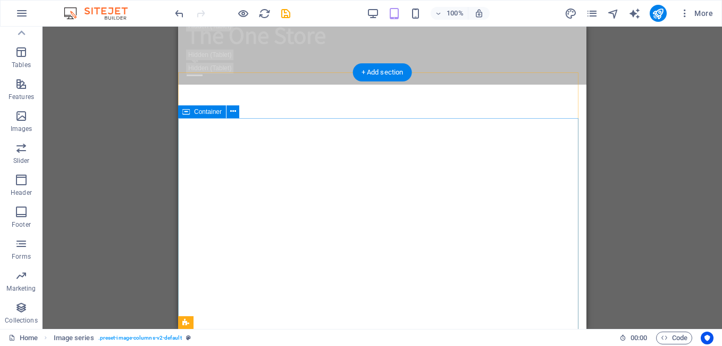
scroll to position [0, 0]
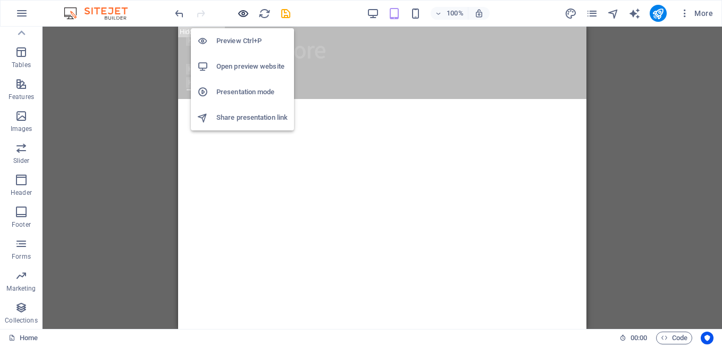
click at [243, 12] on icon "button" at bounding box center [243, 13] width 12 height 12
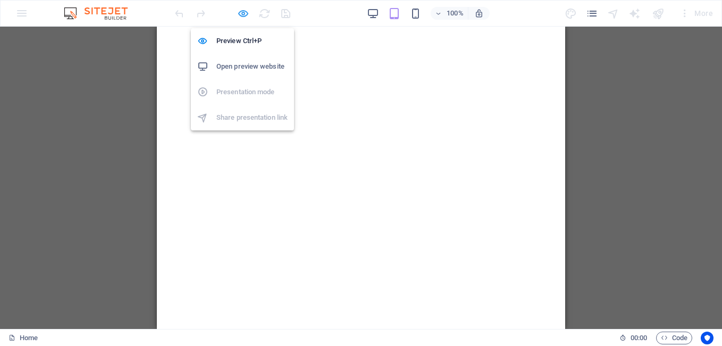
click at [241, 14] on icon "button" at bounding box center [243, 13] width 12 height 12
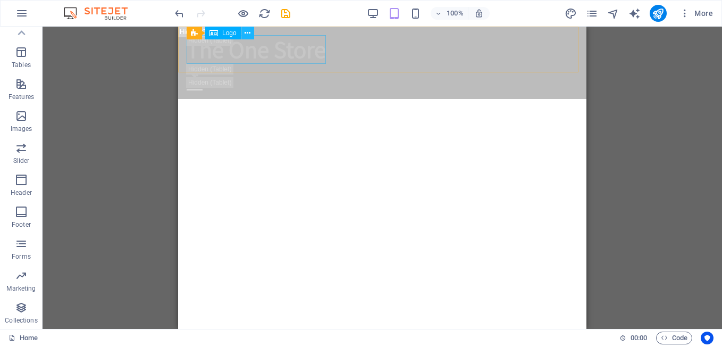
click at [248, 32] on icon at bounding box center [248, 33] width 6 height 11
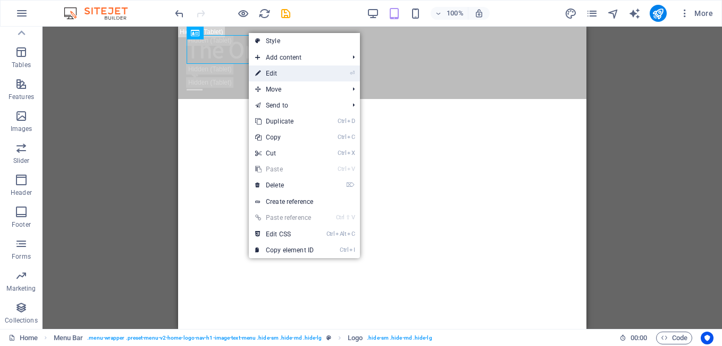
click at [275, 74] on link "⏎ Edit" at bounding box center [284, 73] width 71 height 16
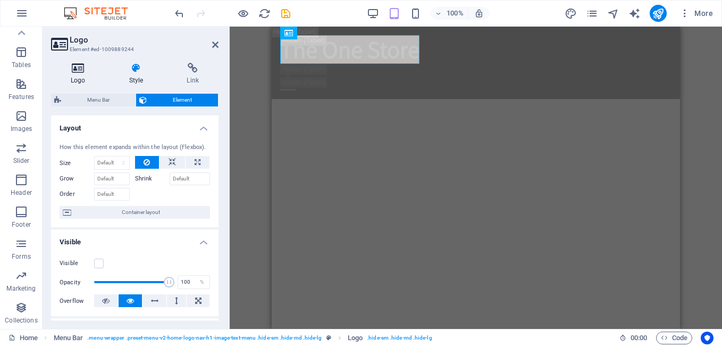
click at [79, 74] on h4 "Logo" at bounding box center [80, 74] width 58 height 22
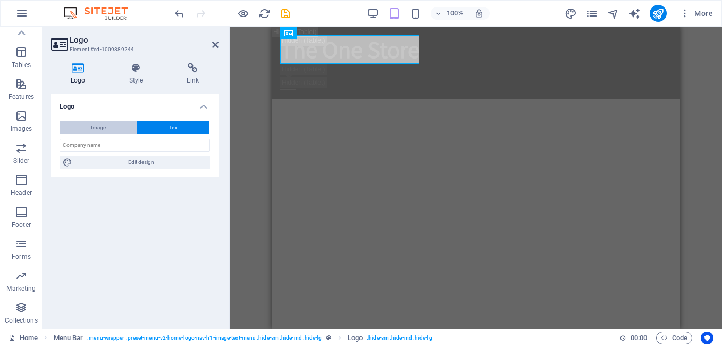
click at [119, 127] on button "Image" at bounding box center [98, 127] width 77 height 13
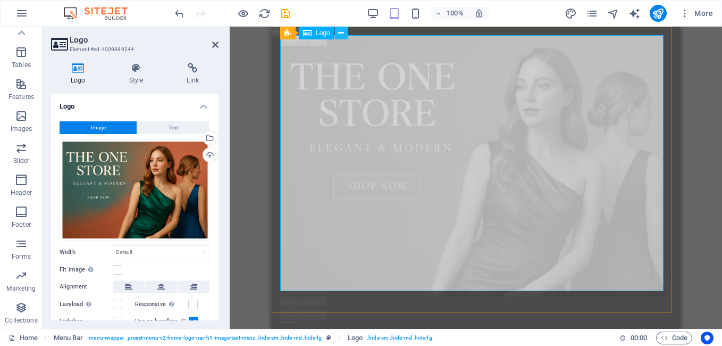
click at [341, 33] on icon at bounding box center [341, 33] width 6 height 11
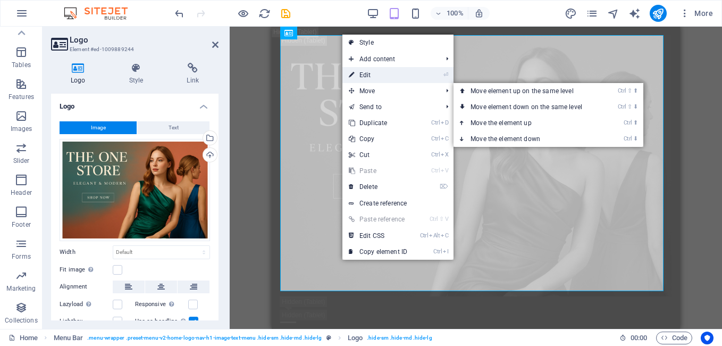
click at [374, 75] on link "⏎ Edit" at bounding box center [377, 75] width 71 height 16
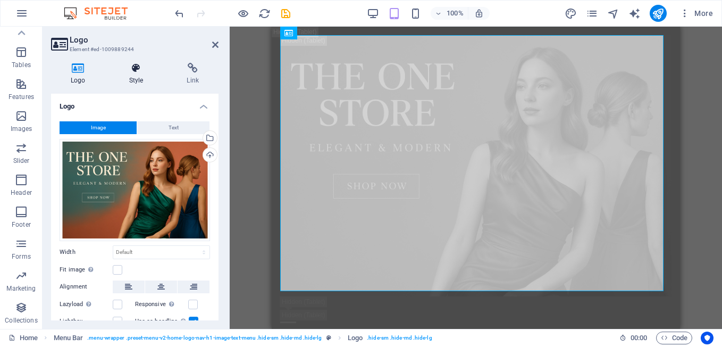
click at [133, 73] on icon at bounding box center [137, 68] width 54 height 11
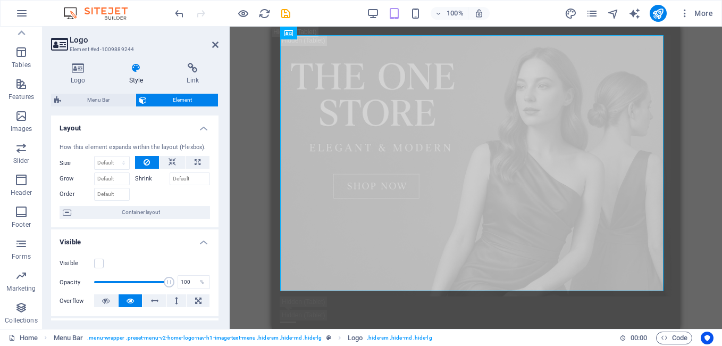
drag, startPoint x: 216, startPoint y: 156, endPoint x: 216, endPoint y: 183, distance: 26.6
click at [216, 183] on div "How this element expands within the layout (Flexbox). Size Default auto px % 1/…" at bounding box center [134, 180] width 167 height 93
drag, startPoint x: 216, startPoint y: 149, endPoint x: 218, endPoint y: 171, distance: 22.5
click at [218, 171] on div "Logo Style Link Logo Image Text Drag files here, click to choose files or selec…" at bounding box center [135, 191] width 184 height 274
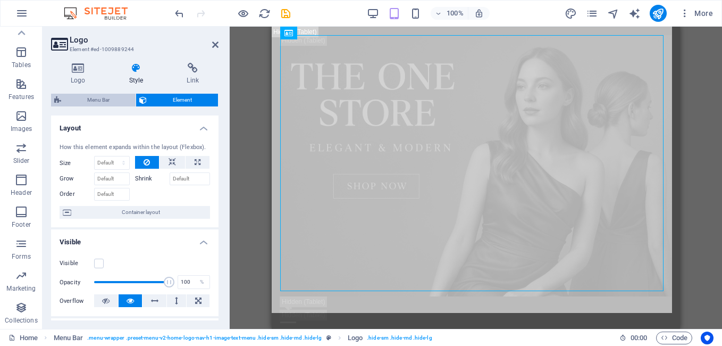
click at [122, 101] on span "Menu Bar" at bounding box center [98, 100] width 68 height 13
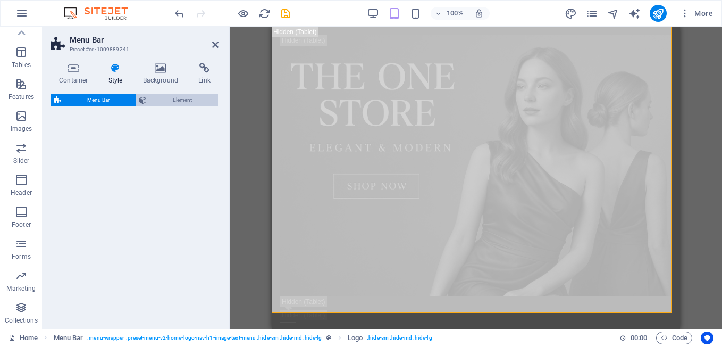
select select "rem"
select select "preset-menu-v2-home-logo-nav-h1-image-text-menu"
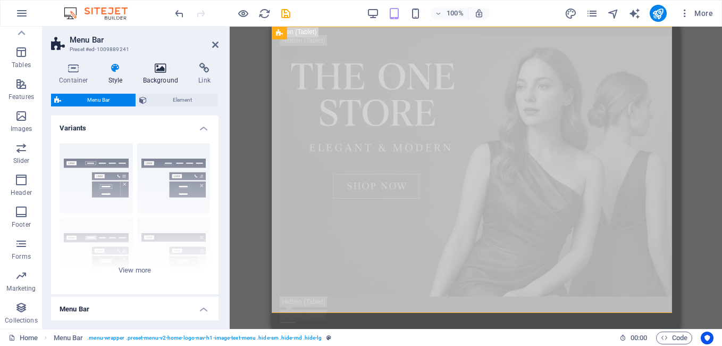
click at [161, 67] on icon at bounding box center [161, 68] width 52 height 11
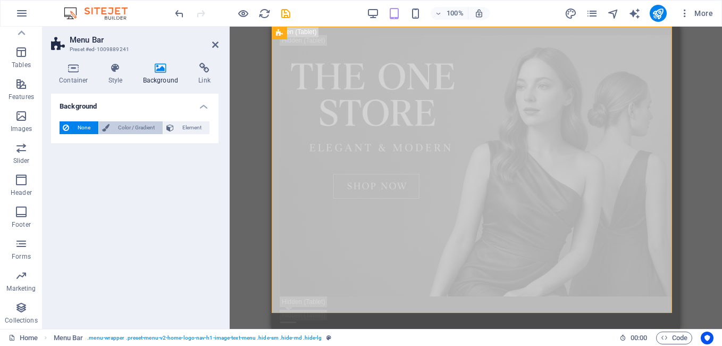
click at [124, 130] on span "Color / Gradient" at bounding box center [136, 127] width 47 height 13
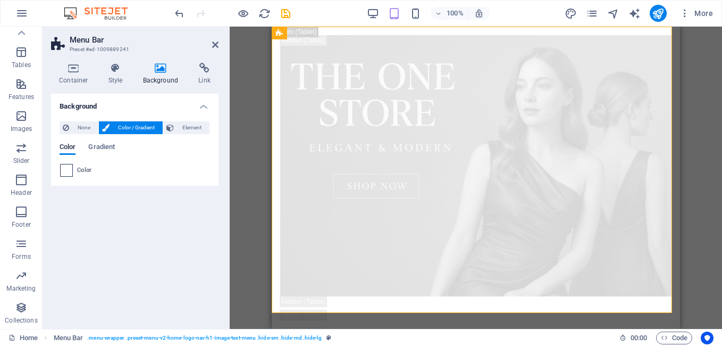
click at [70, 170] on span at bounding box center [67, 170] width 12 height 12
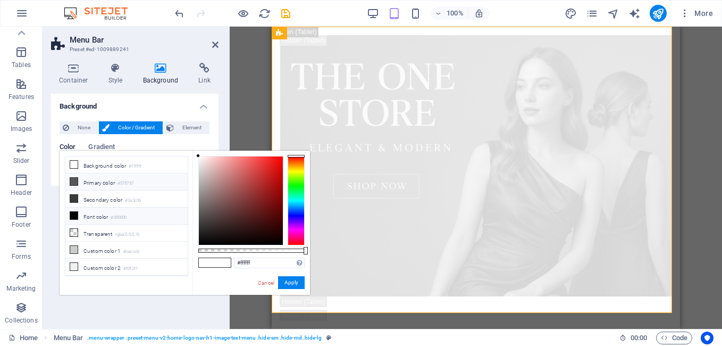
click at [74, 180] on icon at bounding box center [73, 181] width 7 height 7
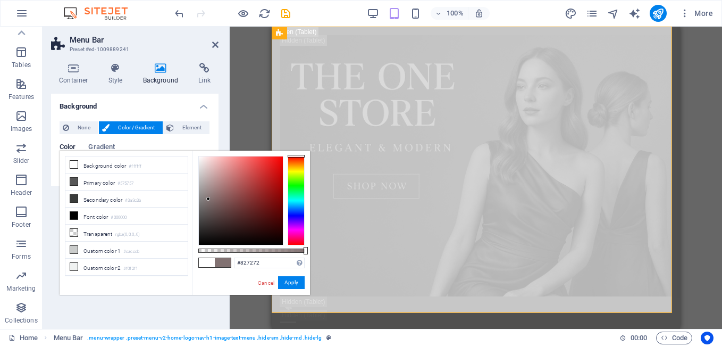
drag, startPoint x: 238, startPoint y: 192, endPoint x: 208, endPoint y: 199, distance: 30.6
click at [208, 199] on div at bounding box center [241, 200] width 84 height 88
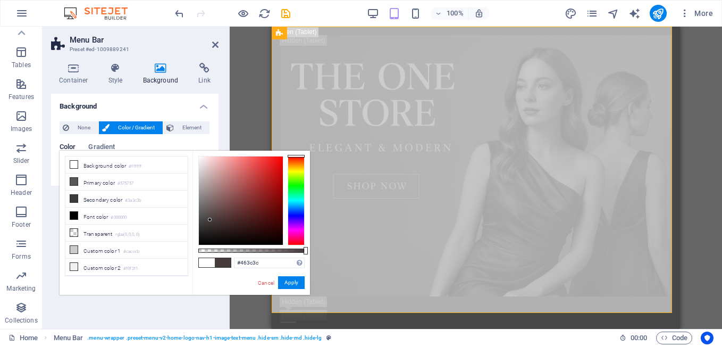
drag, startPoint x: 208, startPoint y: 199, endPoint x: 211, endPoint y: 220, distance: 21.4
click at [211, 220] on div at bounding box center [210, 219] width 4 height 4
type input "#443b3b"
click at [290, 282] on button "Apply" at bounding box center [291, 282] width 27 height 13
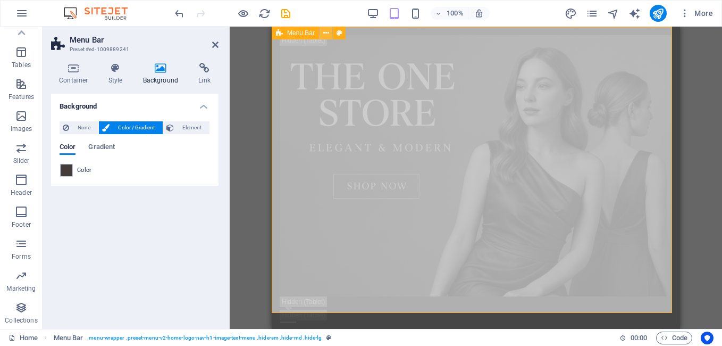
click at [327, 32] on icon at bounding box center [326, 33] width 6 height 11
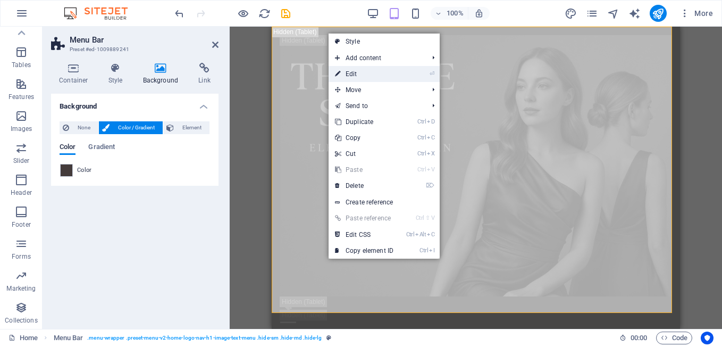
click at [358, 72] on link "⏎ Edit" at bounding box center [364, 74] width 71 height 16
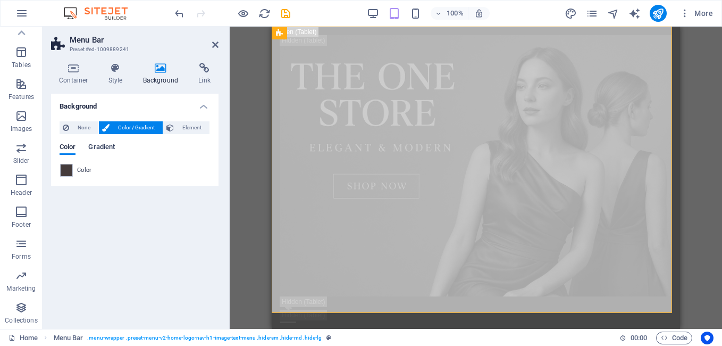
click at [102, 148] on span "Gradient" at bounding box center [101, 147] width 27 height 15
